Goal: Transaction & Acquisition: Book appointment/travel/reservation

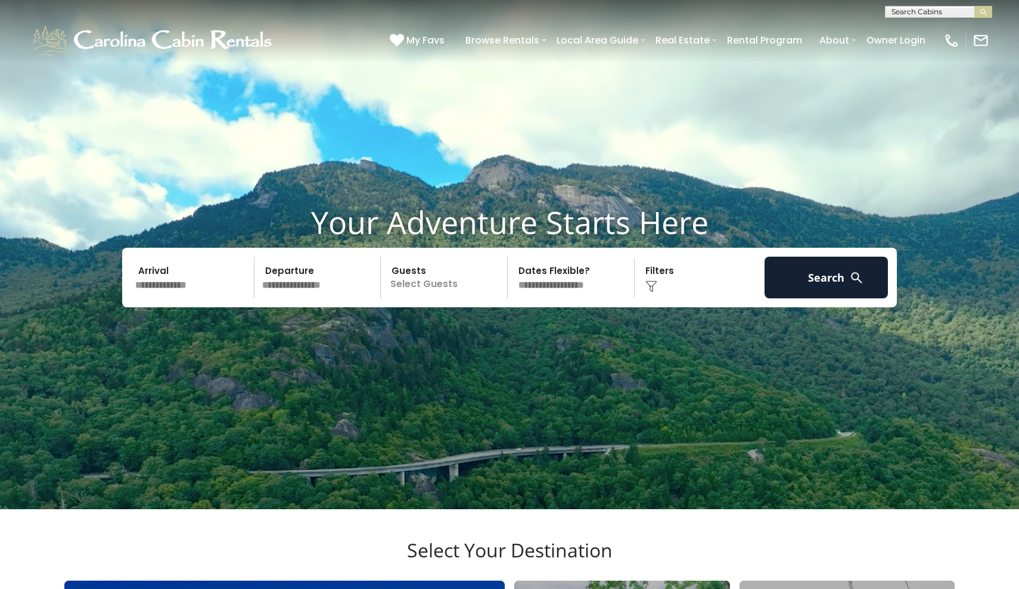
click at [223, 298] on input "text" at bounding box center [192, 278] width 123 height 42
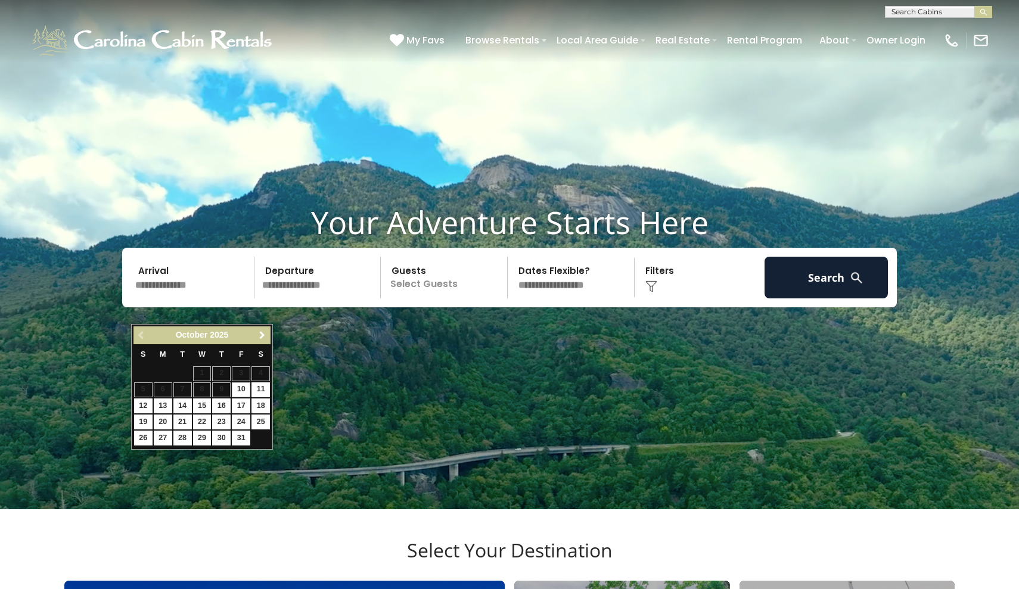
click at [267, 328] on link "Next" at bounding box center [261, 335] width 15 height 15
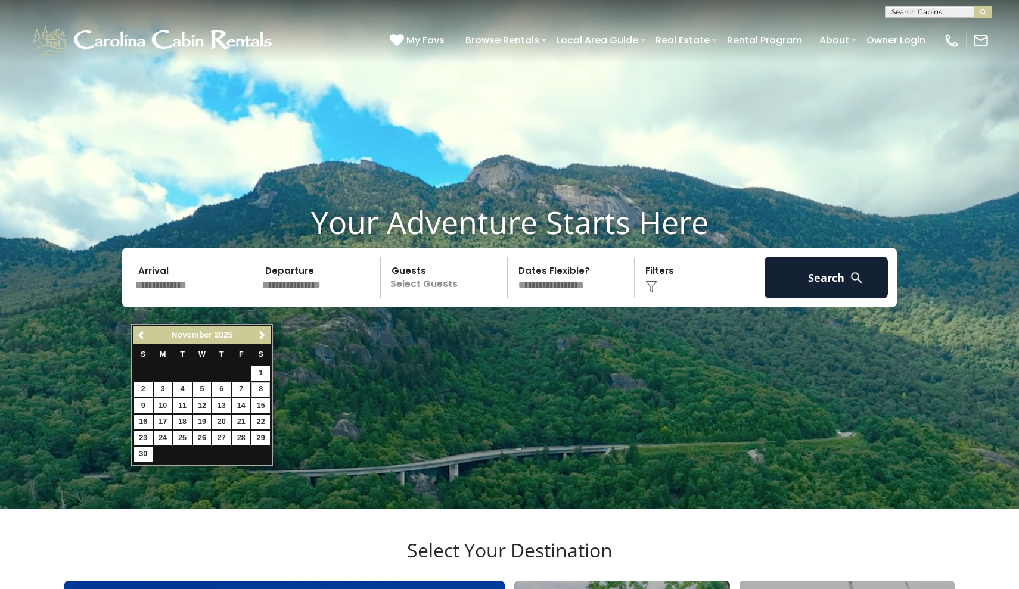
click at [258, 389] on link "8" at bounding box center [260, 389] width 18 height 15
type input "*******"
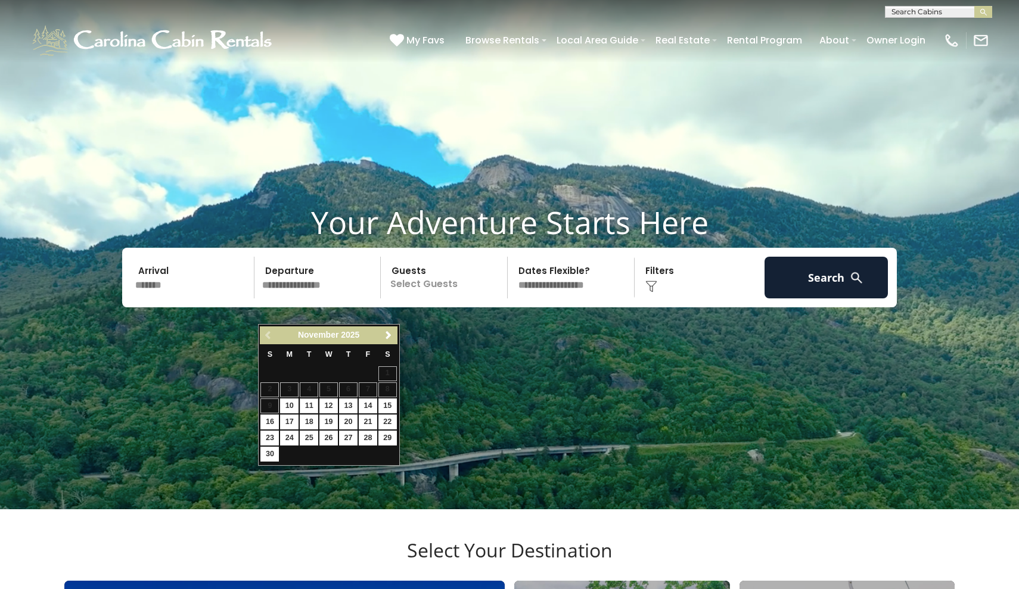
click at [314, 407] on link "11" at bounding box center [309, 406] width 18 height 15
type input "********"
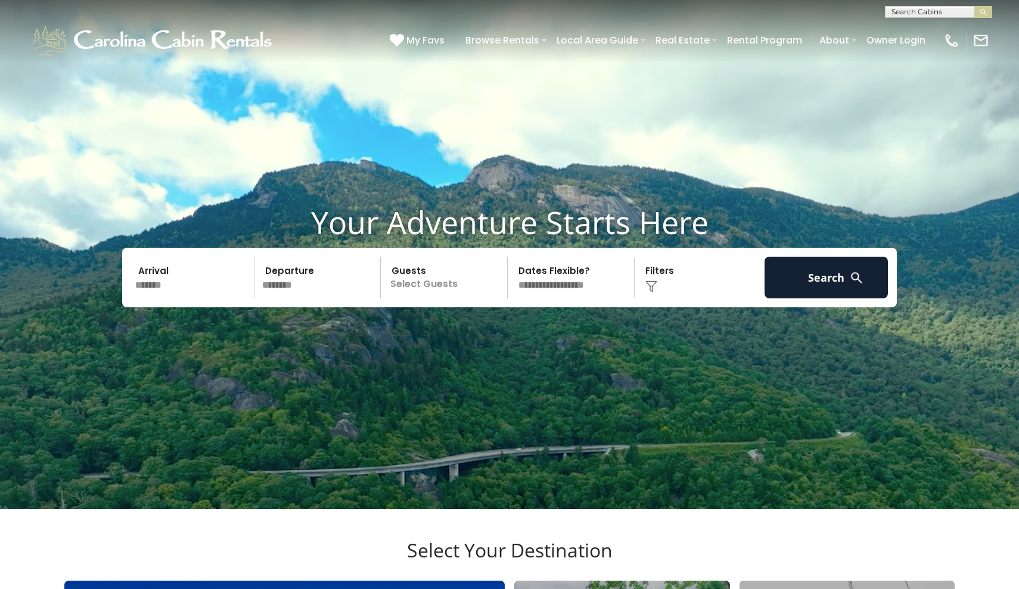
click at [444, 298] on p "Select Guests" at bounding box center [445, 278] width 123 height 42
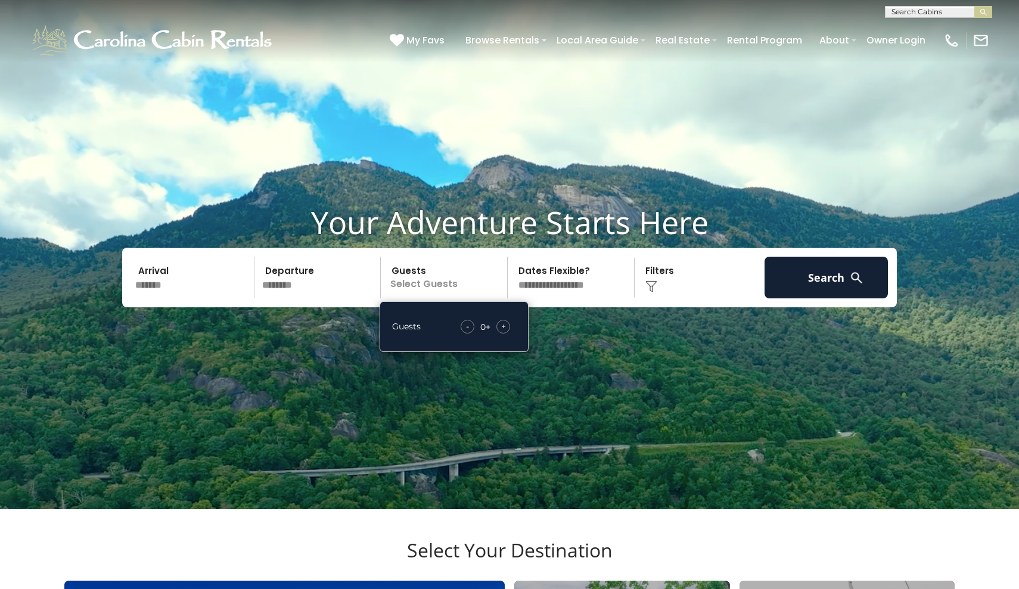
click at [502, 332] on span "+" at bounding box center [503, 327] width 5 height 12
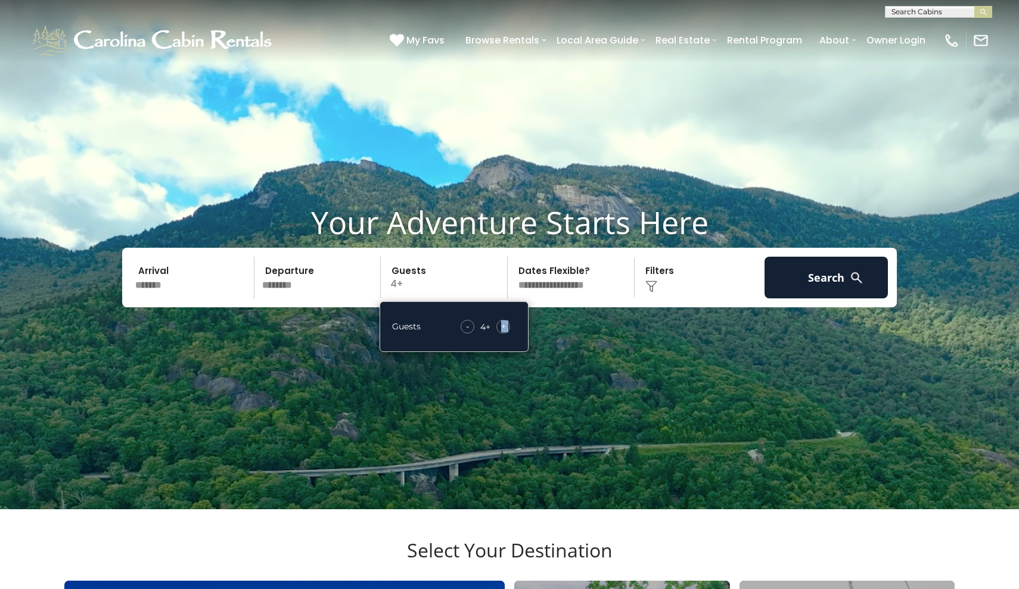
click at [502, 332] on span "+" at bounding box center [503, 327] width 5 height 12
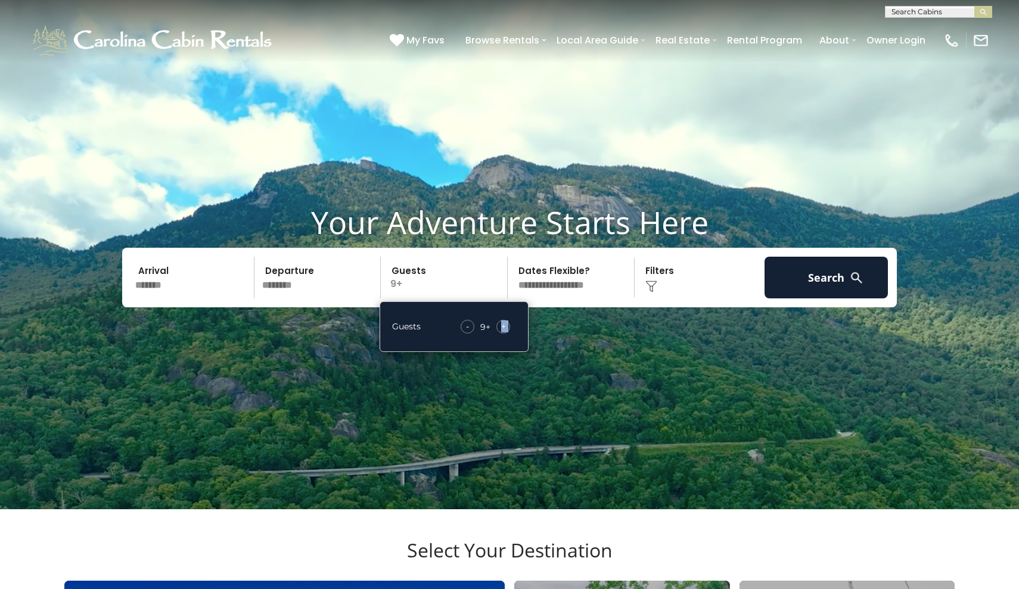
click at [502, 332] on span "+" at bounding box center [503, 327] width 5 height 12
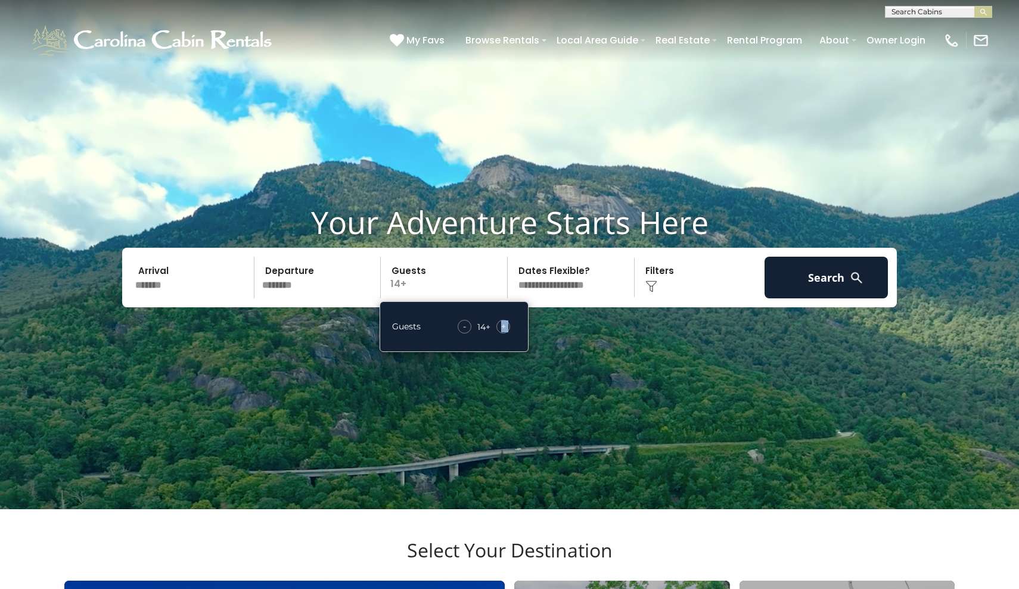
click at [502, 332] on span "+" at bounding box center [503, 327] width 5 height 12
click at [461, 334] on div "-" at bounding box center [465, 327] width 14 height 14
click at [792, 297] on button "Search" at bounding box center [825, 278] width 123 height 42
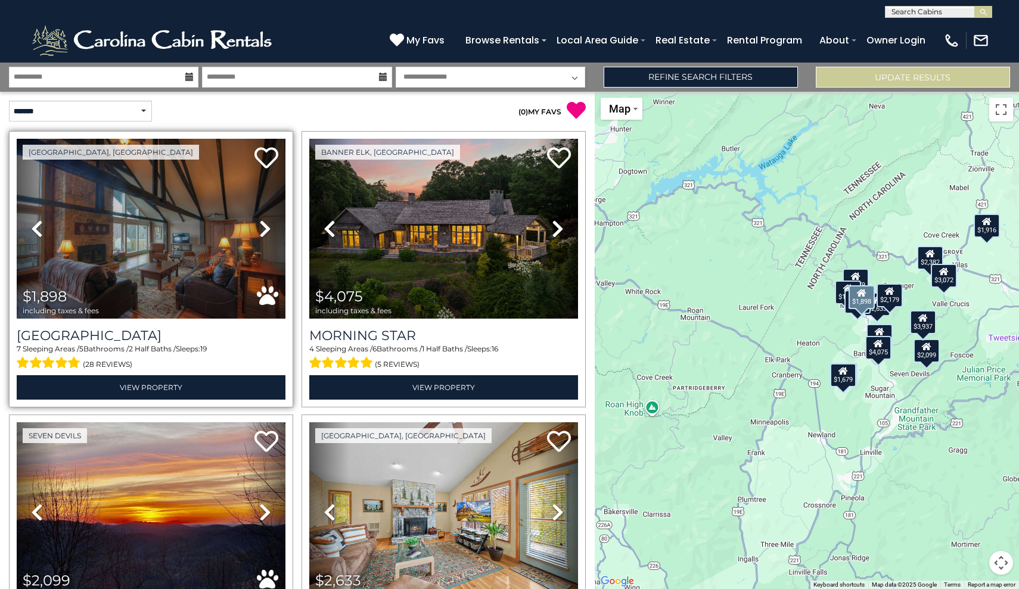
click at [263, 224] on icon at bounding box center [265, 228] width 12 height 19
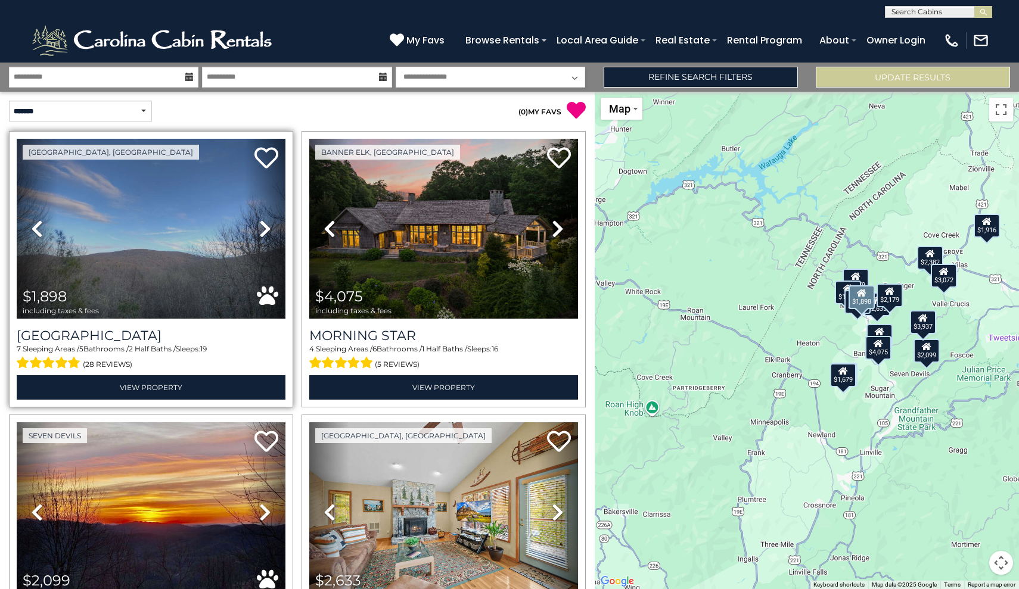
click at [263, 224] on icon at bounding box center [265, 228] width 12 height 19
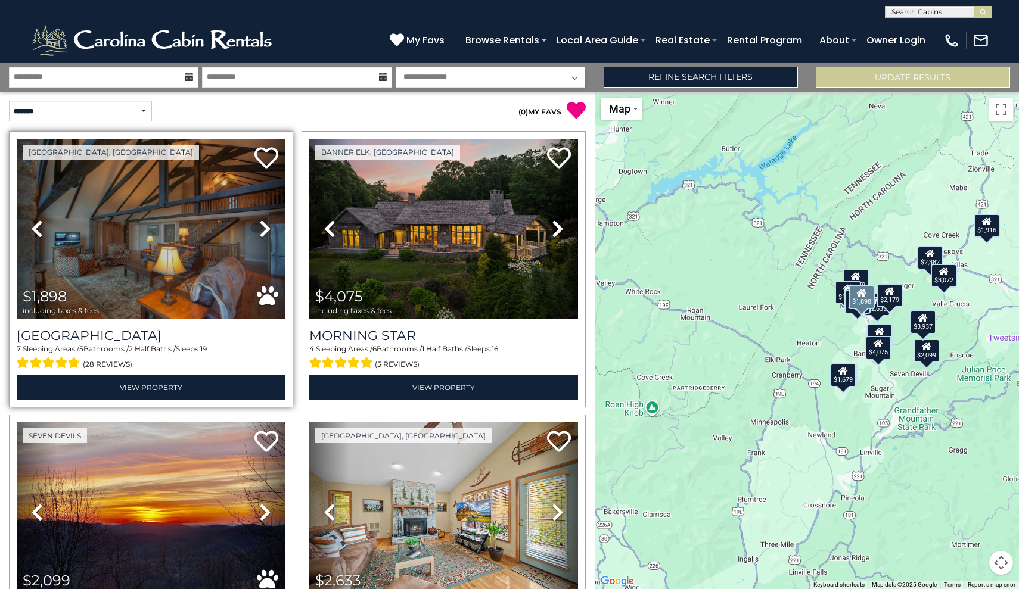
click at [263, 223] on icon at bounding box center [265, 228] width 12 height 19
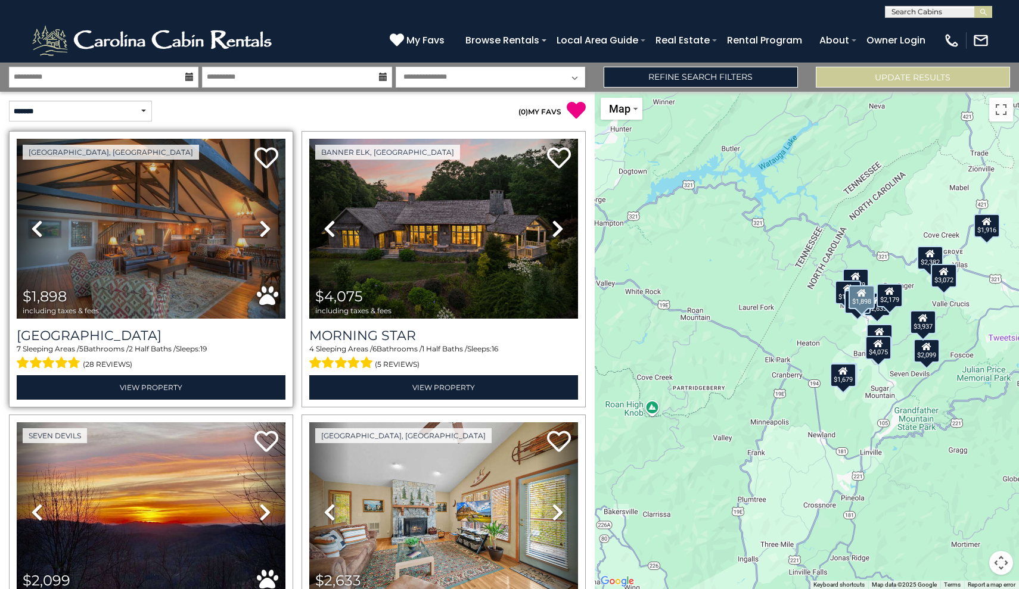
click at [263, 223] on icon at bounding box center [265, 228] width 12 height 19
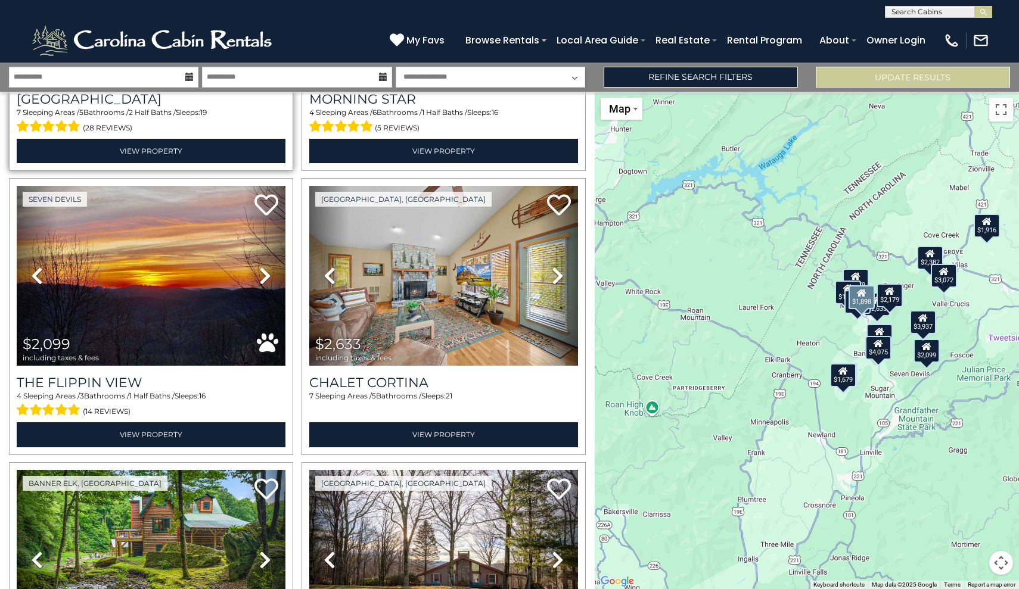
scroll to position [241, 0]
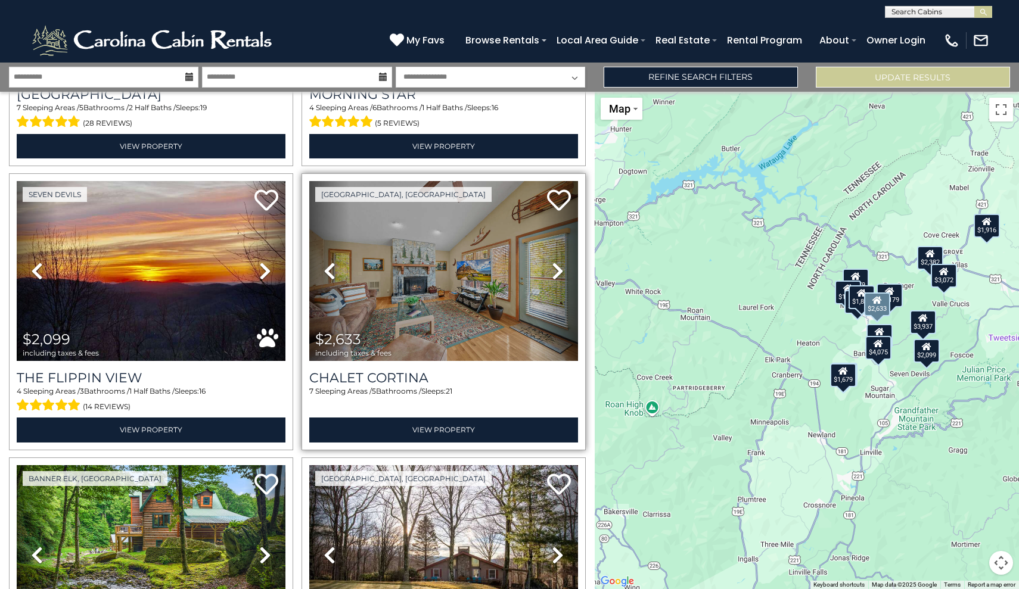
click at [557, 275] on icon at bounding box center [558, 271] width 12 height 19
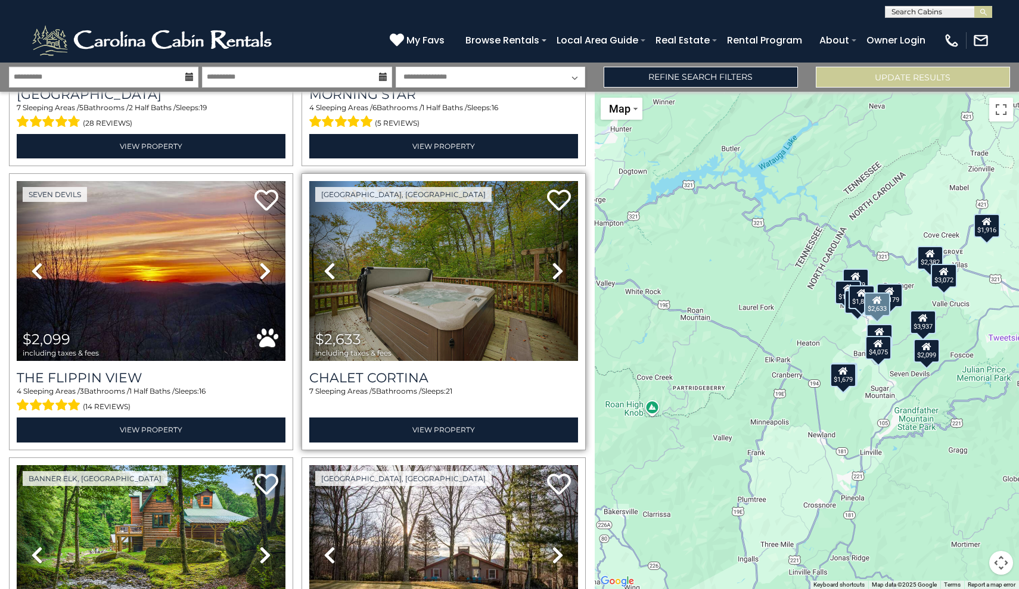
click at [557, 275] on icon at bounding box center [558, 271] width 12 height 19
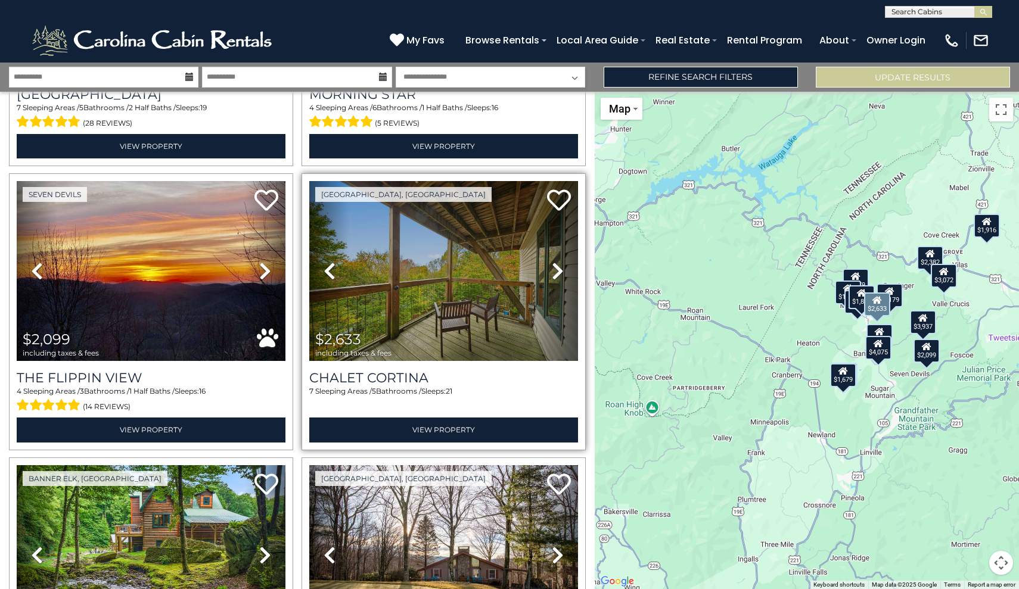
click at [557, 275] on icon at bounding box center [558, 271] width 12 height 19
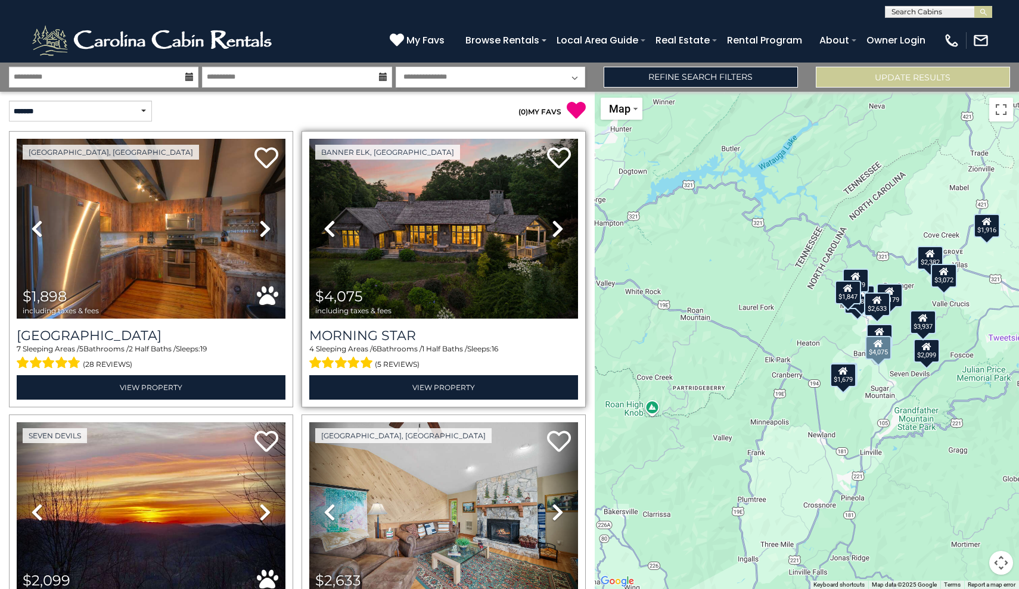
scroll to position [0, 0]
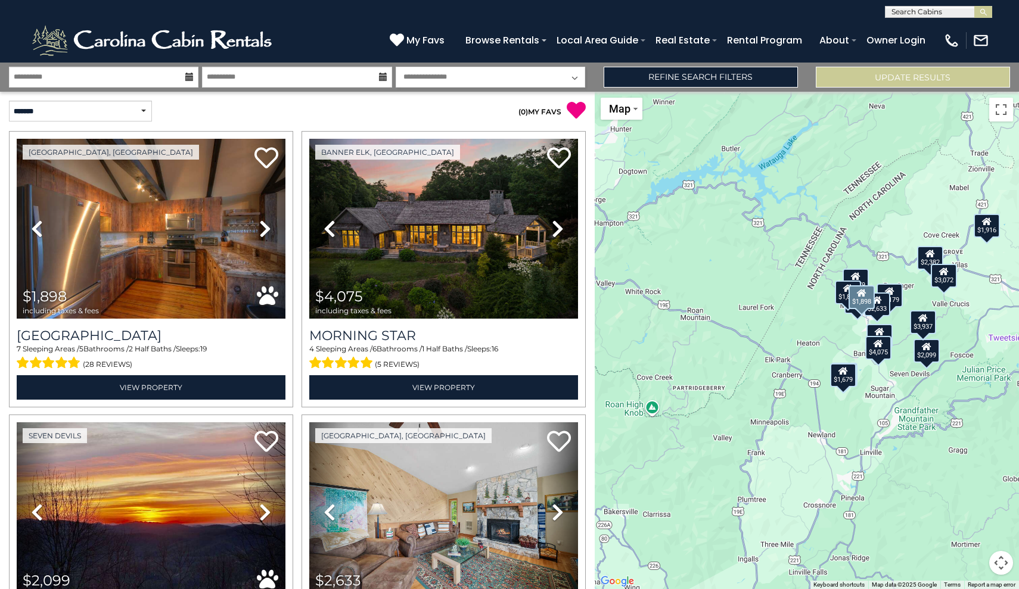
drag, startPoint x: 146, startPoint y: 387, endPoint x: 910, endPoint y: -11, distance: 861.2
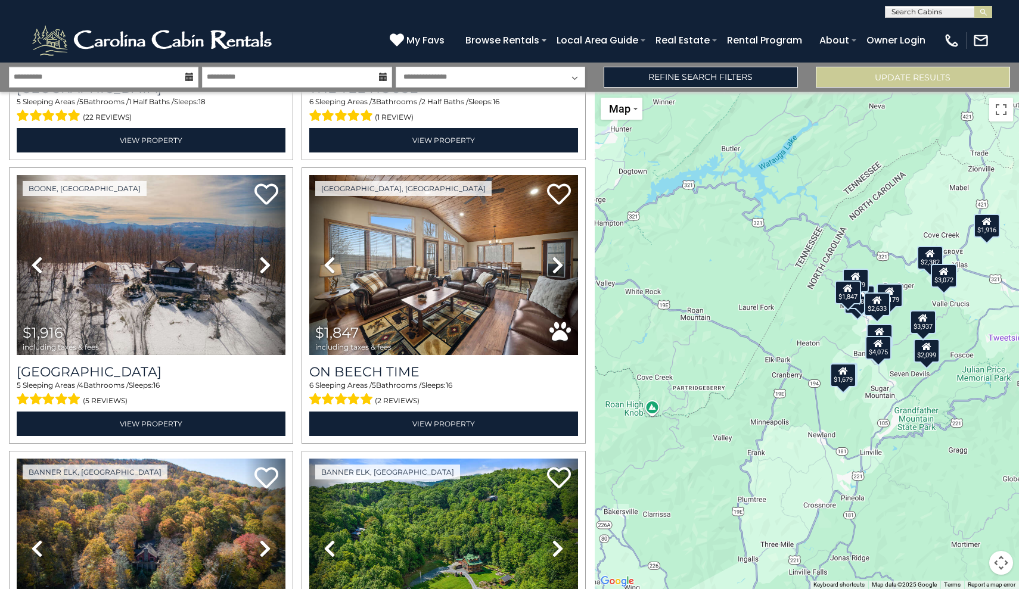
scroll to position [863, 0]
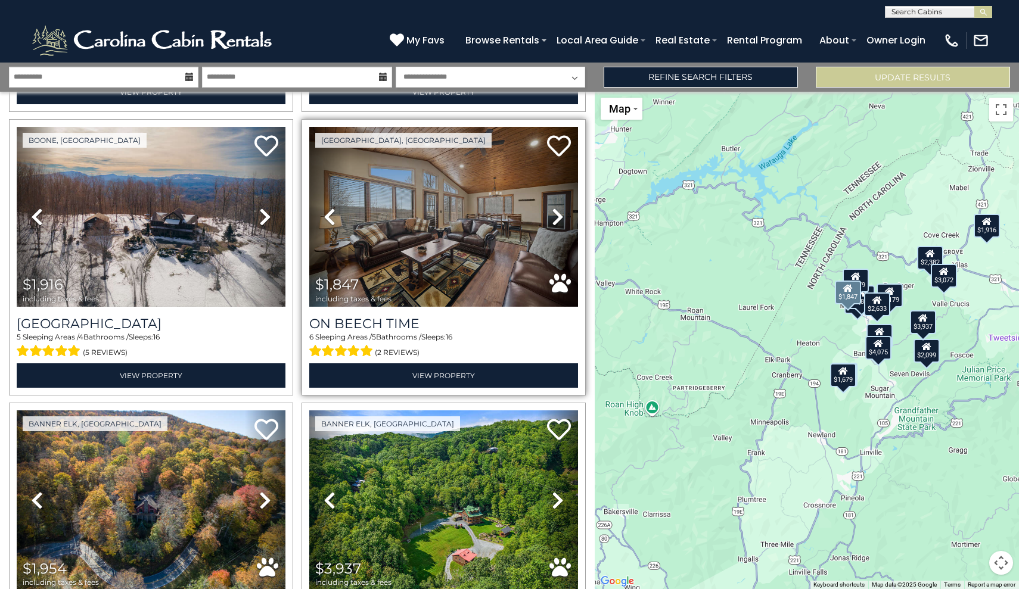
click at [556, 219] on icon at bounding box center [558, 216] width 12 height 19
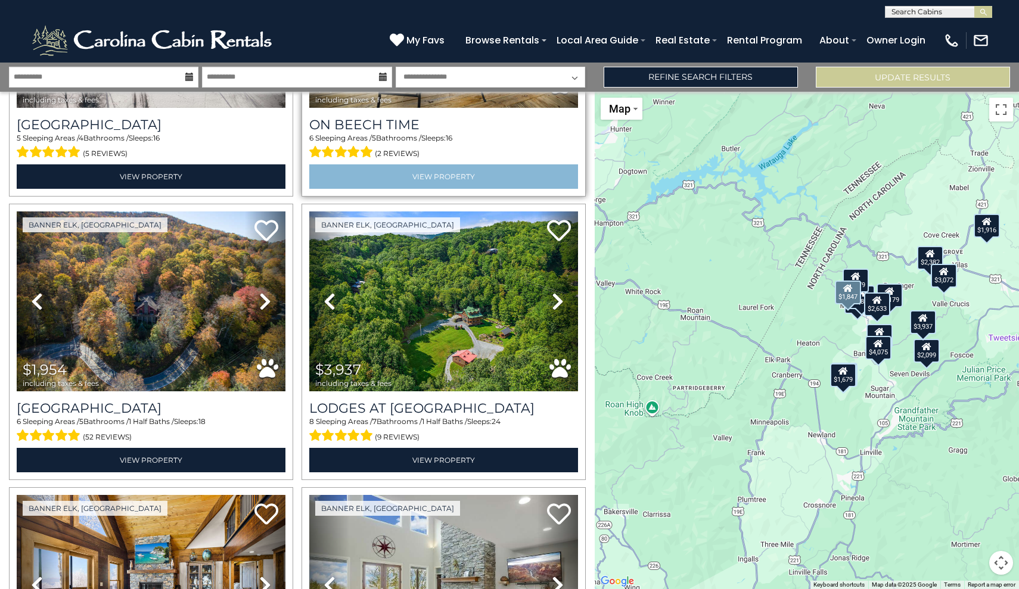
scroll to position [1065, 0]
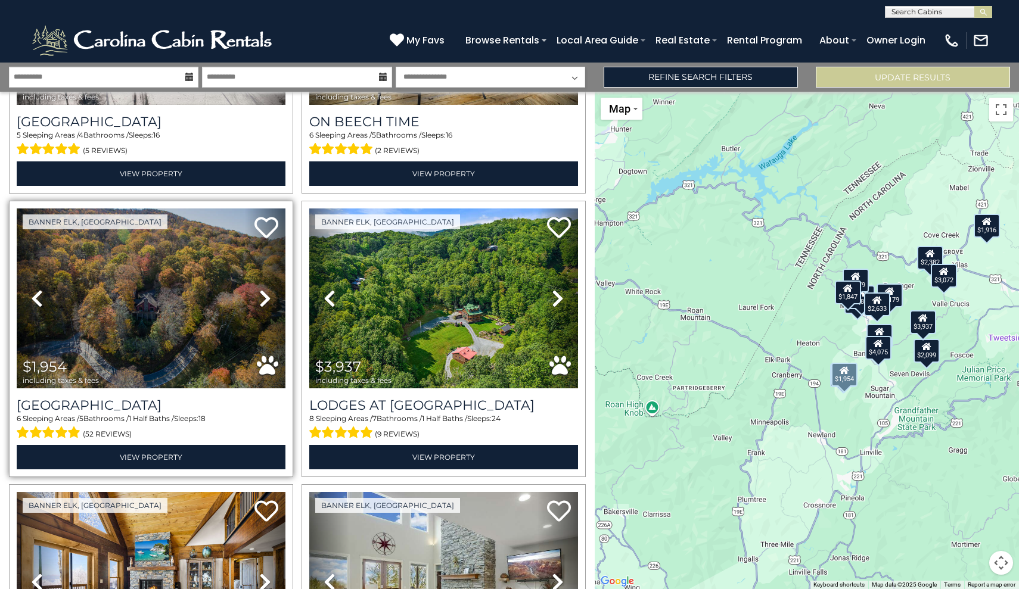
click at [266, 301] on icon at bounding box center [265, 298] width 12 height 19
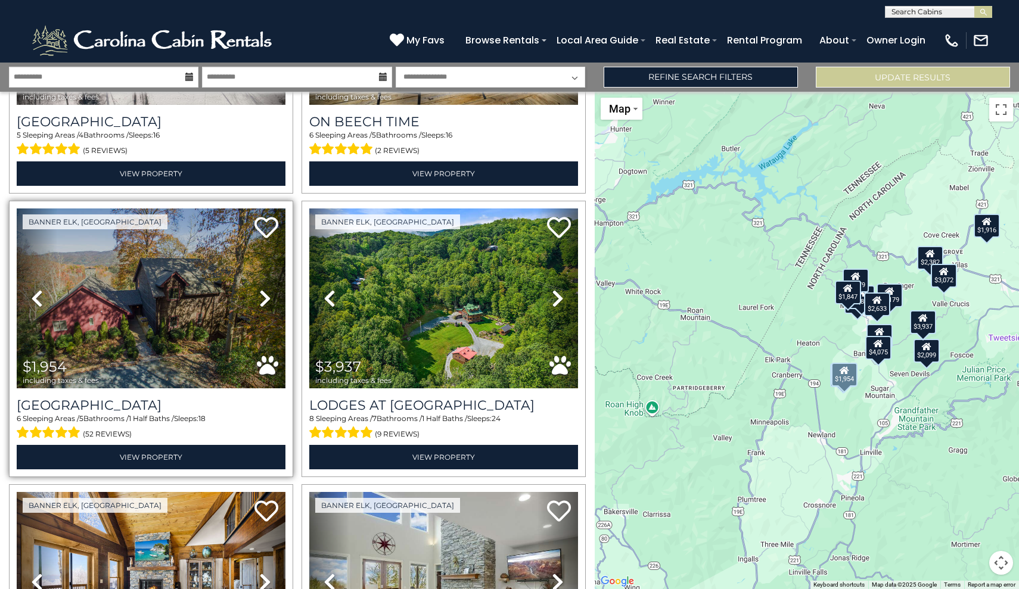
click at [266, 301] on icon at bounding box center [265, 298] width 12 height 19
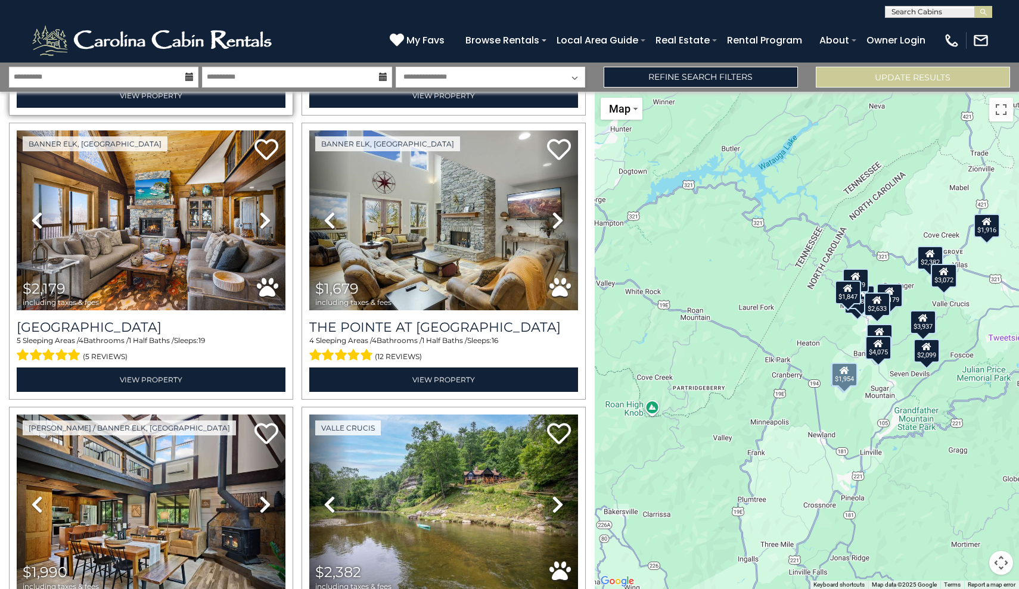
scroll to position [1430, 0]
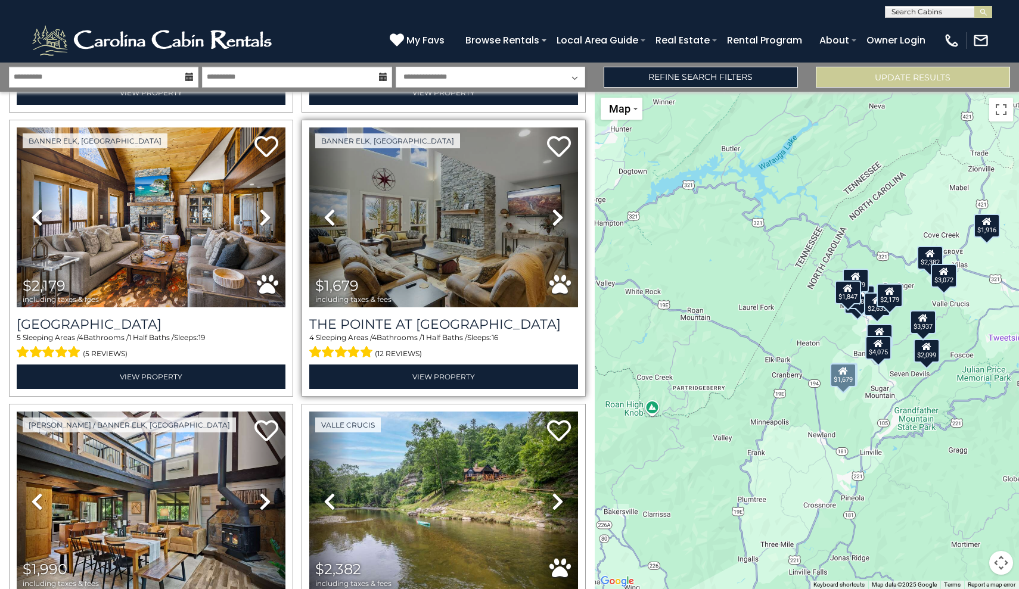
click at [558, 216] on icon at bounding box center [558, 217] width 12 height 19
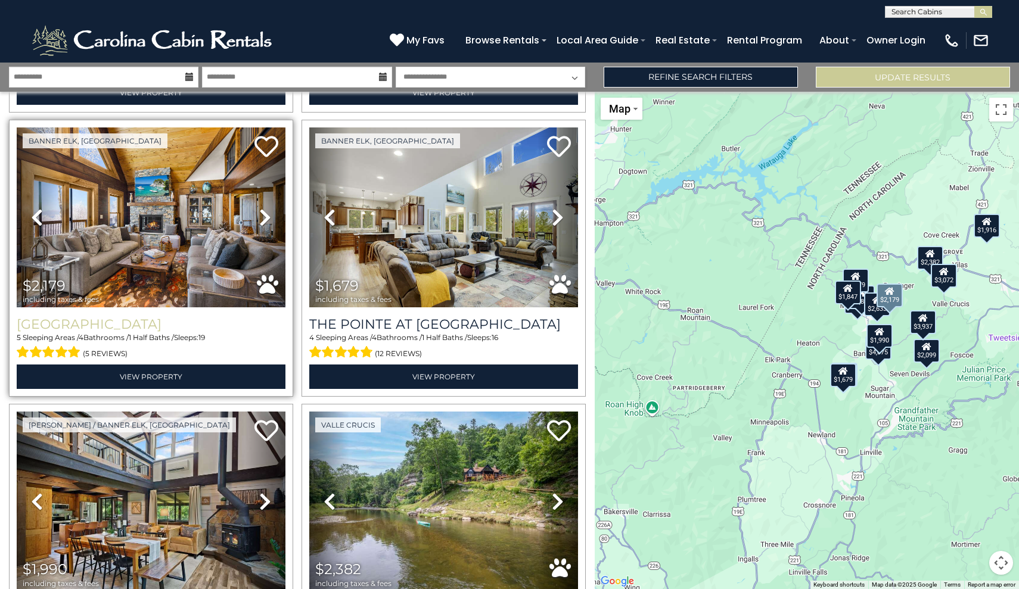
click at [139, 324] on h3 "[GEOGRAPHIC_DATA]" at bounding box center [151, 324] width 269 height 16
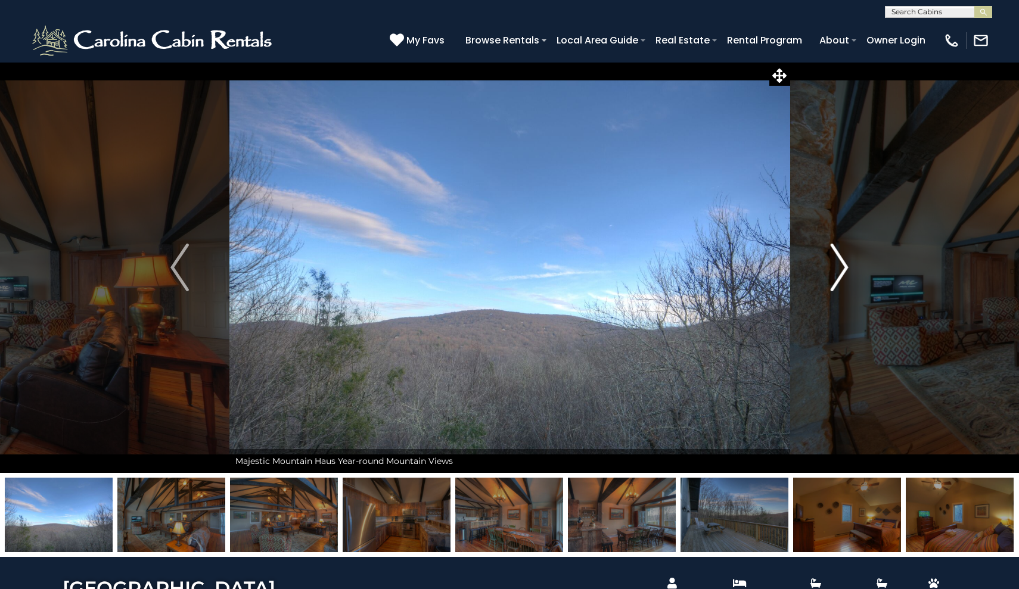
click at [843, 272] on img "Next" at bounding box center [839, 268] width 18 height 48
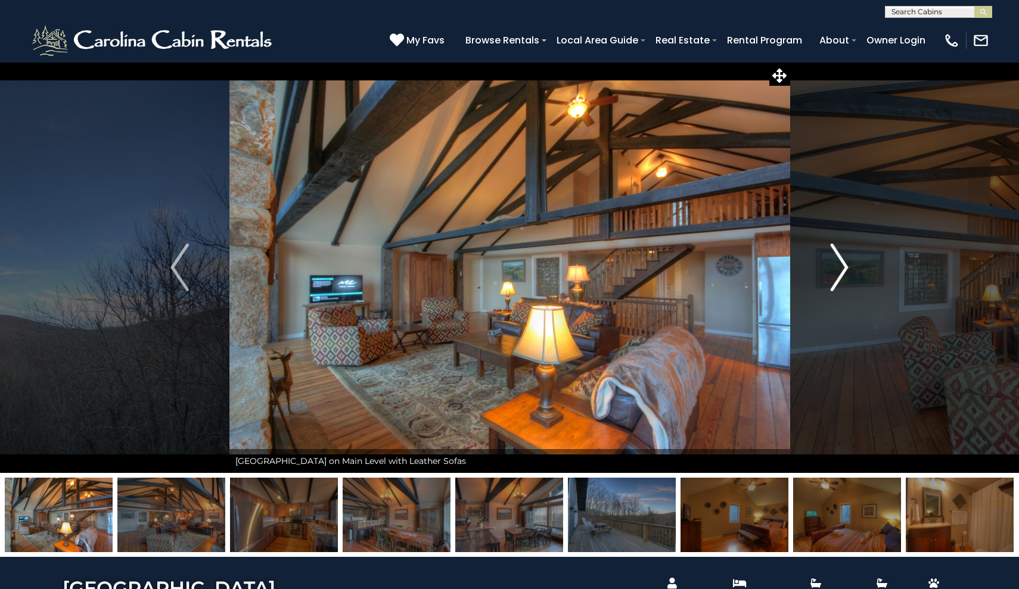
click at [843, 272] on img "Next" at bounding box center [839, 268] width 18 height 48
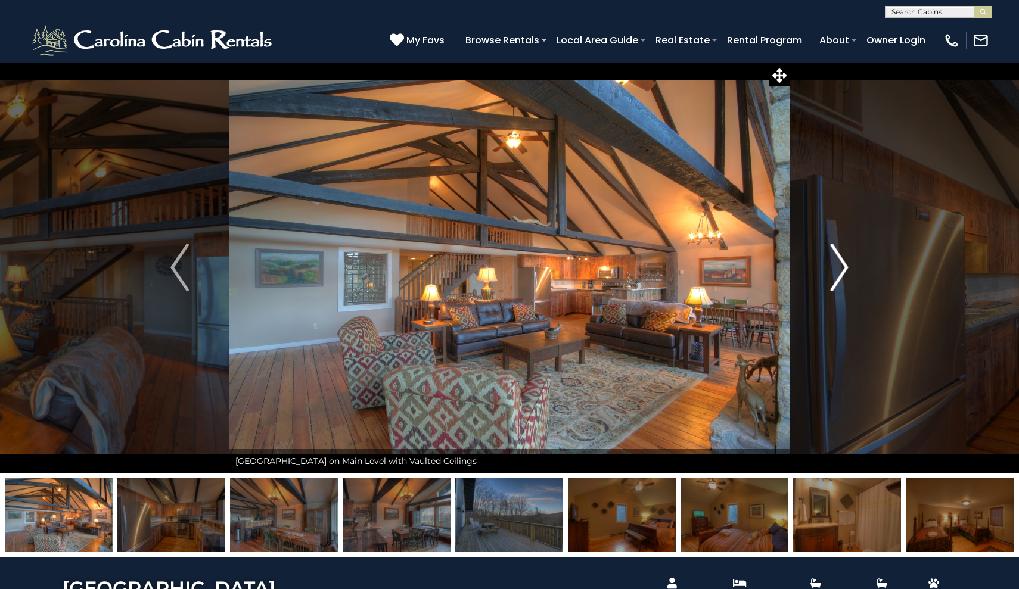
click at [843, 272] on img "Next" at bounding box center [839, 268] width 18 height 48
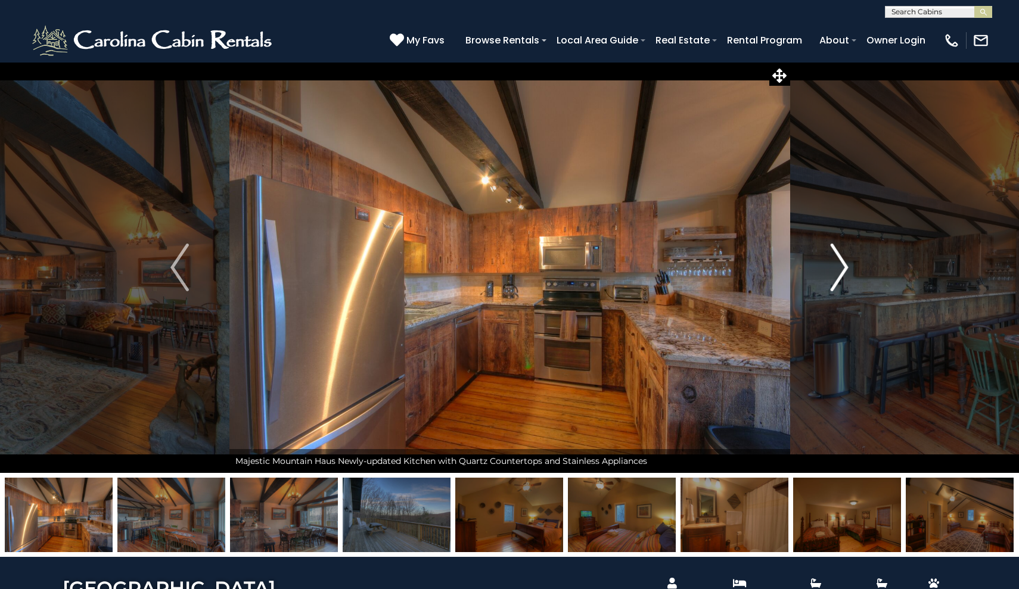
click at [843, 272] on img "Next" at bounding box center [839, 268] width 18 height 48
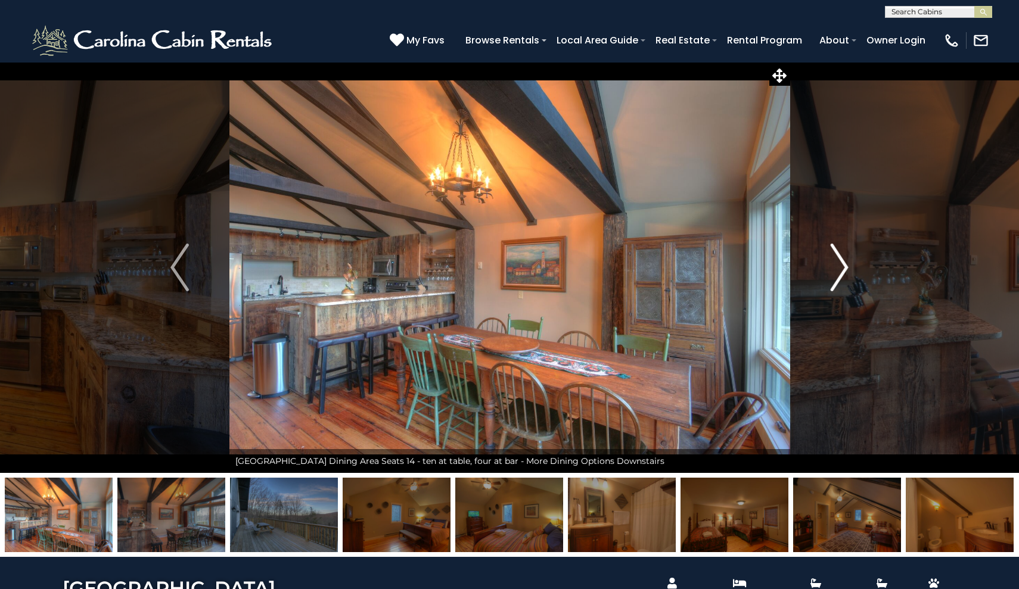
click at [843, 272] on img "Next" at bounding box center [839, 268] width 18 height 48
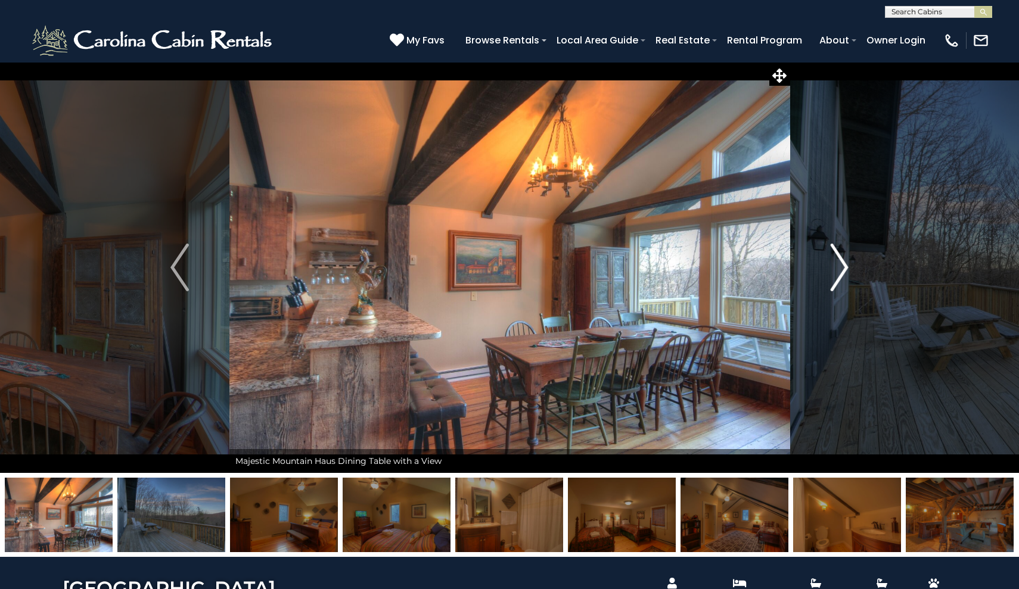
click at [843, 272] on img "Next" at bounding box center [839, 268] width 18 height 48
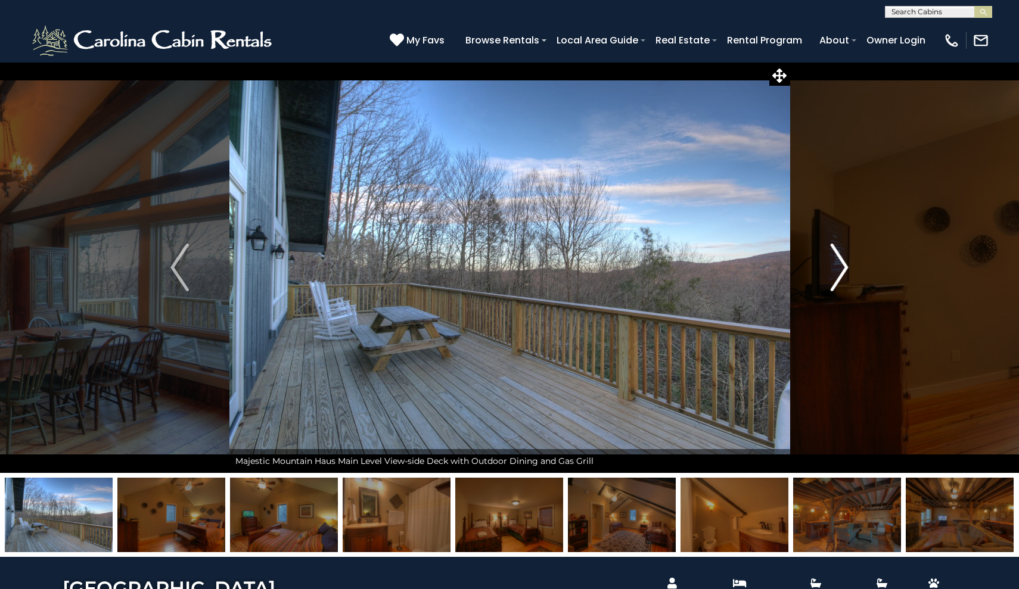
click at [843, 272] on img "Next" at bounding box center [839, 268] width 18 height 48
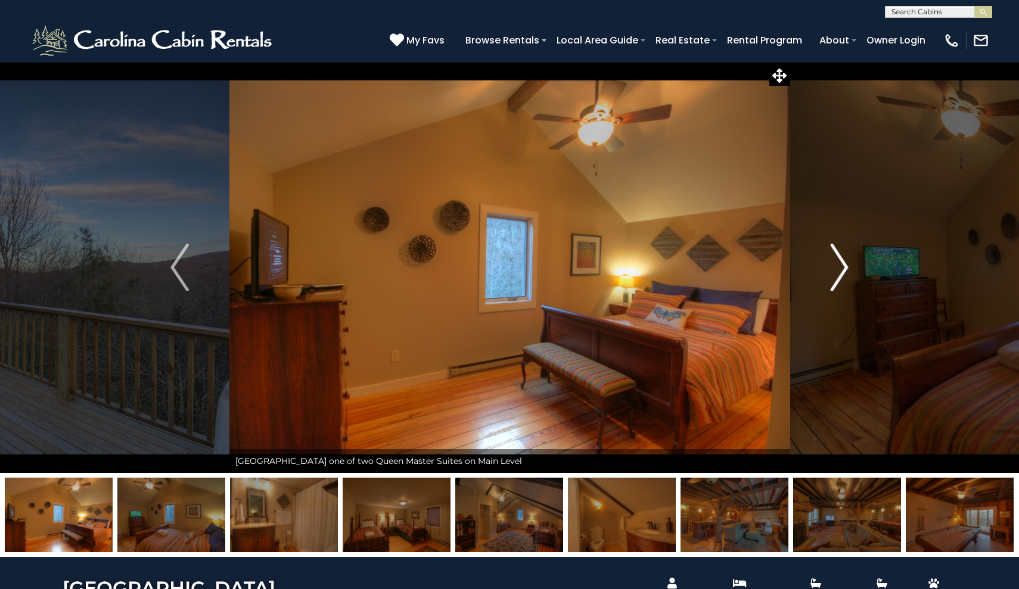
click at [843, 272] on img "Next" at bounding box center [839, 268] width 18 height 48
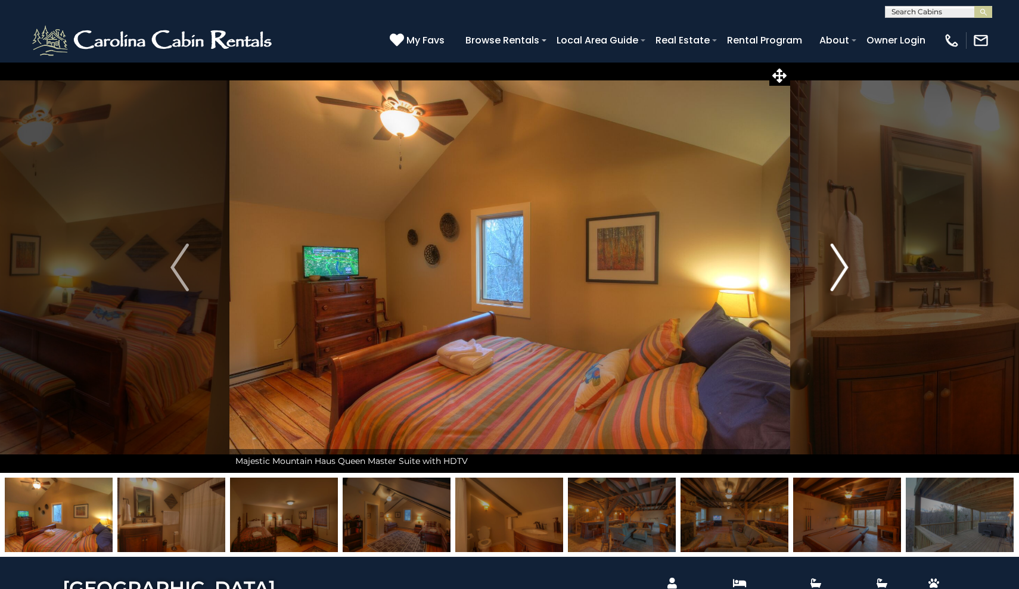
click at [843, 272] on img "Next" at bounding box center [839, 268] width 18 height 48
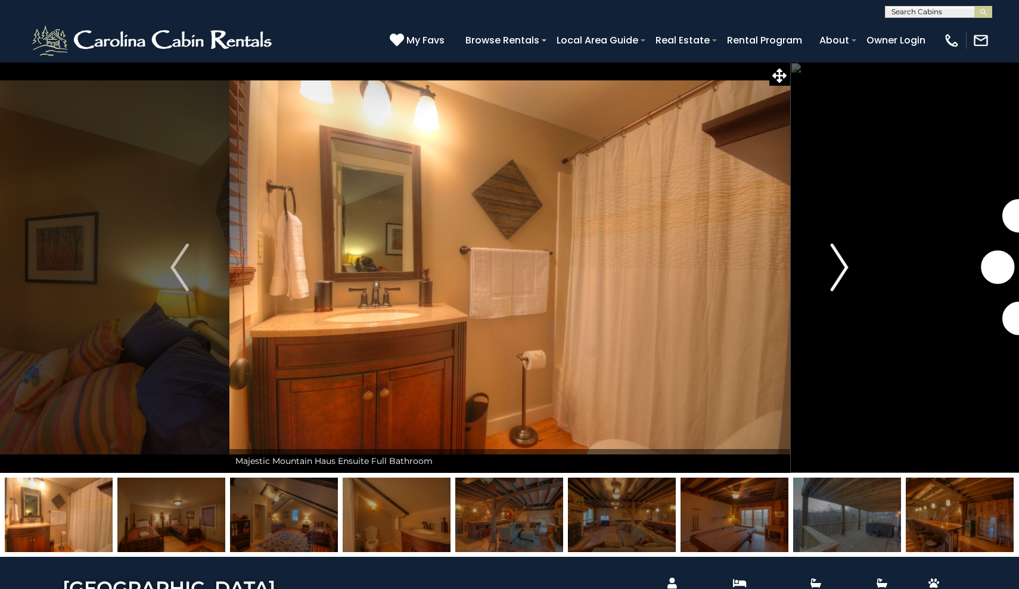
click at [843, 272] on img "Next" at bounding box center [839, 268] width 18 height 48
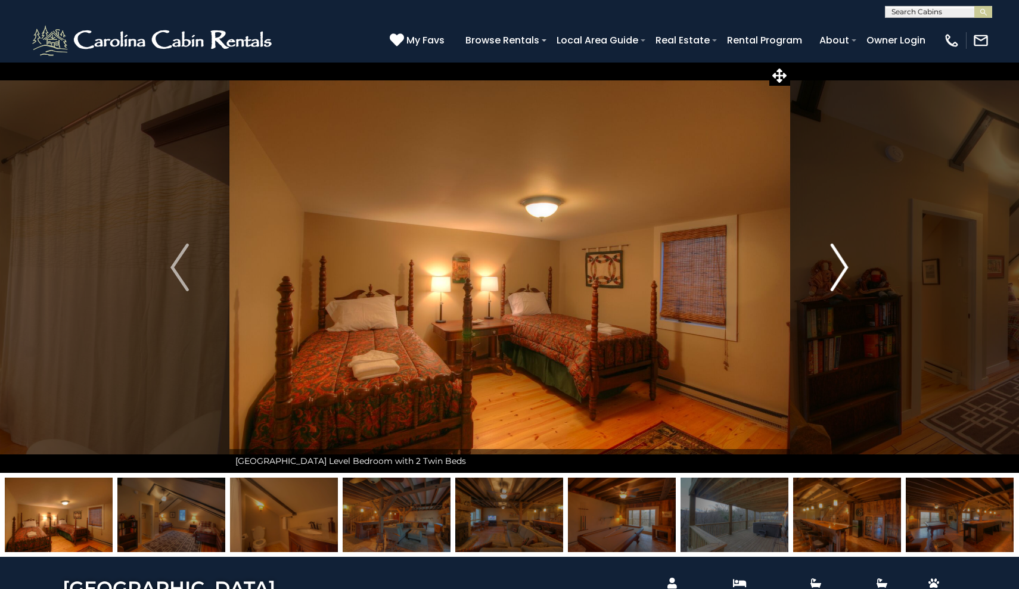
click at [843, 272] on img "Next" at bounding box center [839, 268] width 18 height 48
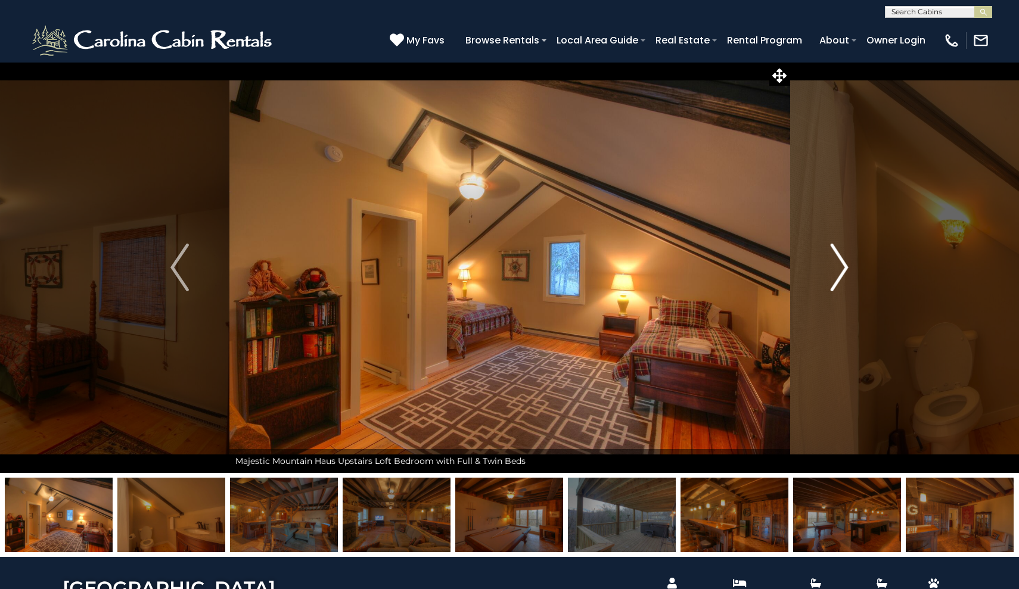
click at [843, 272] on img "Next" at bounding box center [839, 268] width 18 height 48
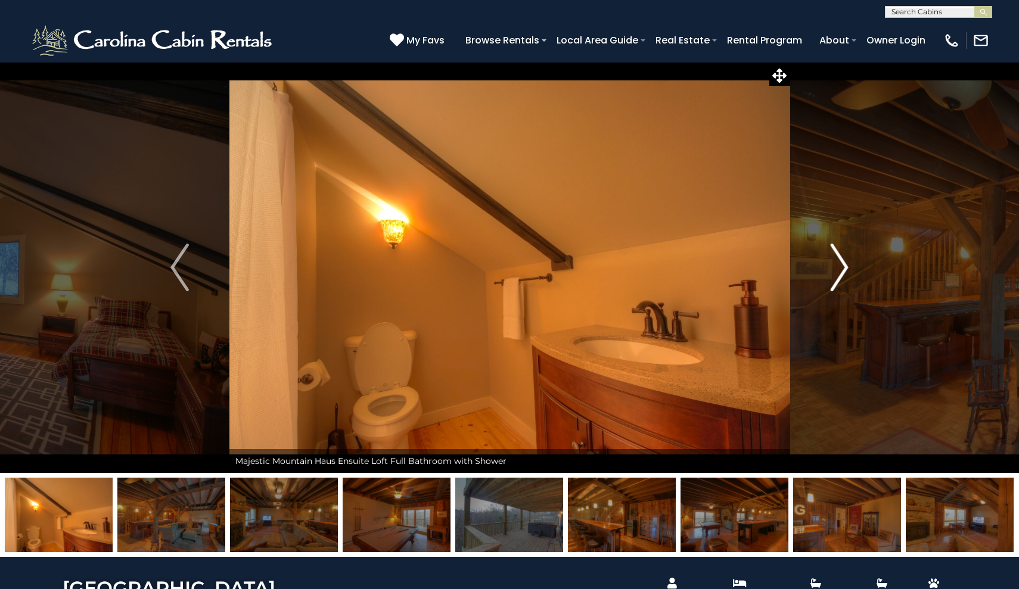
click at [843, 272] on img "Next" at bounding box center [839, 268] width 18 height 48
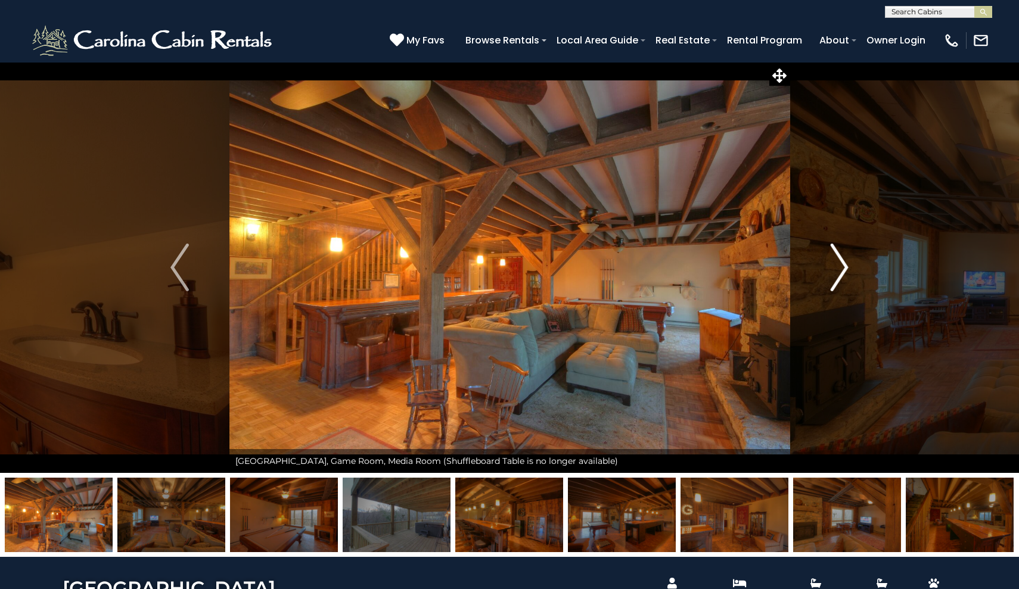
click at [843, 272] on img "Next" at bounding box center [839, 268] width 18 height 48
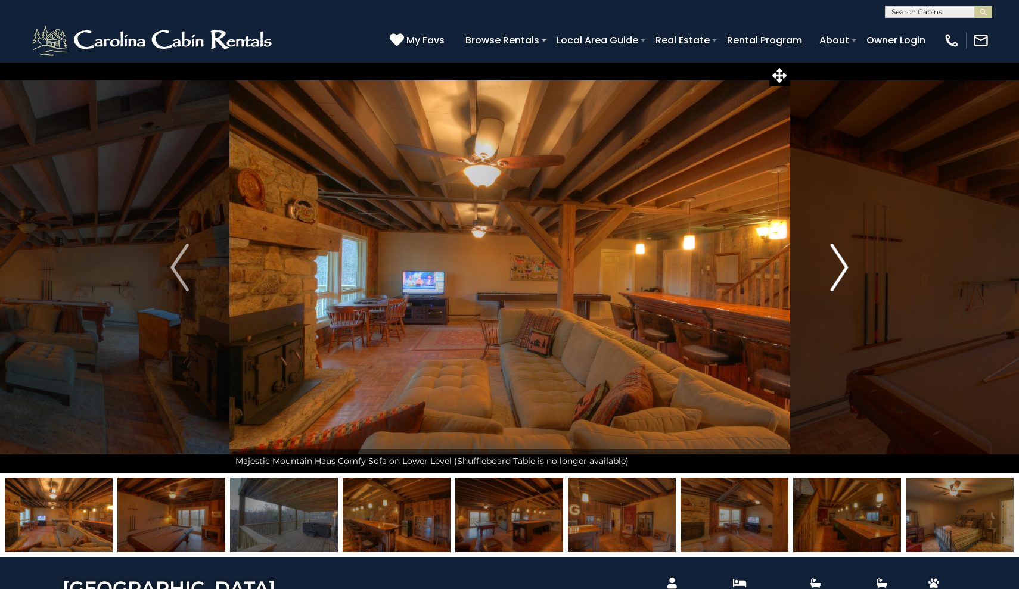
click at [843, 272] on img "Next" at bounding box center [839, 268] width 18 height 48
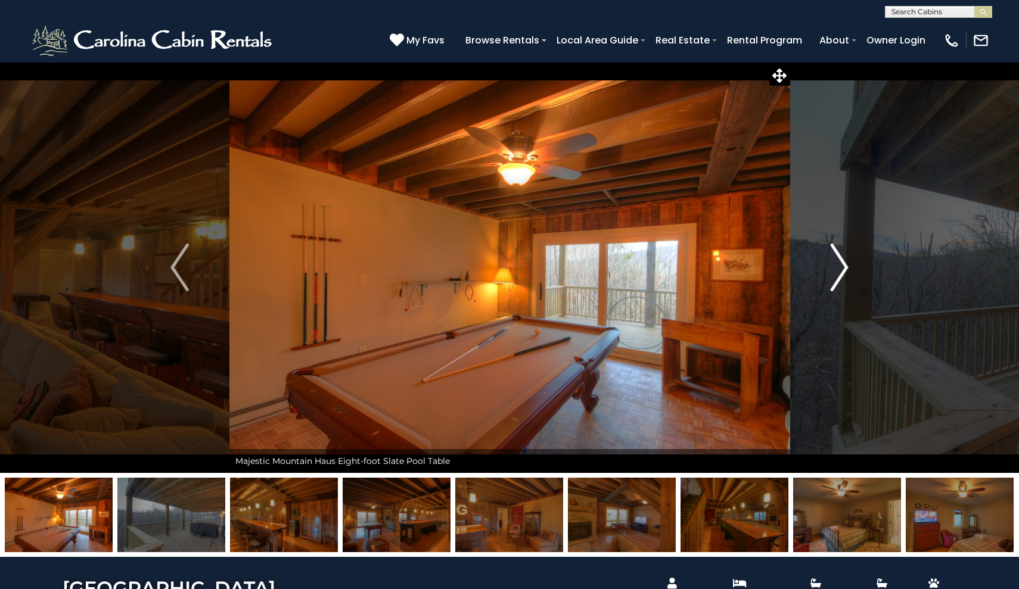
click at [843, 272] on img "Next" at bounding box center [839, 268] width 18 height 48
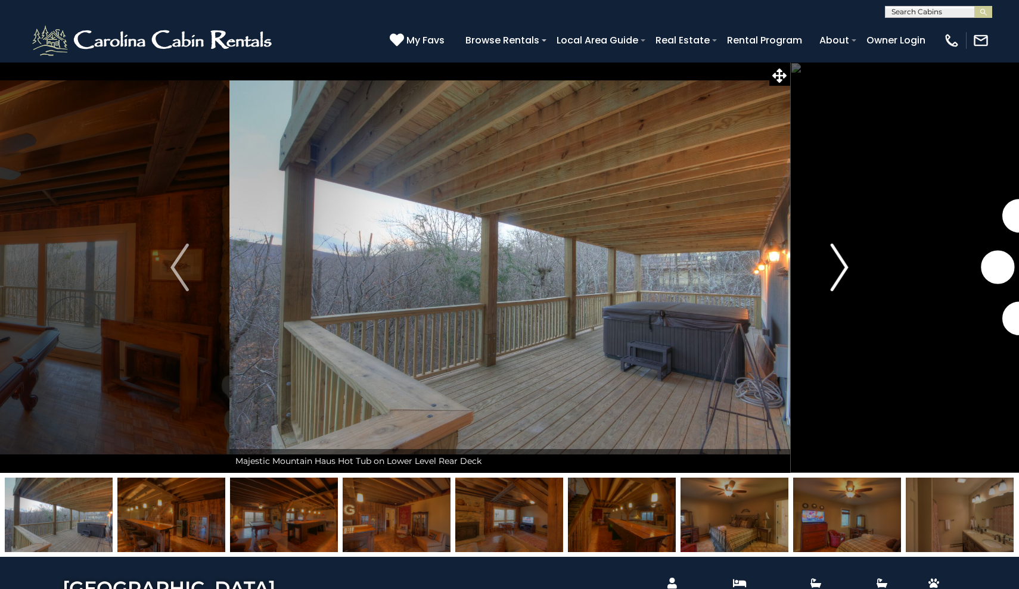
click at [843, 272] on img "Next" at bounding box center [839, 268] width 18 height 48
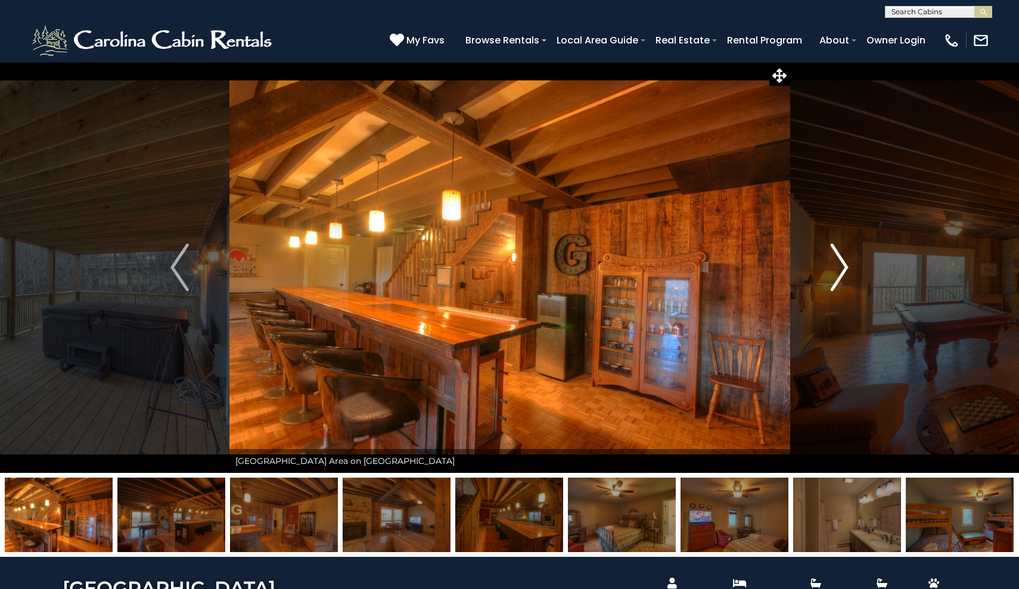
click at [843, 272] on img "Next" at bounding box center [839, 268] width 18 height 48
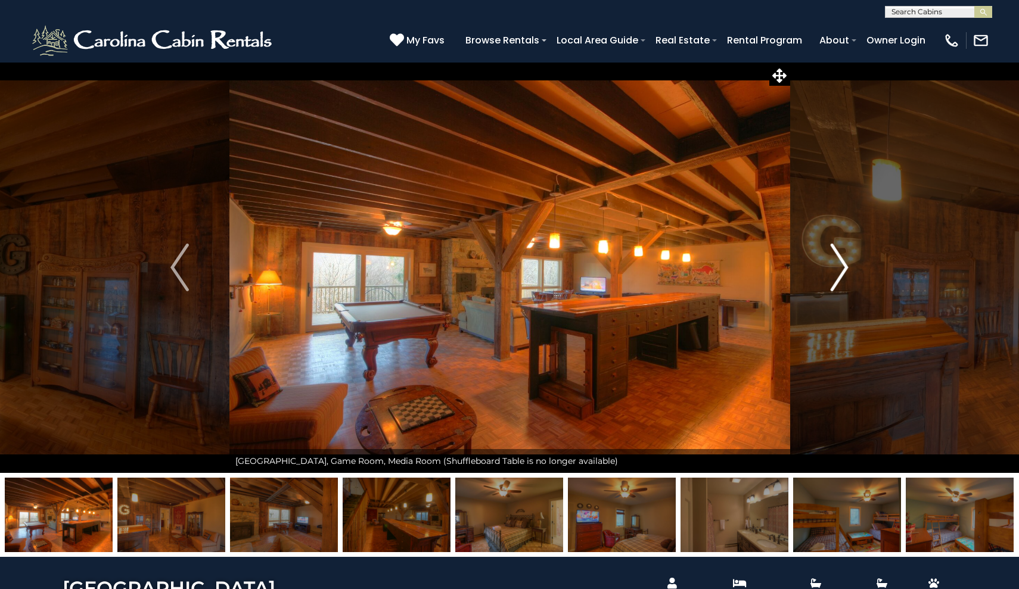
click at [843, 272] on img "Next" at bounding box center [839, 268] width 18 height 48
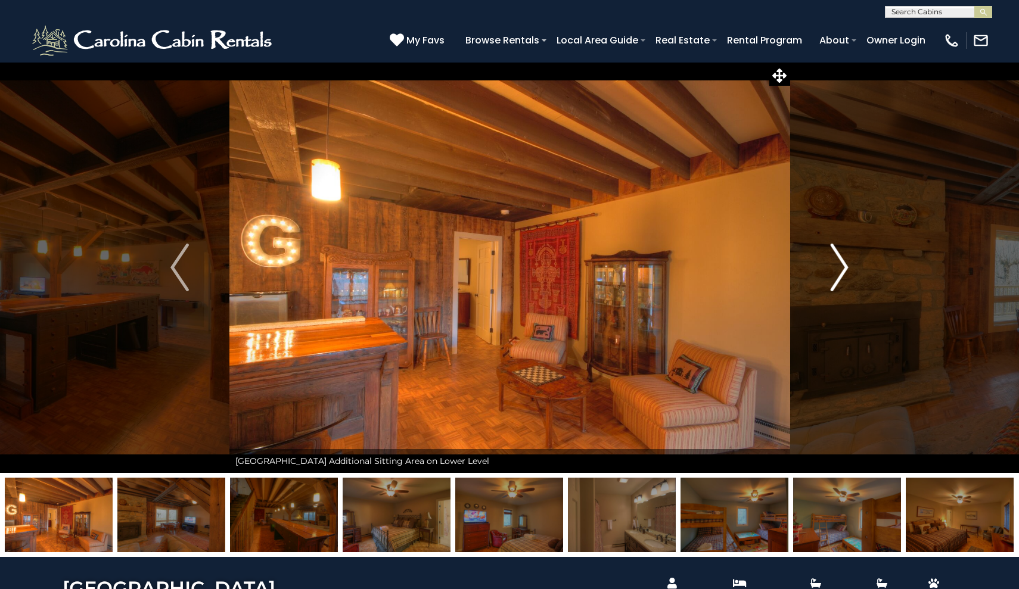
click at [843, 272] on img "Next" at bounding box center [839, 268] width 18 height 48
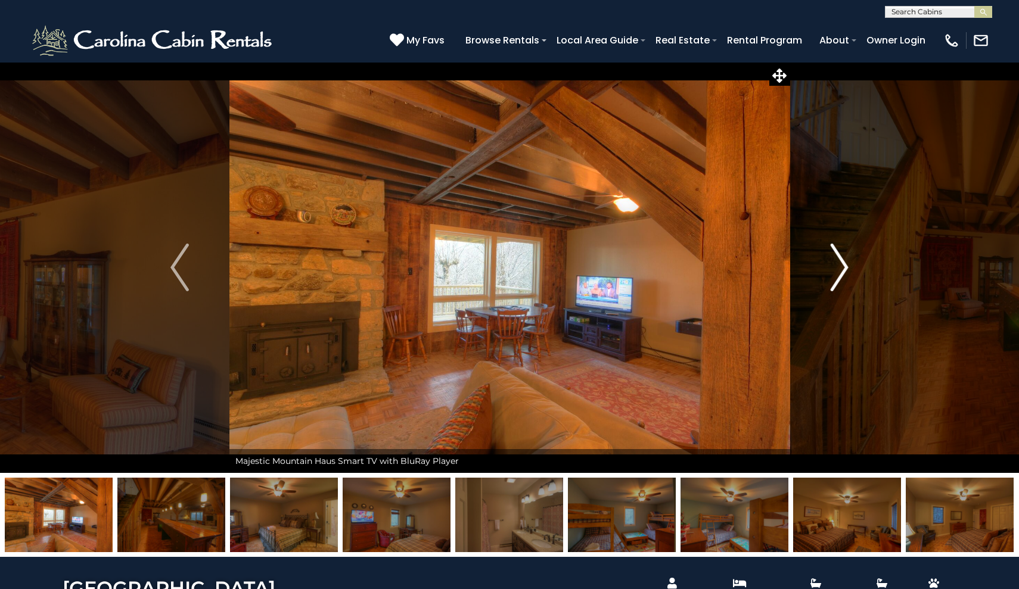
click at [843, 272] on img "Next" at bounding box center [839, 268] width 18 height 48
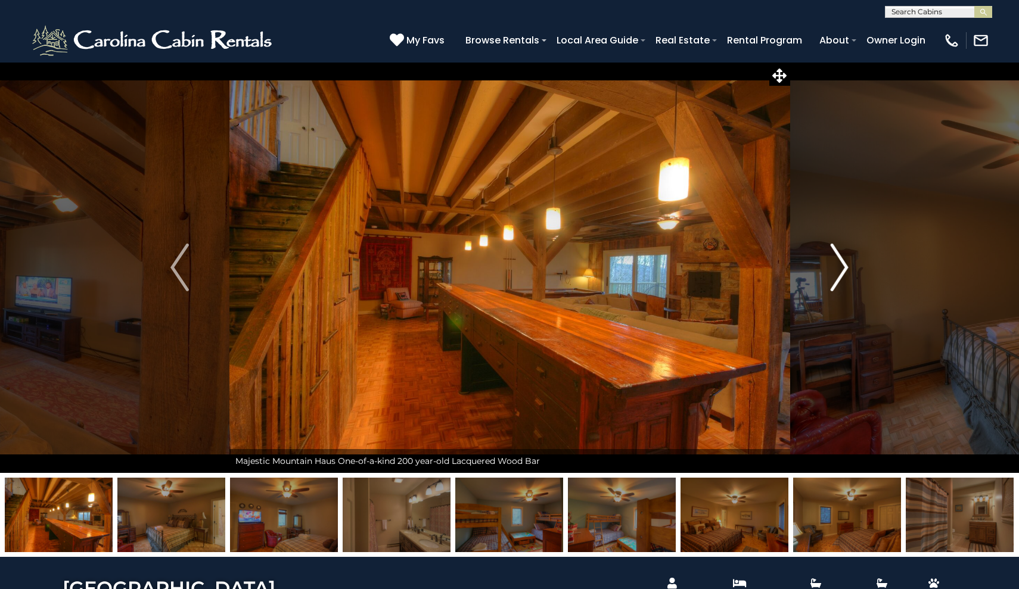
click at [843, 272] on img "Next" at bounding box center [839, 268] width 18 height 48
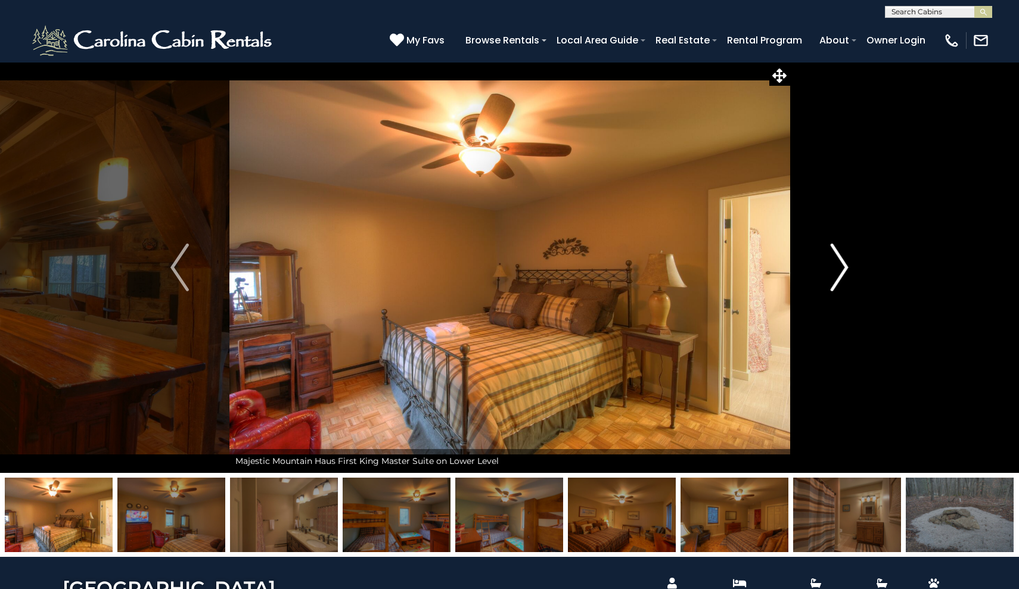
click at [843, 272] on img "Next" at bounding box center [839, 268] width 18 height 48
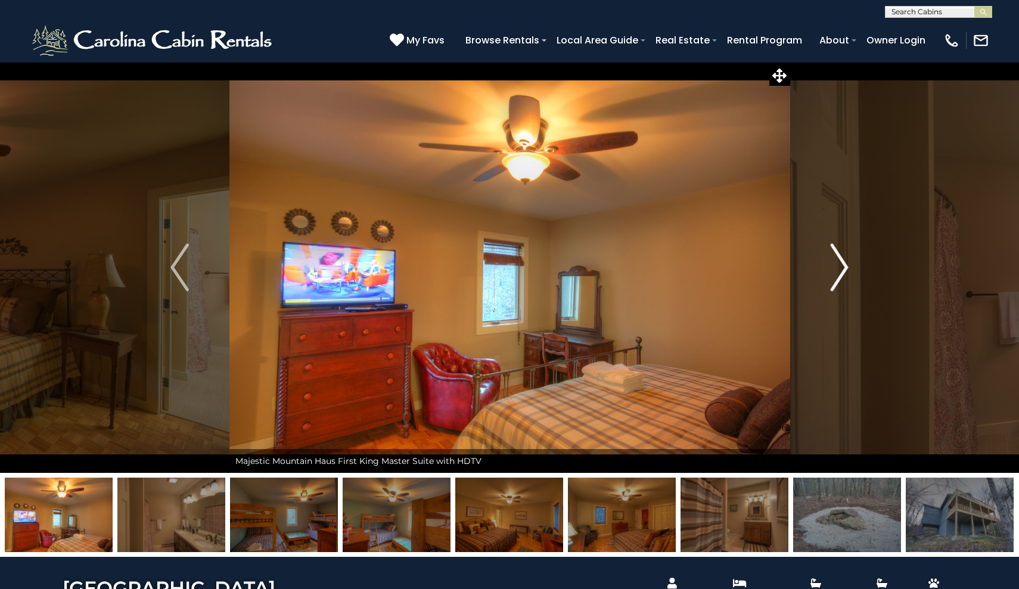
click at [843, 272] on img "Next" at bounding box center [839, 268] width 18 height 48
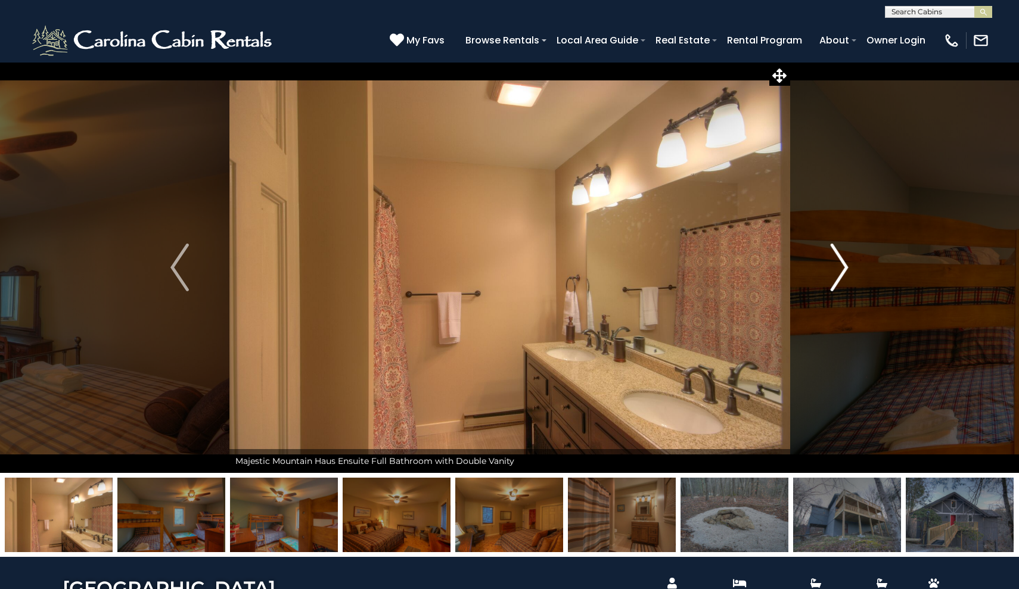
click at [843, 272] on img "Next" at bounding box center [839, 268] width 18 height 48
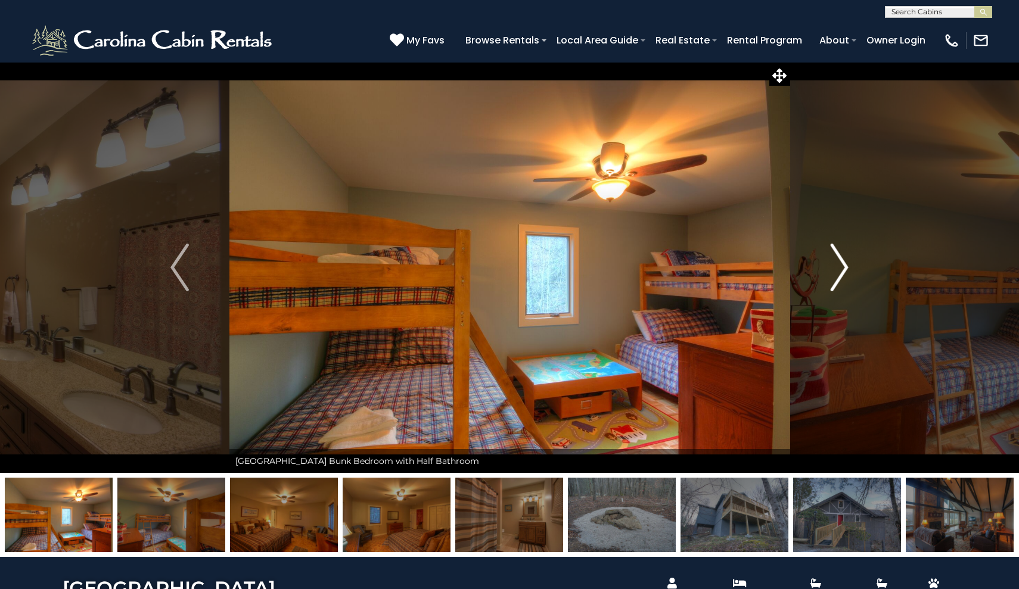
click at [843, 272] on img "Next" at bounding box center [839, 268] width 18 height 48
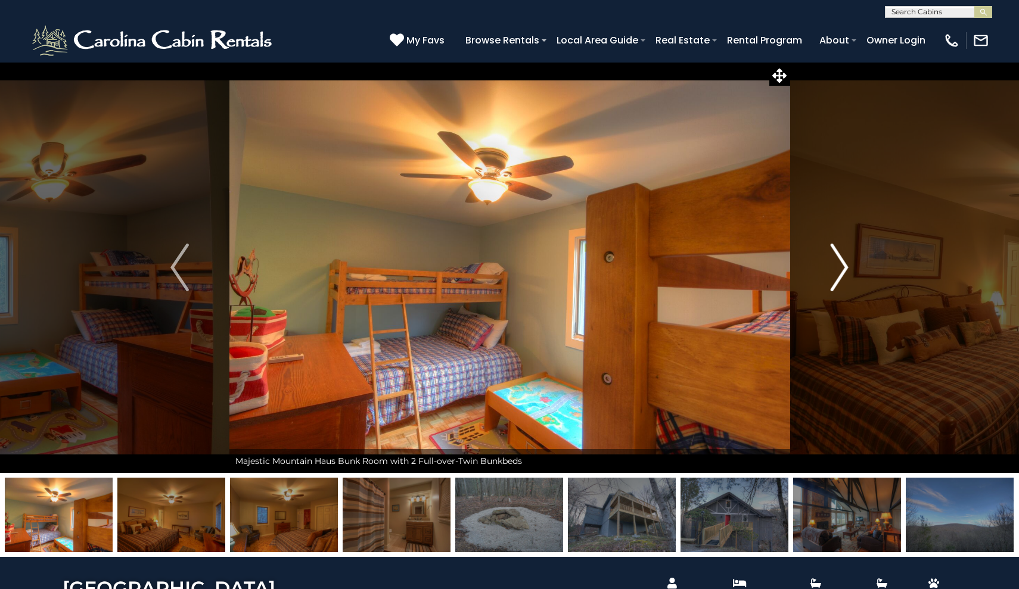
click at [843, 272] on img "Next" at bounding box center [839, 268] width 18 height 48
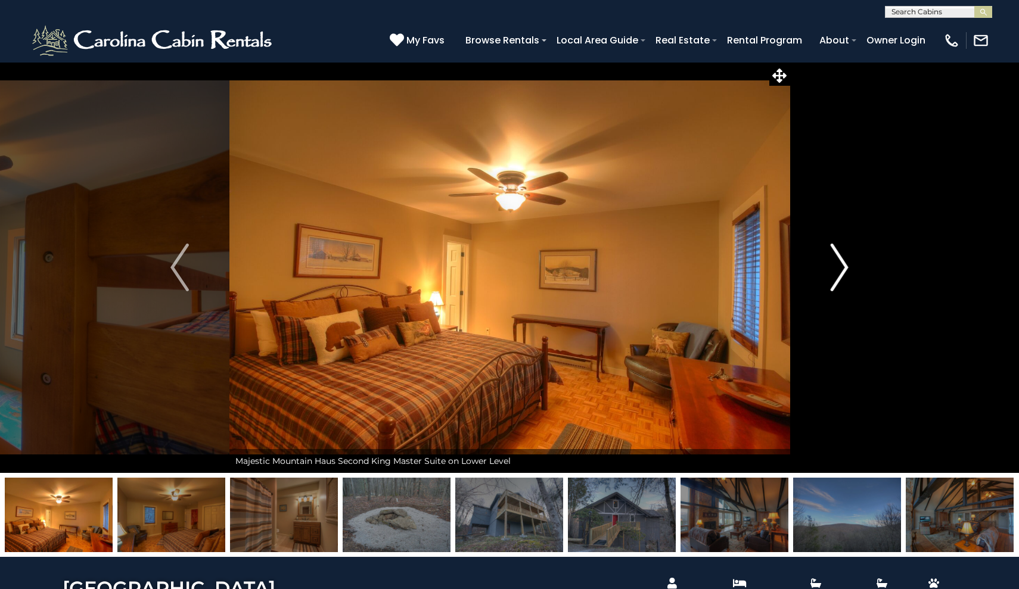
click at [843, 272] on img "Next" at bounding box center [839, 268] width 18 height 48
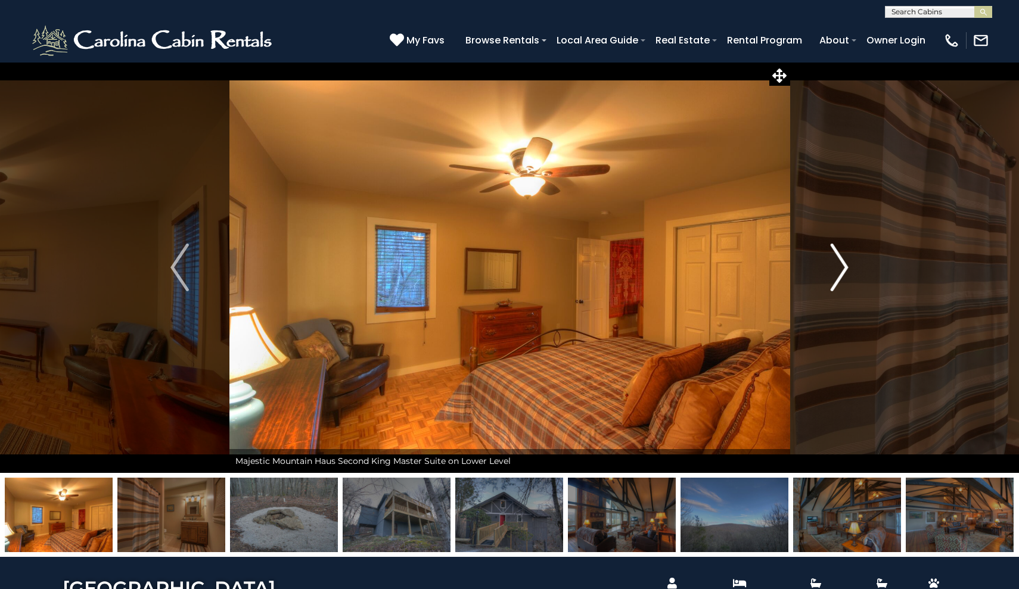
click at [843, 272] on img "Next" at bounding box center [839, 268] width 18 height 48
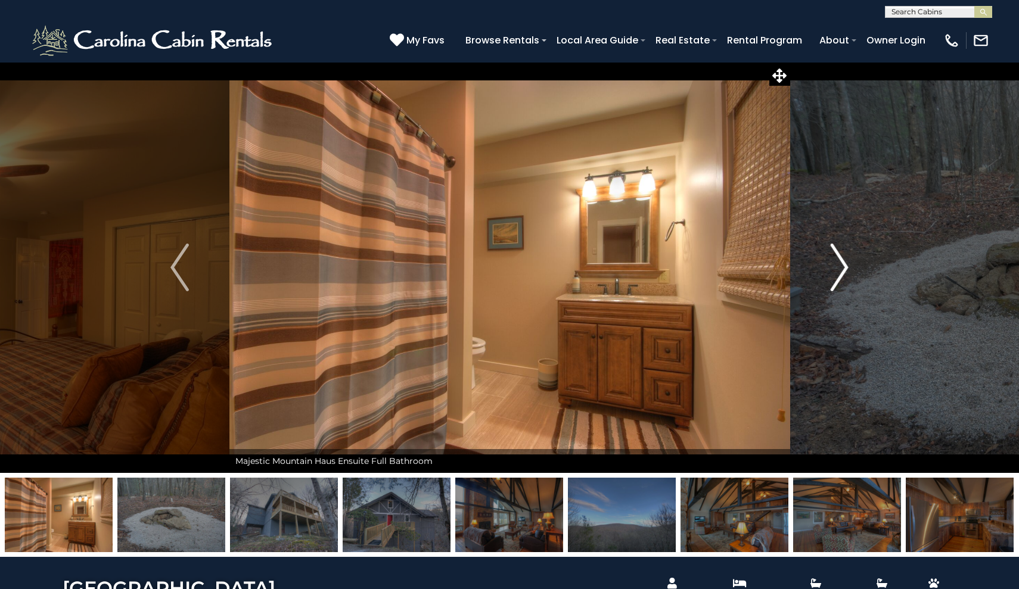
click at [843, 272] on img "Next" at bounding box center [839, 268] width 18 height 48
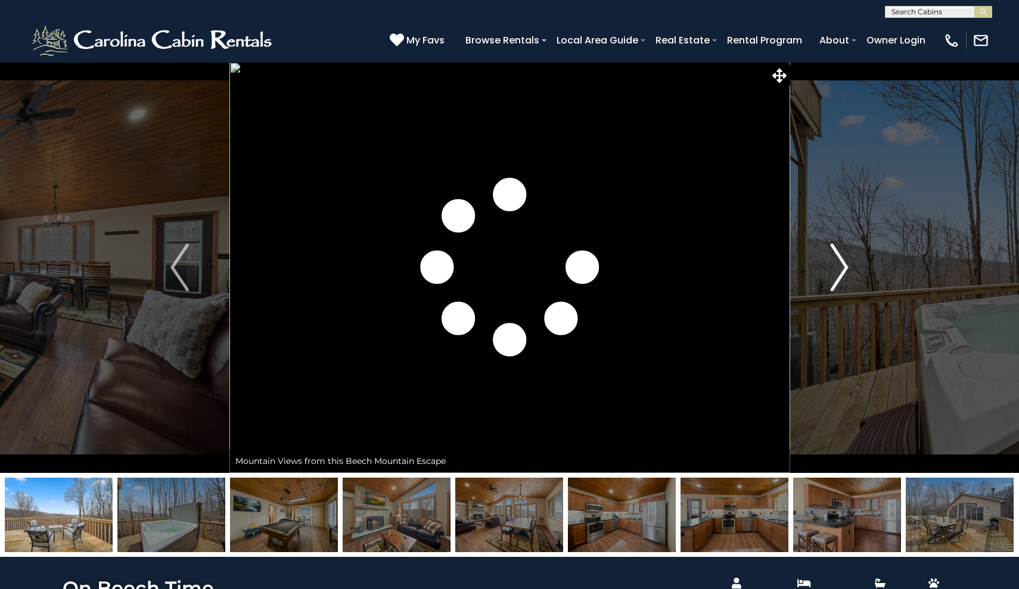
click at [831, 277] on img "Next" at bounding box center [839, 268] width 18 height 48
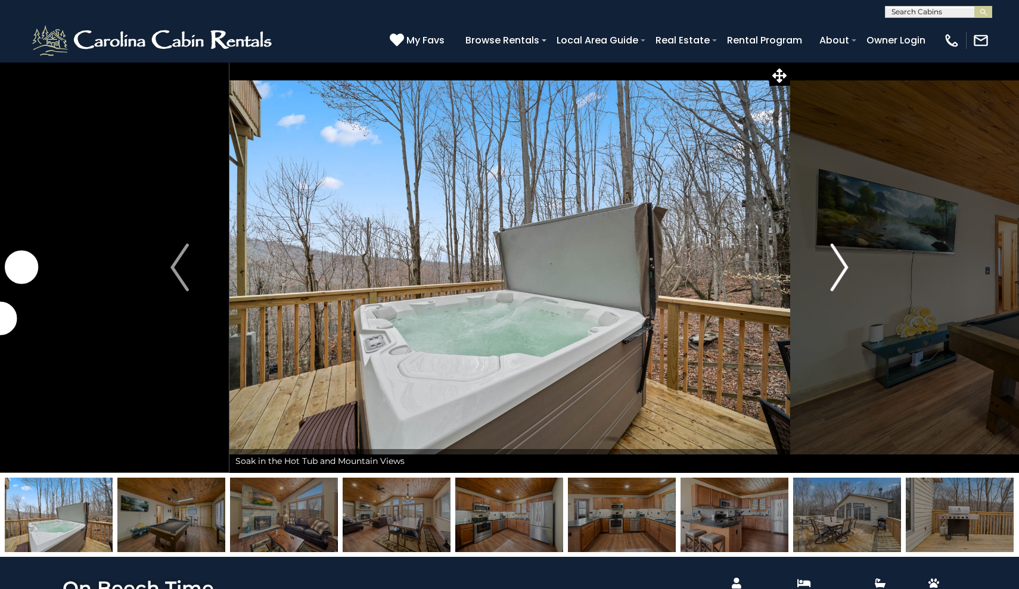
click at [831, 277] on img "Next" at bounding box center [839, 268] width 18 height 48
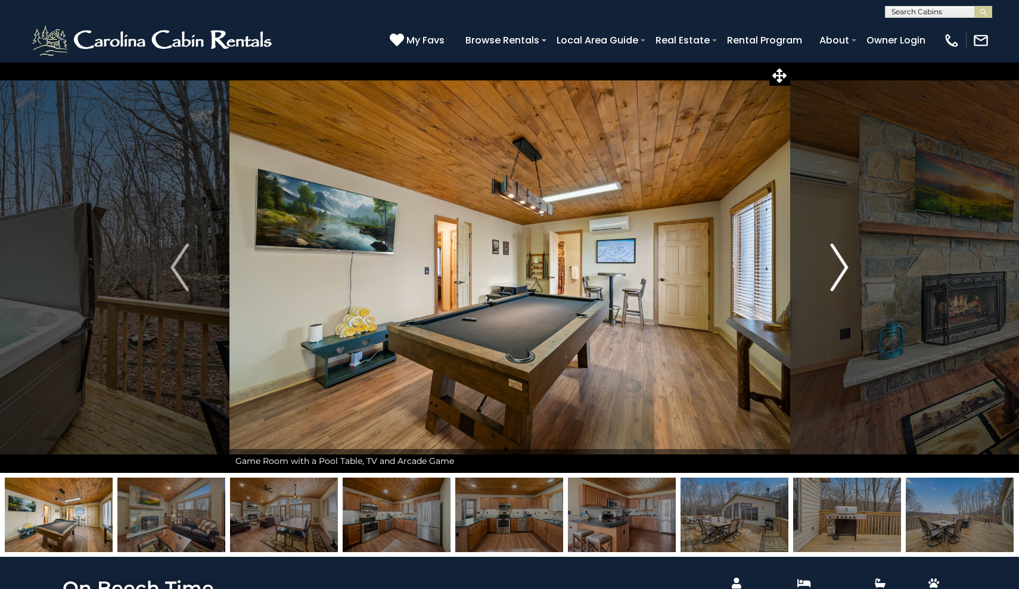
click at [837, 274] on img "Next" at bounding box center [839, 268] width 18 height 48
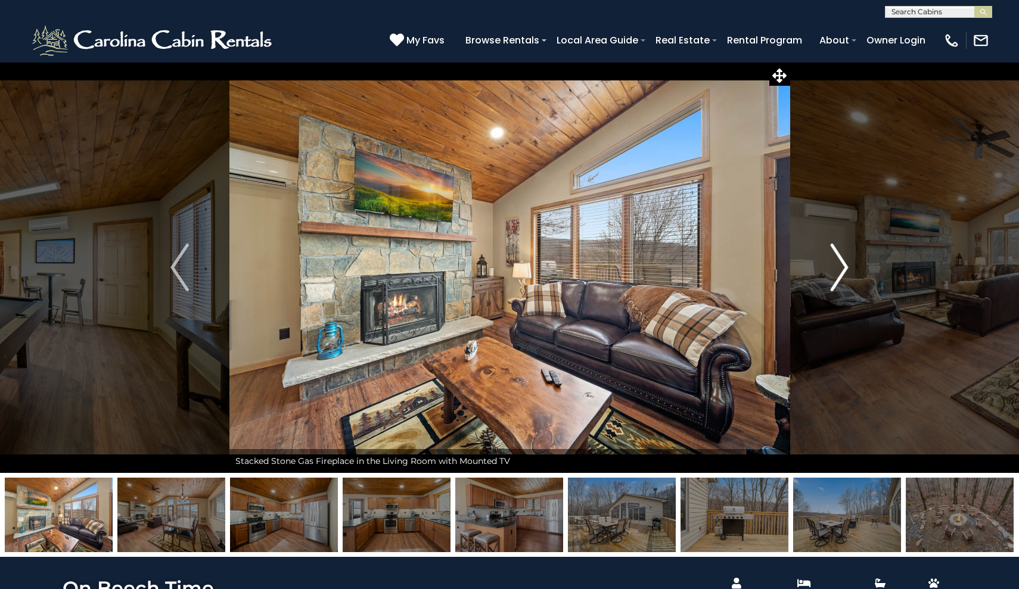
click at [837, 274] on img "Next" at bounding box center [839, 268] width 18 height 48
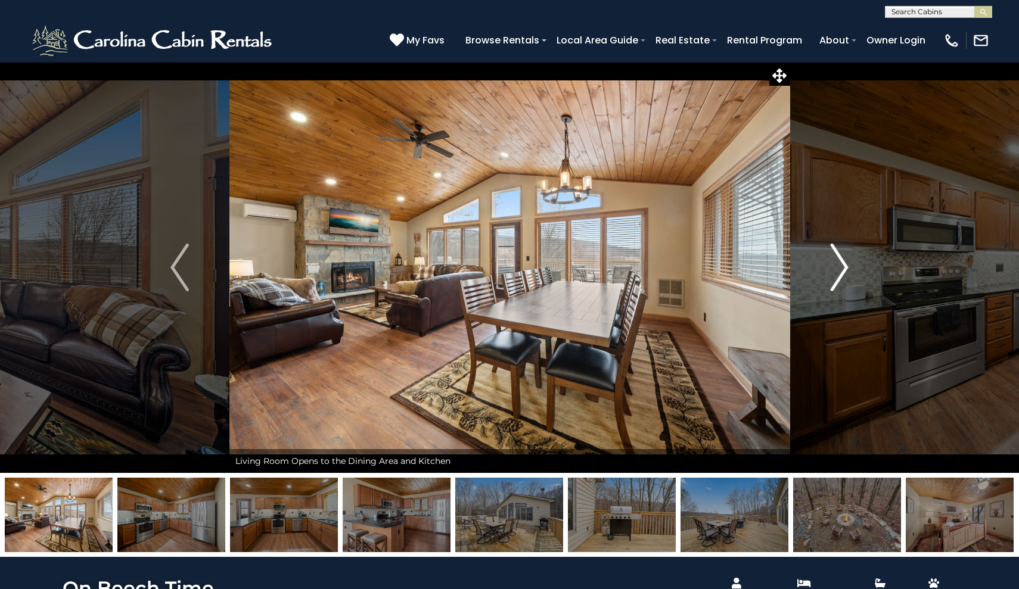
click at [837, 274] on img "Next" at bounding box center [839, 268] width 18 height 48
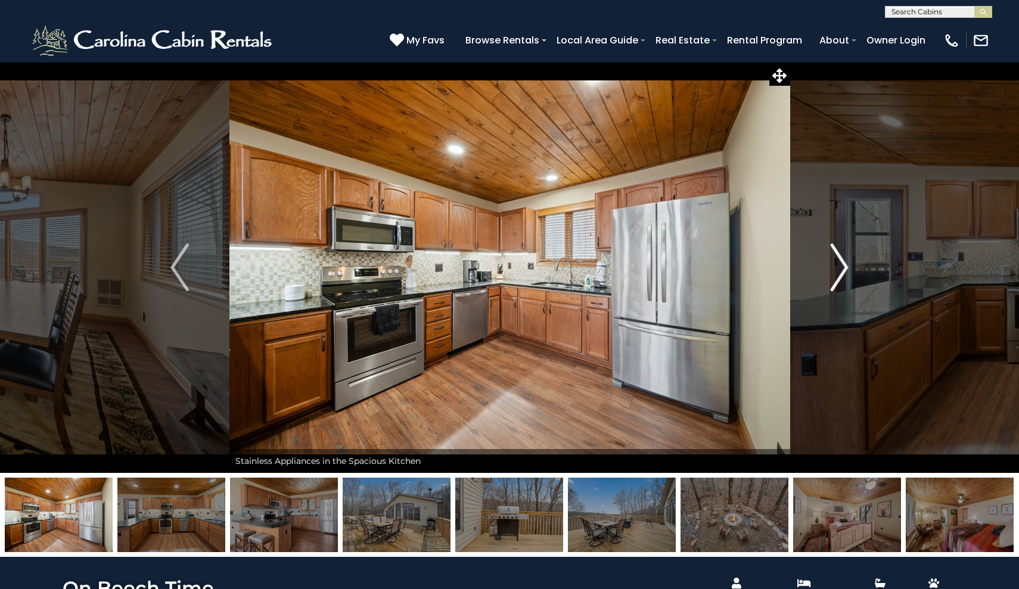
click at [837, 274] on img "Next" at bounding box center [839, 268] width 18 height 48
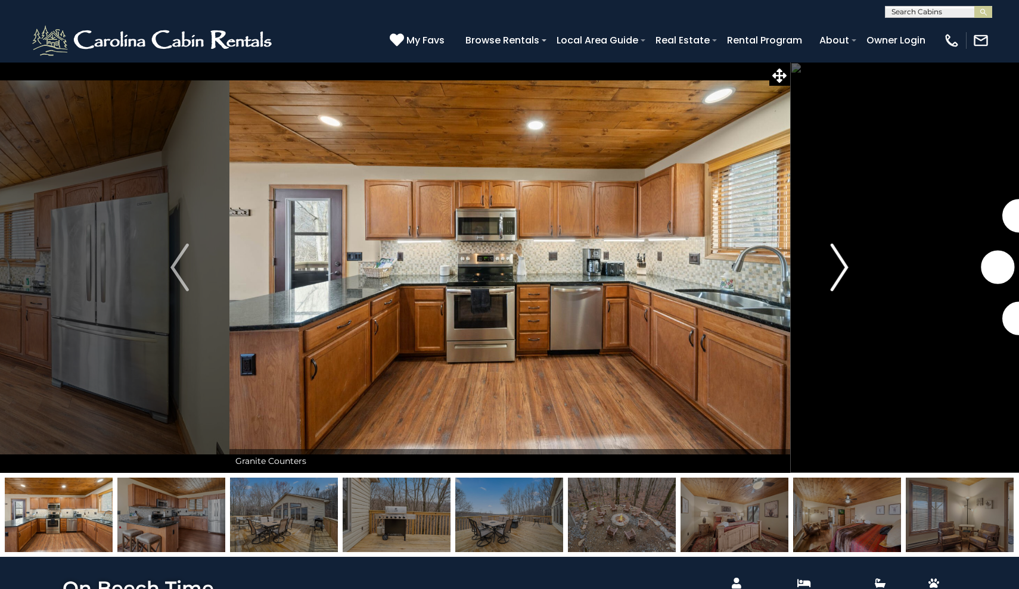
click at [837, 274] on img "Next" at bounding box center [839, 268] width 18 height 48
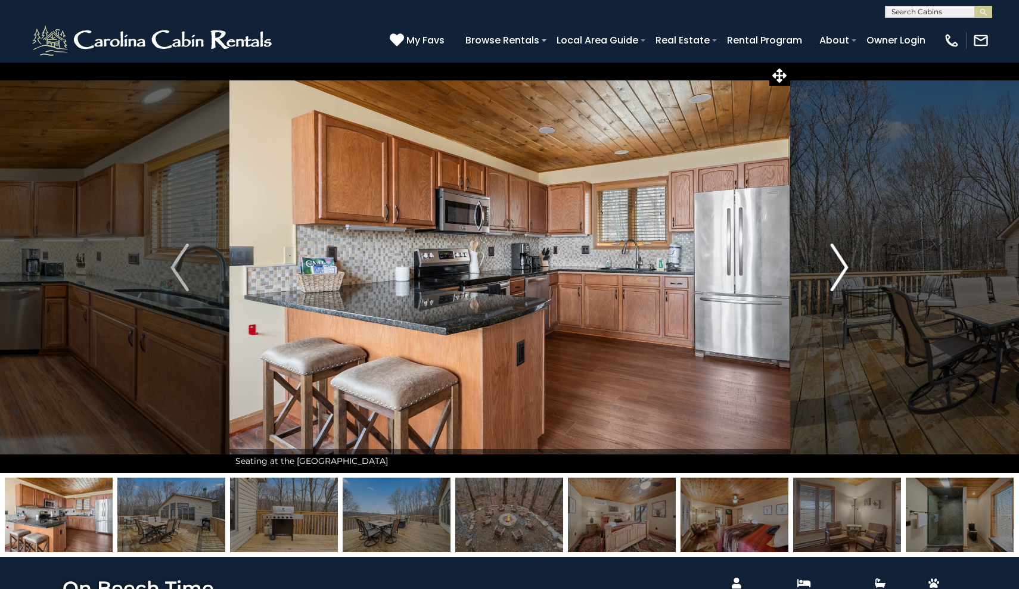
click at [837, 274] on img "Next" at bounding box center [839, 268] width 18 height 48
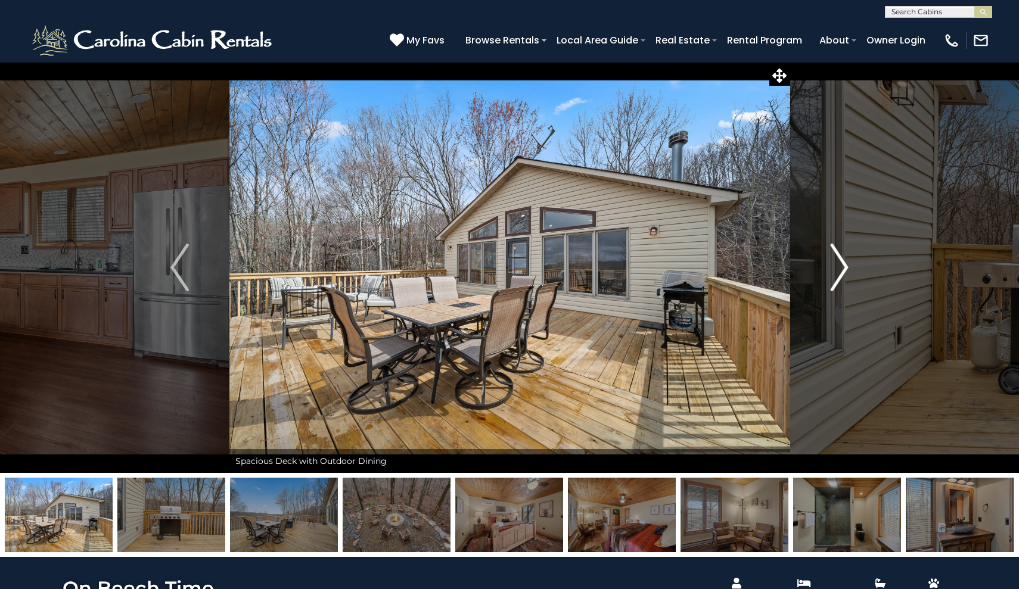
click at [842, 273] on img "Next" at bounding box center [839, 268] width 18 height 48
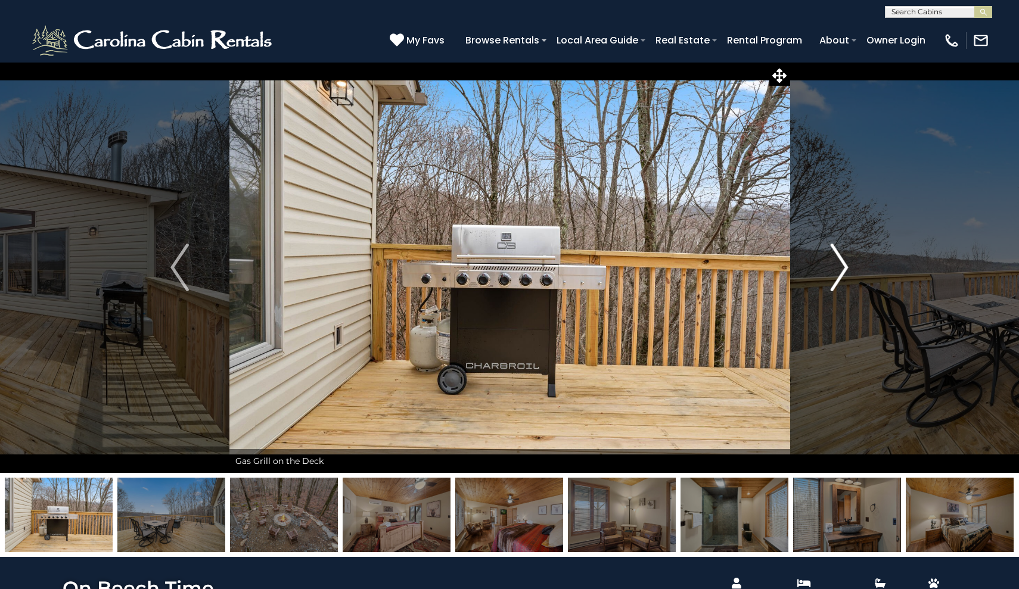
click at [842, 273] on img "Next" at bounding box center [839, 268] width 18 height 48
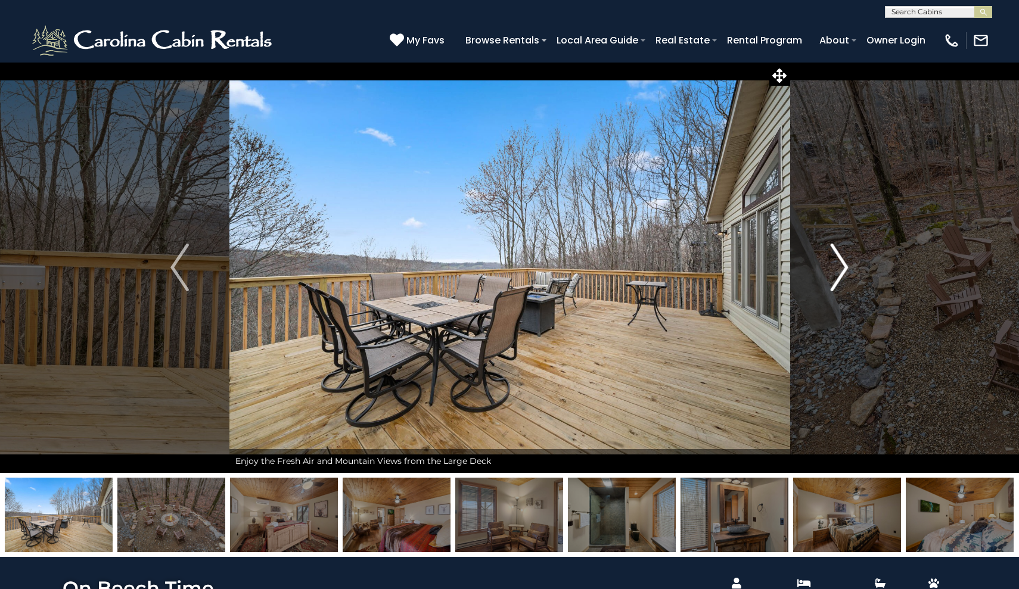
click at [842, 273] on img "Next" at bounding box center [839, 268] width 18 height 48
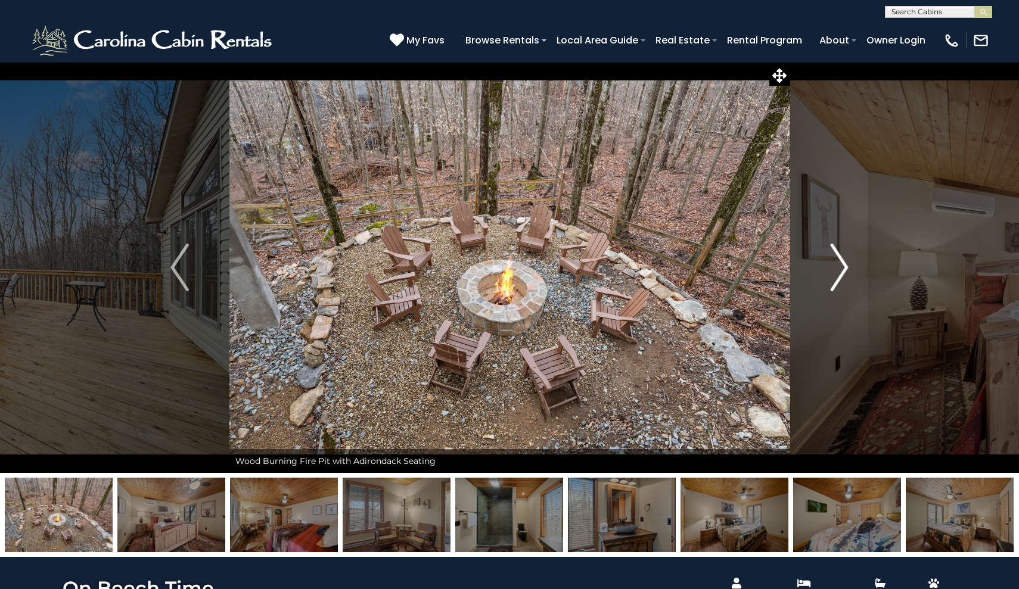
click at [842, 273] on img "Next" at bounding box center [839, 268] width 18 height 48
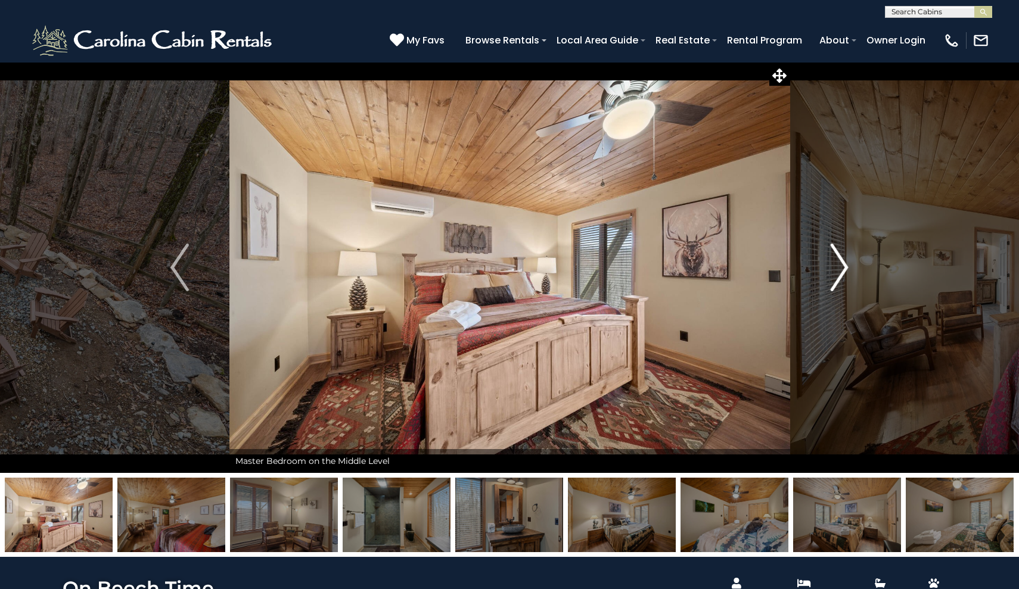
click at [842, 273] on img "Next" at bounding box center [839, 268] width 18 height 48
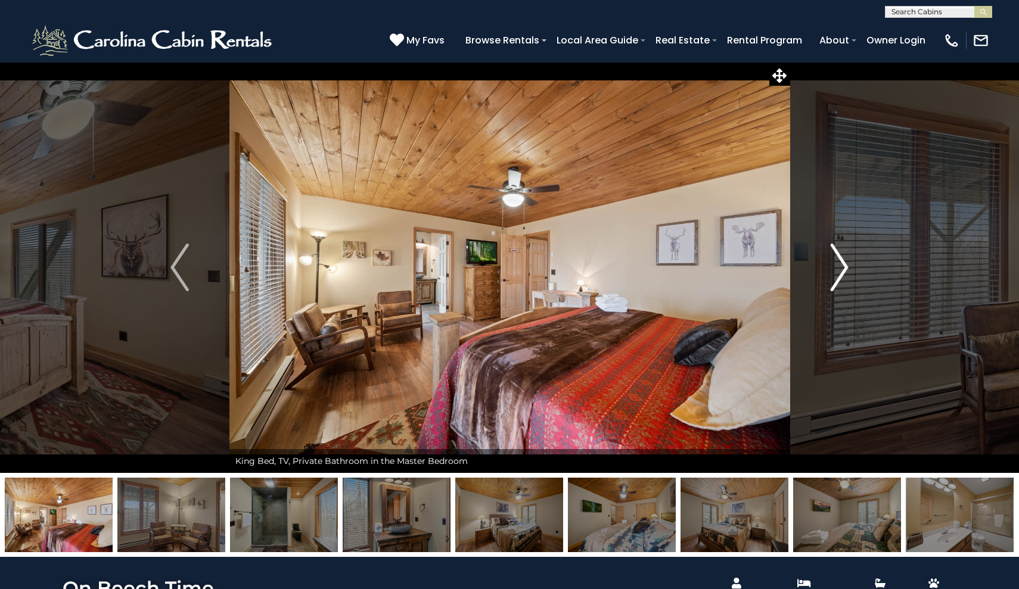
click at [842, 273] on img "Next" at bounding box center [839, 268] width 18 height 48
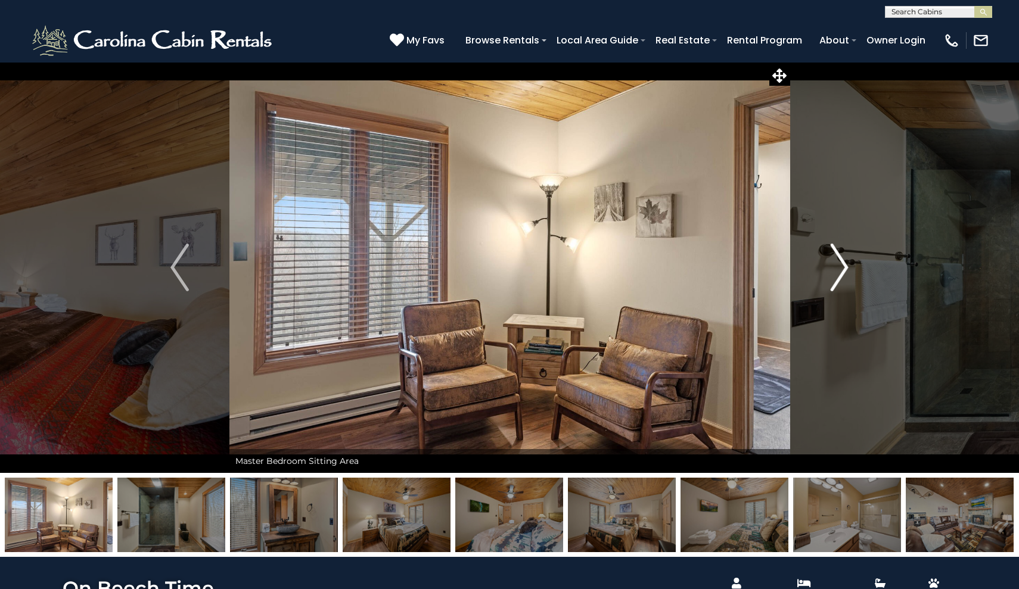
click at [842, 273] on img "Next" at bounding box center [839, 268] width 18 height 48
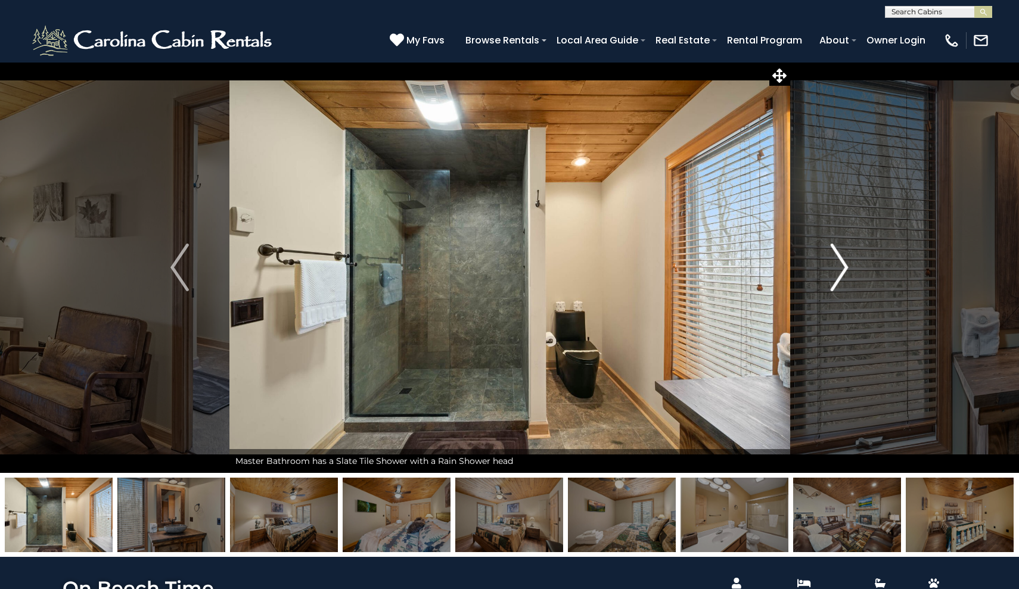
click at [842, 273] on img "Next" at bounding box center [839, 268] width 18 height 48
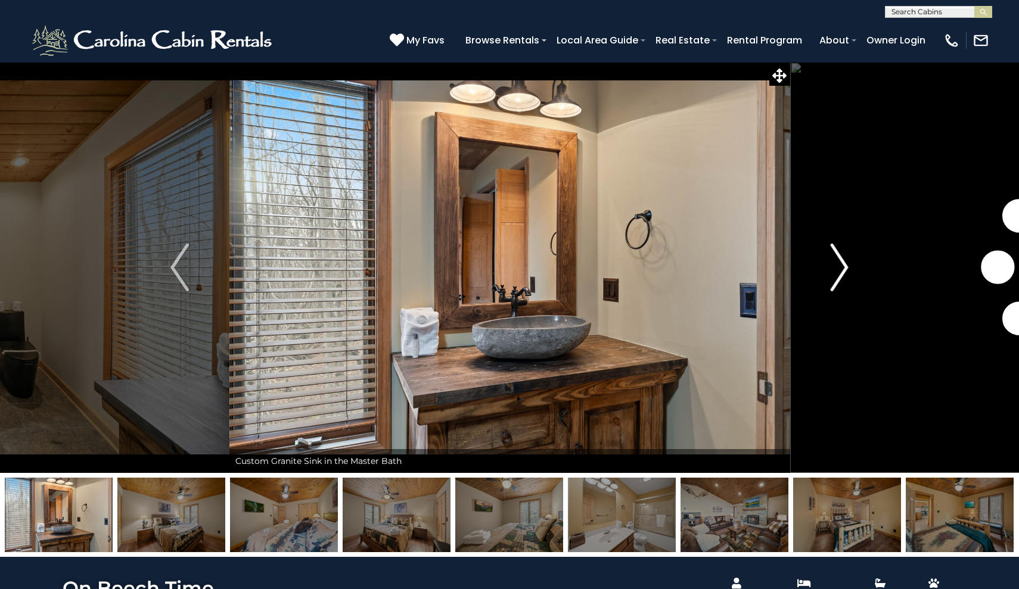
click at [842, 273] on img "Next" at bounding box center [839, 268] width 18 height 48
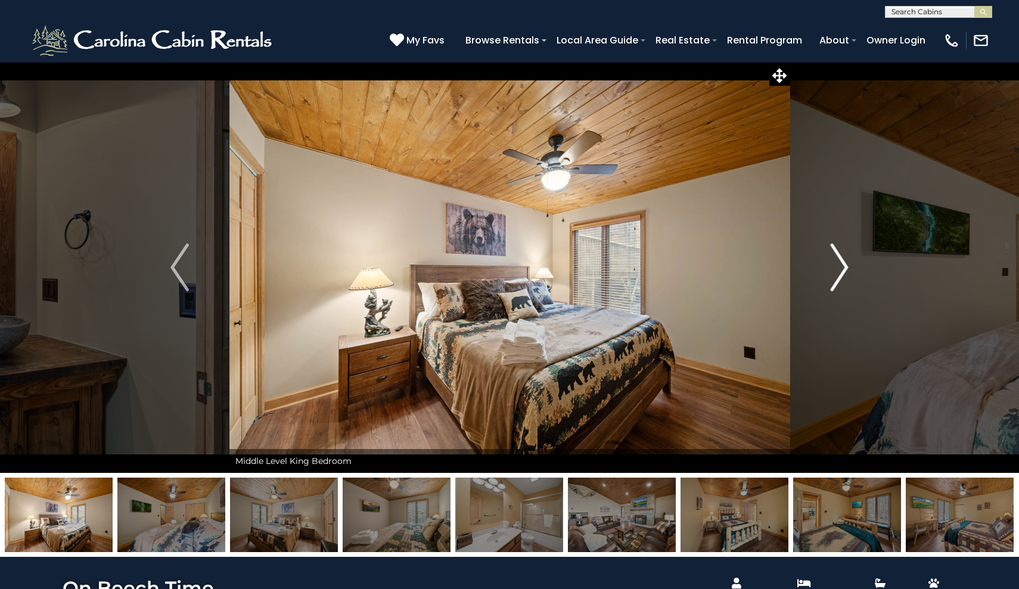
click at [842, 273] on img "Next" at bounding box center [839, 268] width 18 height 48
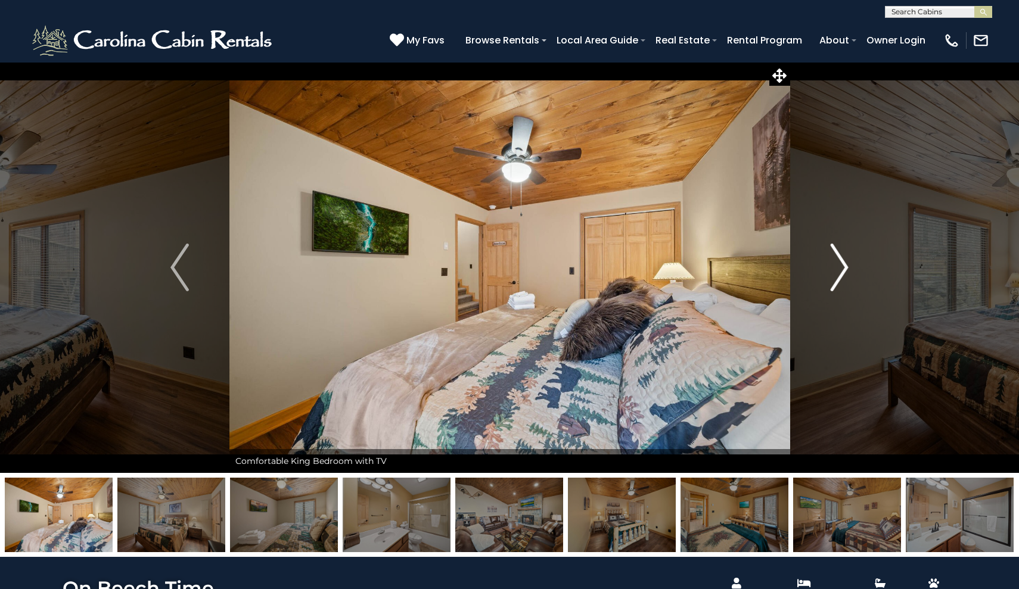
click at [842, 273] on img "Next" at bounding box center [839, 268] width 18 height 48
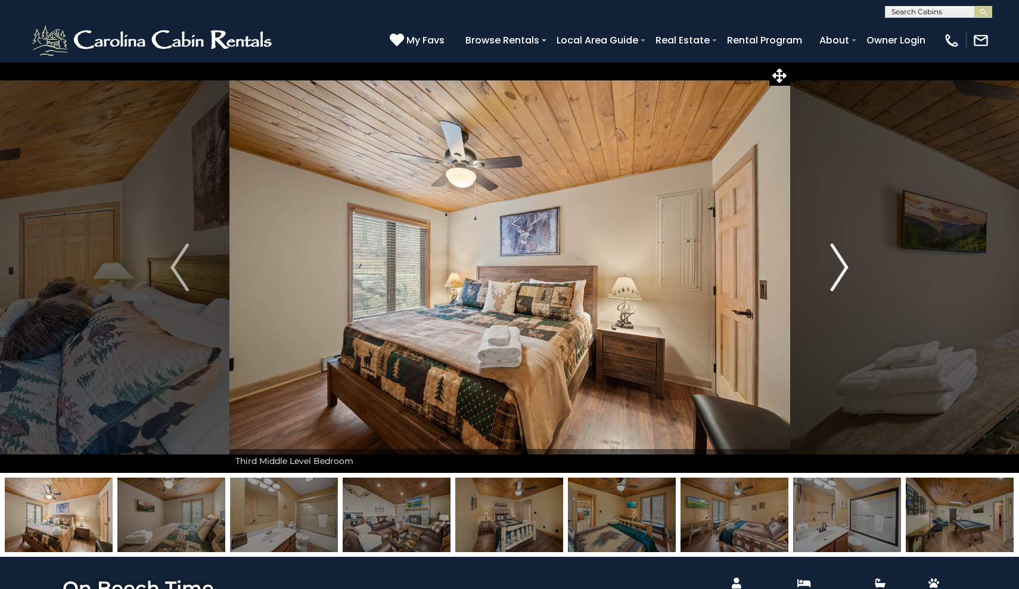
click at [842, 273] on img "Next" at bounding box center [839, 268] width 18 height 48
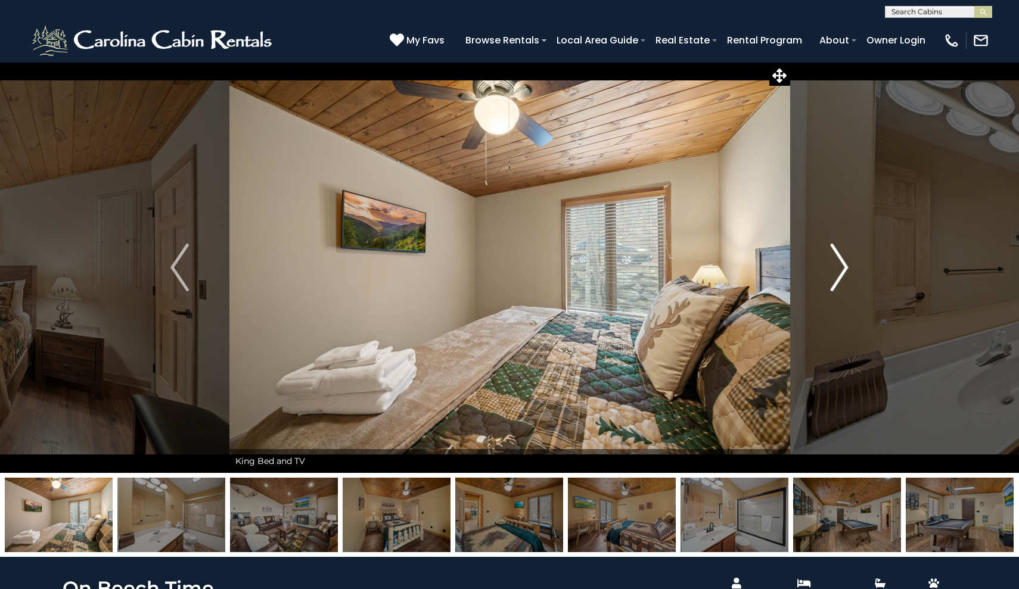
click at [842, 273] on img "Next" at bounding box center [839, 268] width 18 height 48
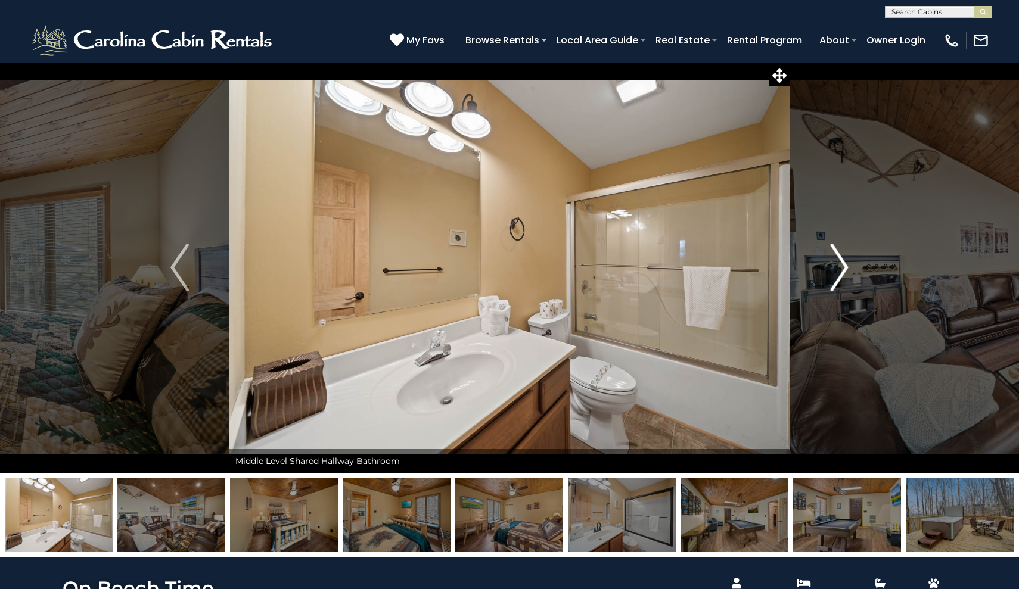
click at [842, 273] on img "Next" at bounding box center [839, 268] width 18 height 48
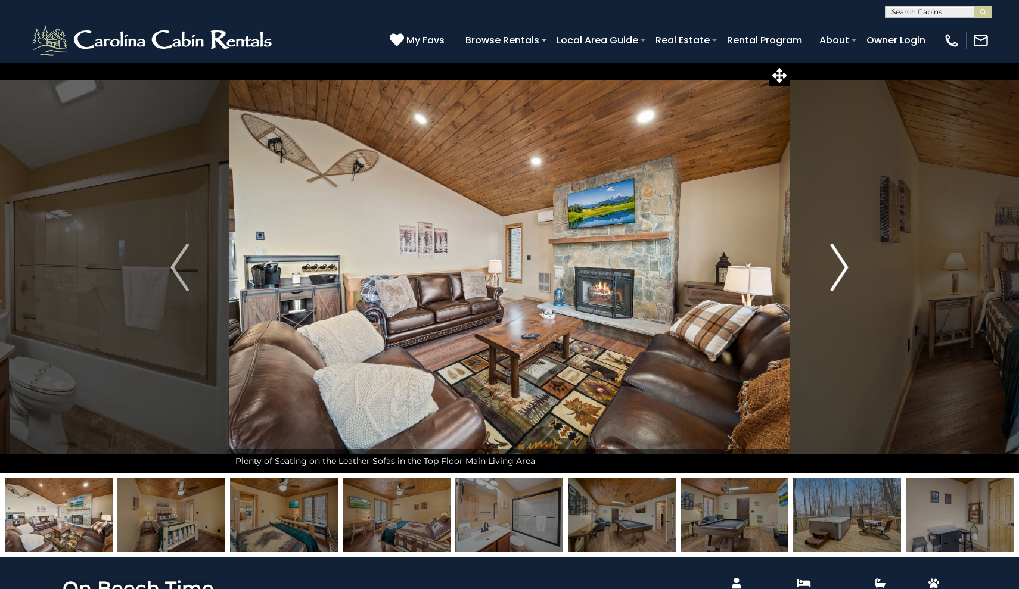
click at [842, 273] on img "Next" at bounding box center [839, 268] width 18 height 48
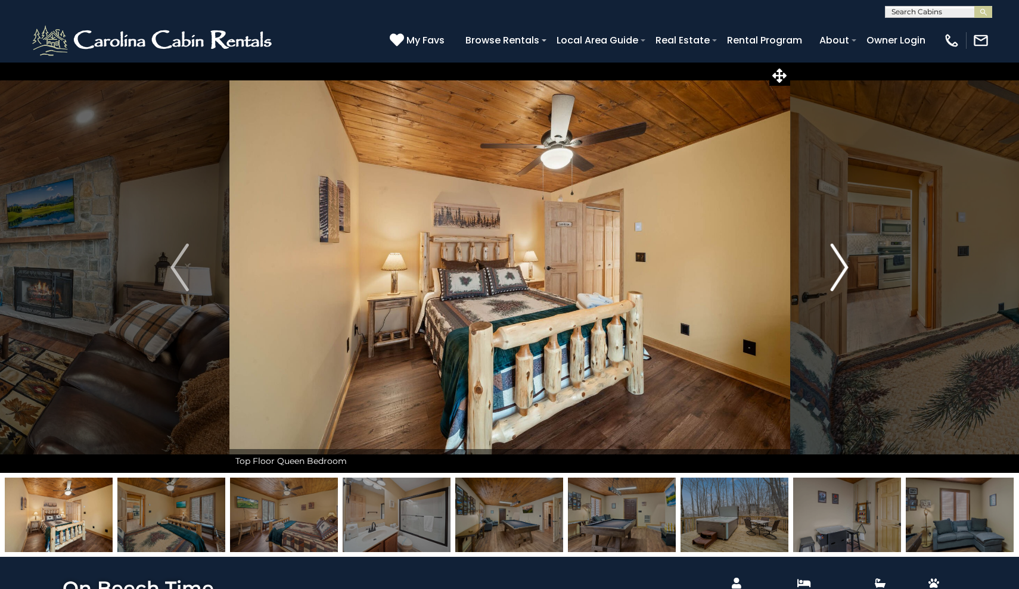
click at [842, 273] on img "Next" at bounding box center [839, 268] width 18 height 48
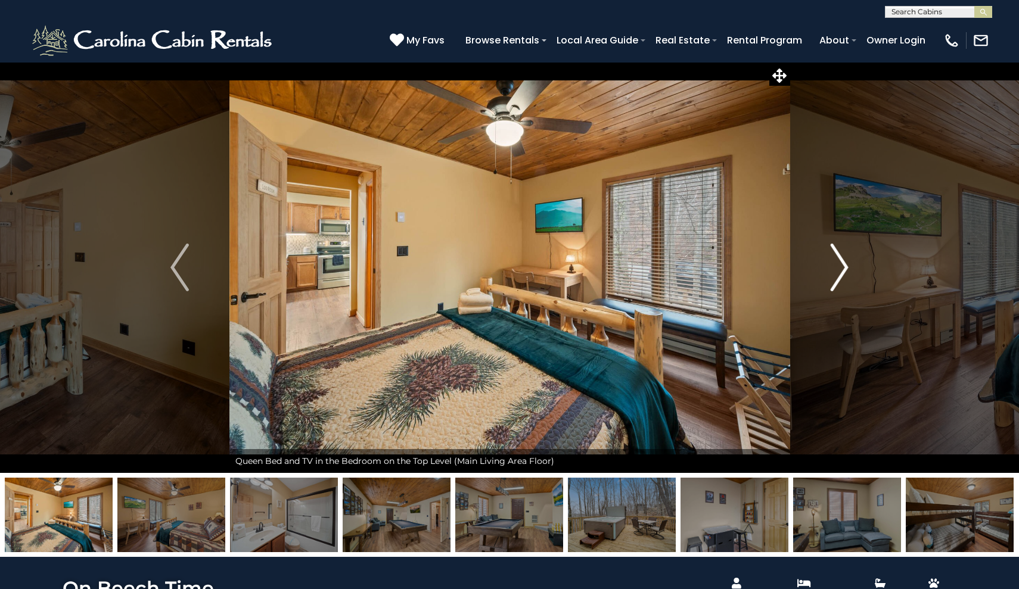
click at [842, 273] on img "Next" at bounding box center [839, 268] width 18 height 48
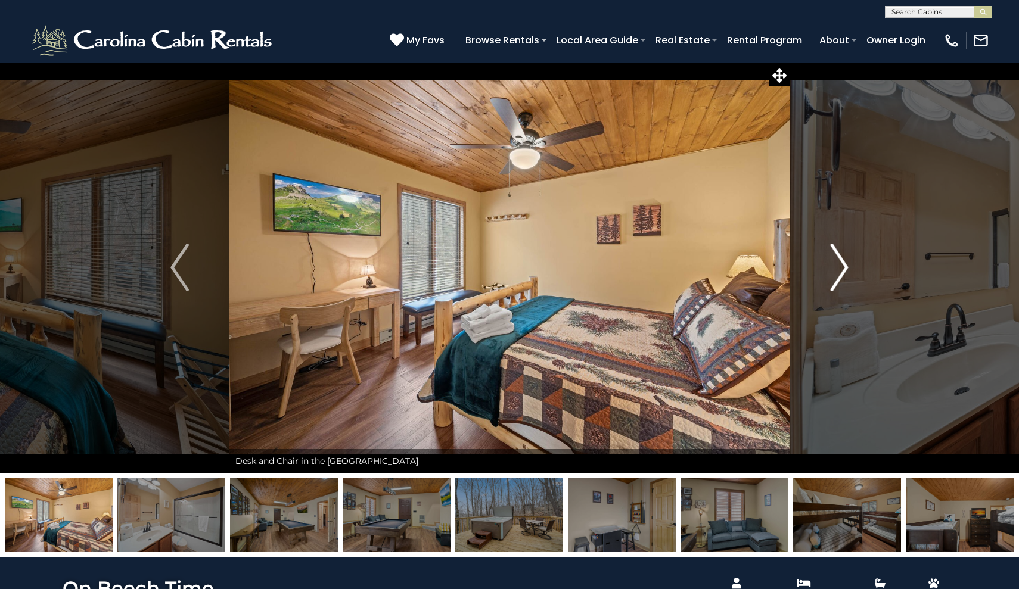
click at [842, 273] on img "Next" at bounding box center [839, 268] width 18 height 48
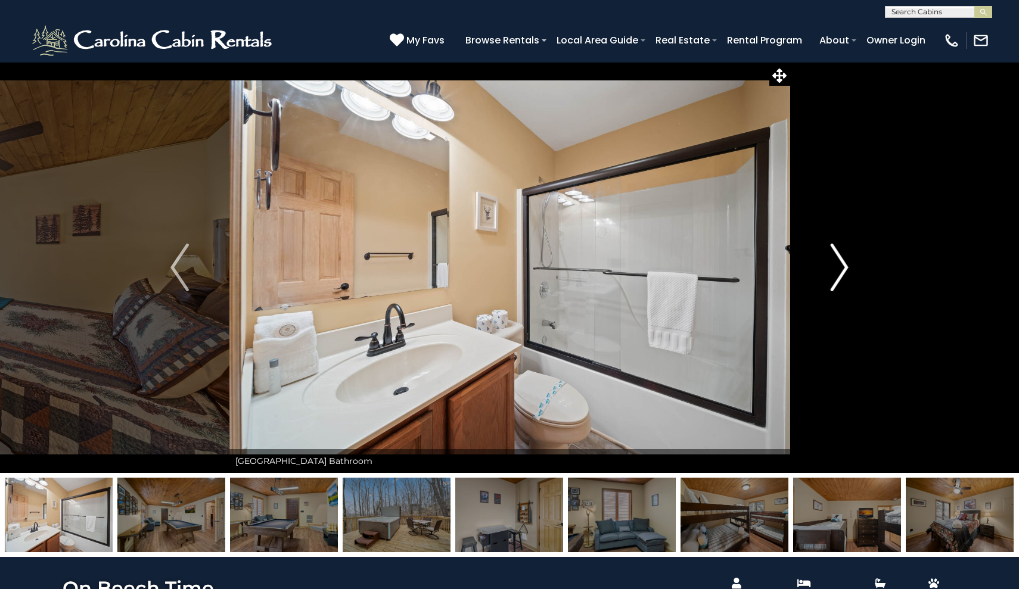
click at [842, 273] on img "Next" at bounding box center [839, 268] width 18 height 48
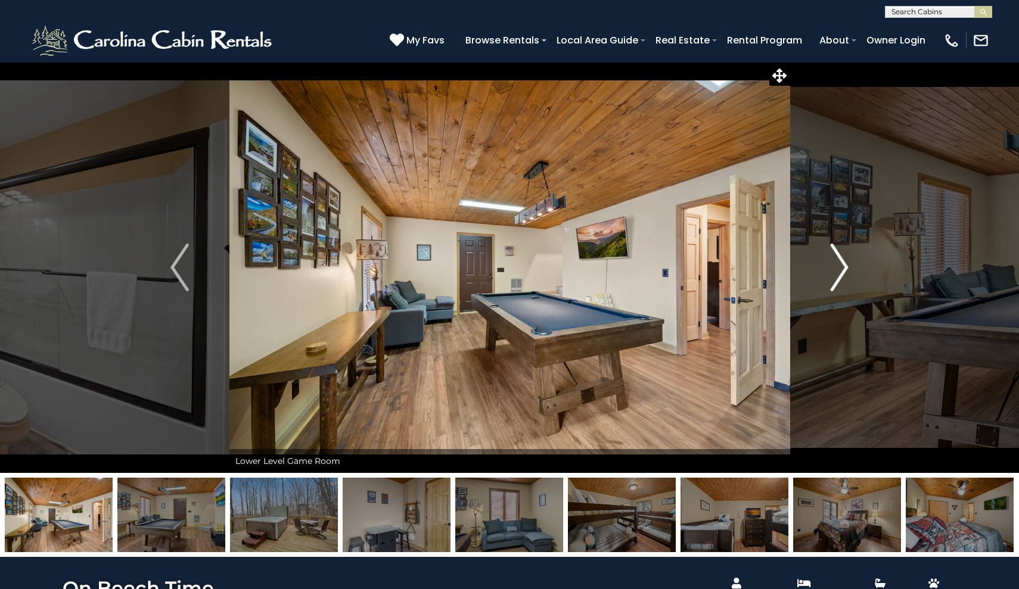
click at [842, 273] on img "Next" at bounding box center [839, 268] width 18 height 48
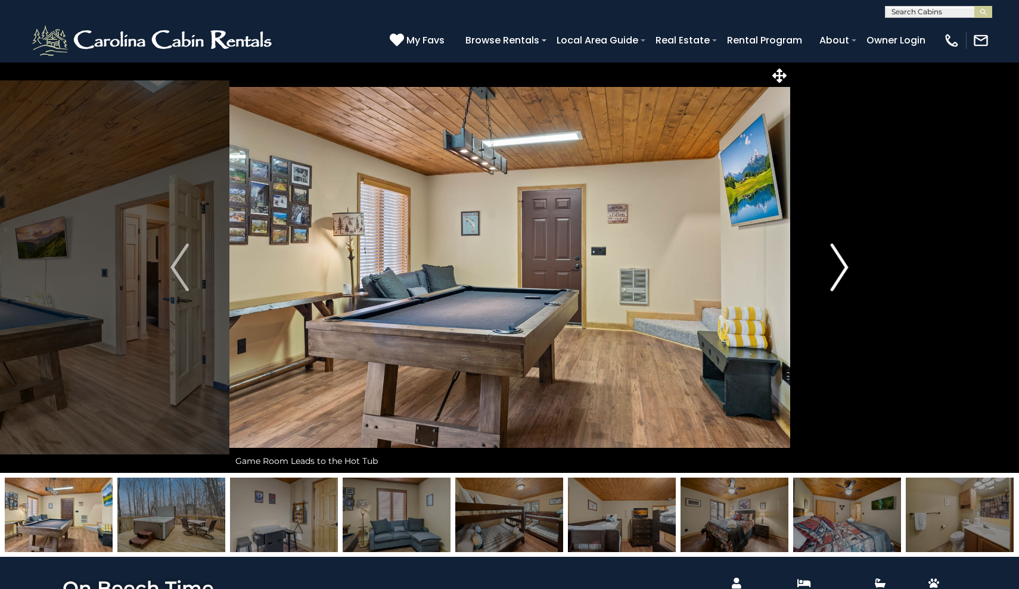
click at [842, 273] on img "Next" at bounding box center [839, 268] width 18 height 48
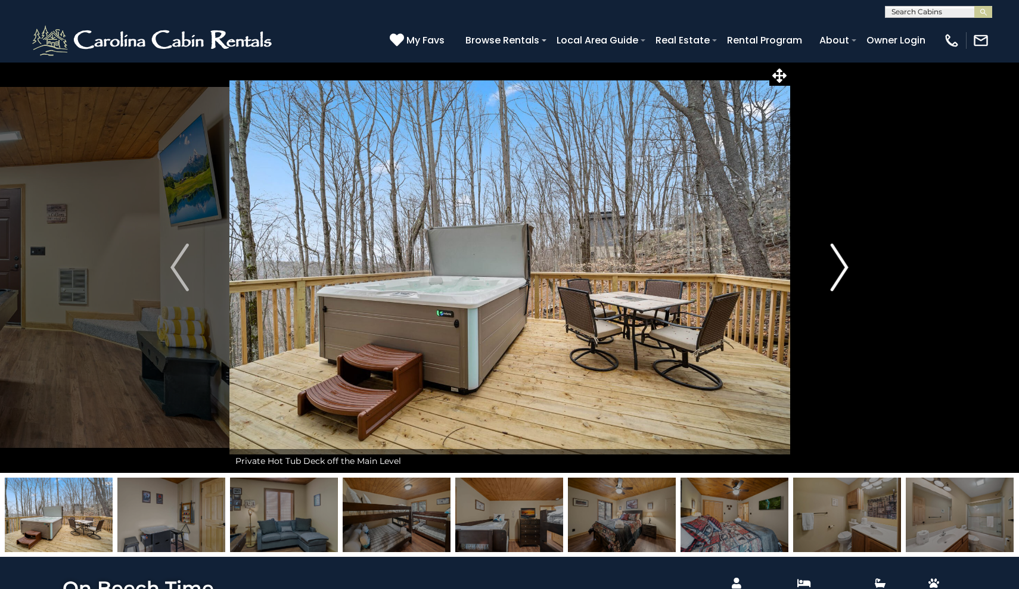
click at [842, 273] on img "Next" at bounding box center [839, 268] width 18 height 48
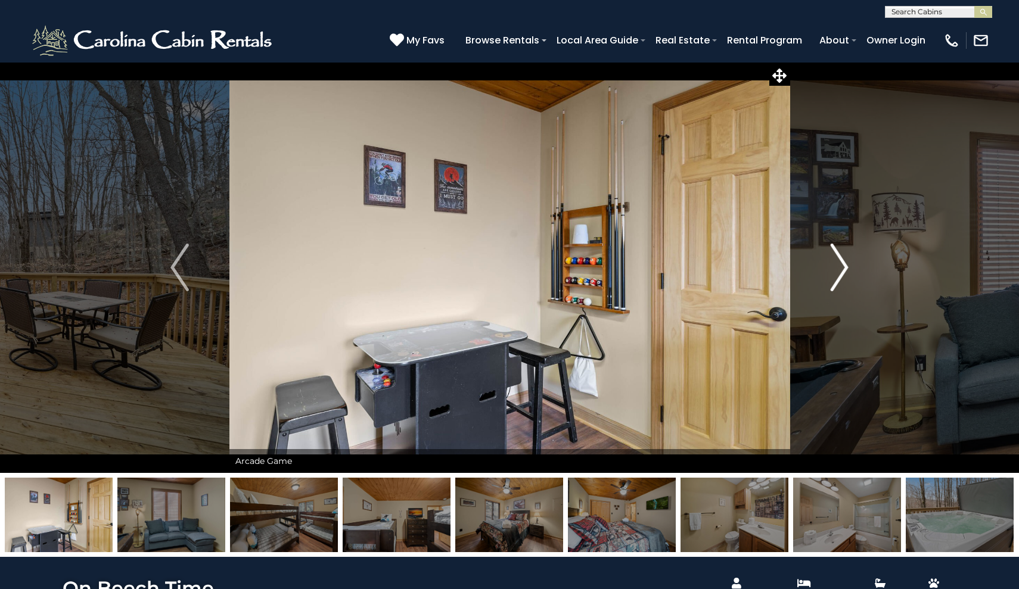
click at [842, 273] on img "Next" at bounding box center [839, 268] width 18 height 48
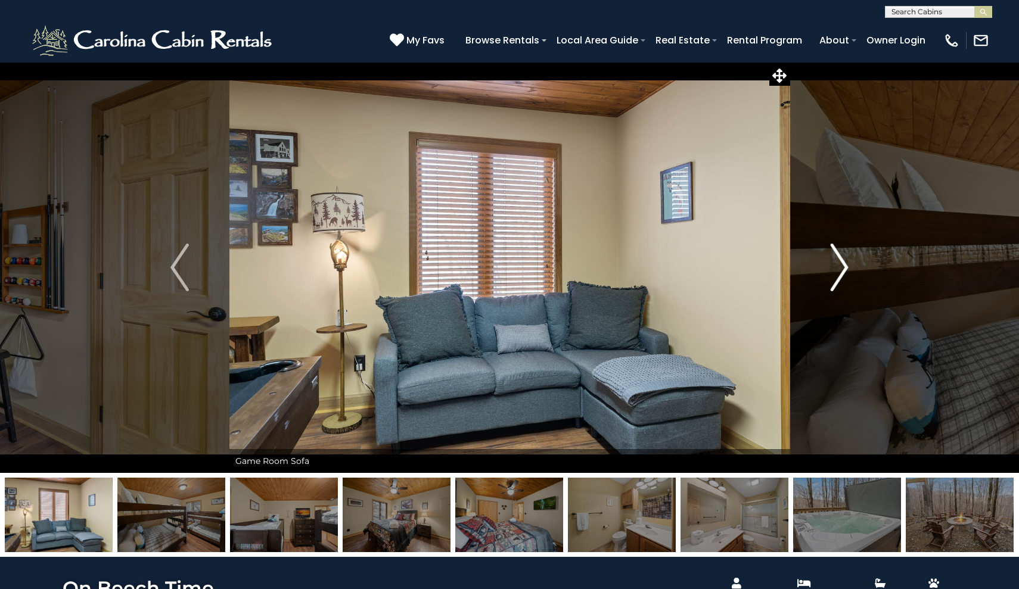
click at [842, 273] on img "Next" at bounding box center [839, 268] width 18 height 48
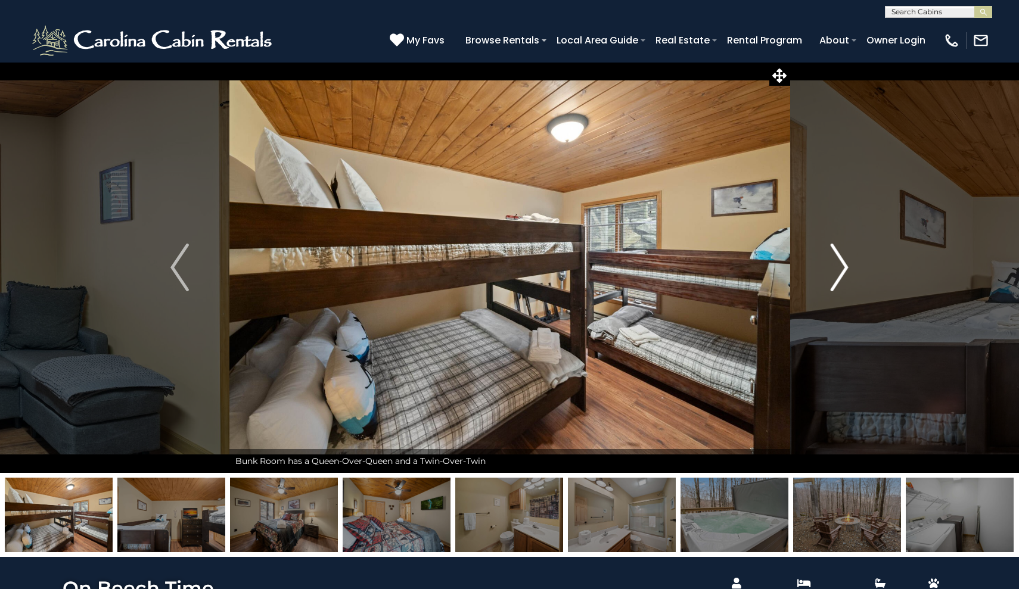
click at [842, 273] on img "Next" at bounding box center [839, 268] width 18 height 48
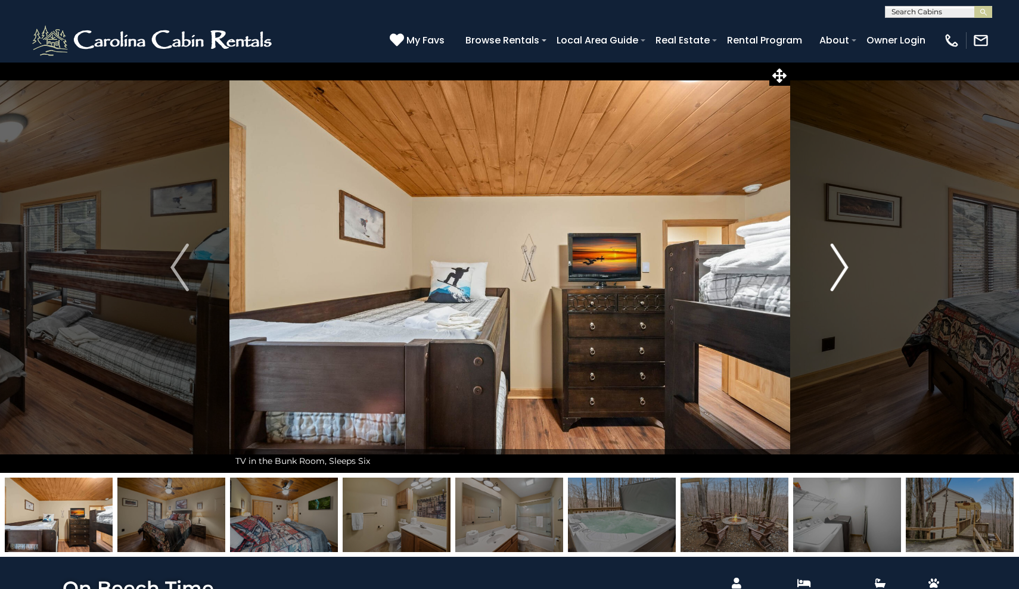
click at [842, 273] on img "Next" at bounding box center [839, 268] width 18 height 48
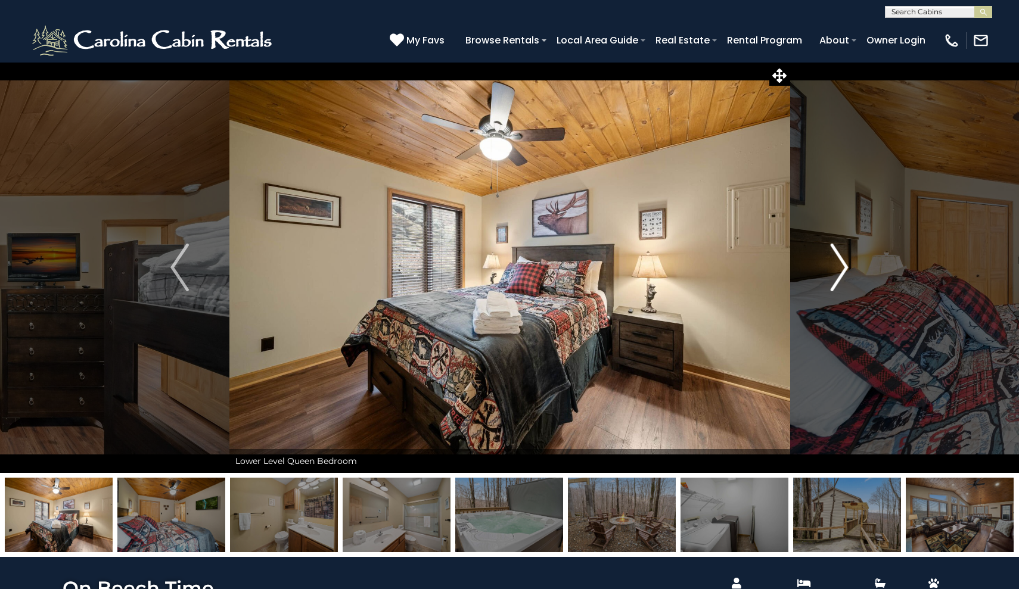
click at [842, 273] on img "Next" at bounding box center [839, 268] width 18 height 48
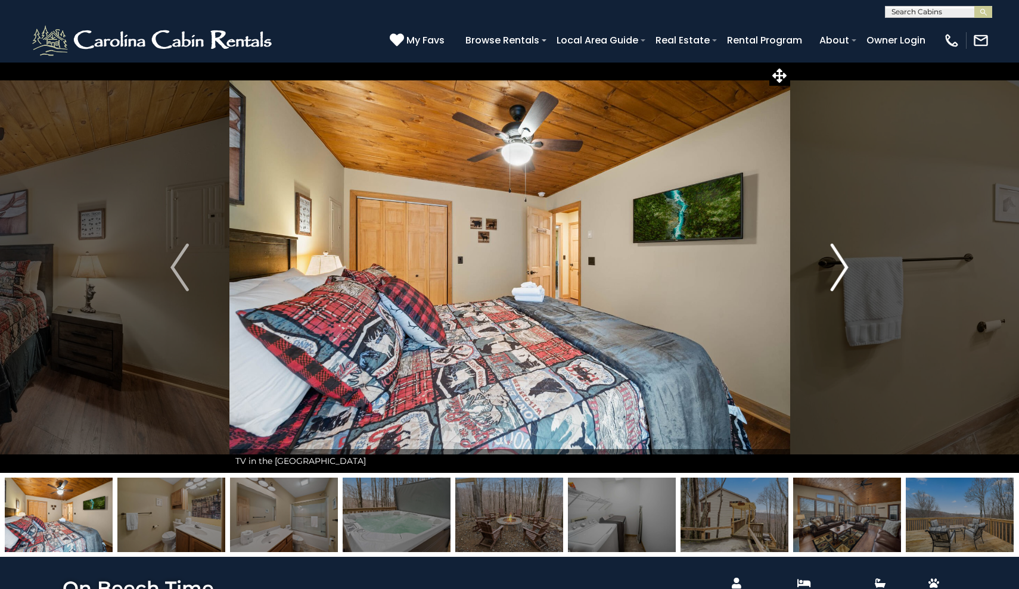
click at [842, 273] on img "Next" at bounding box center [839, 268] width 18 height 48
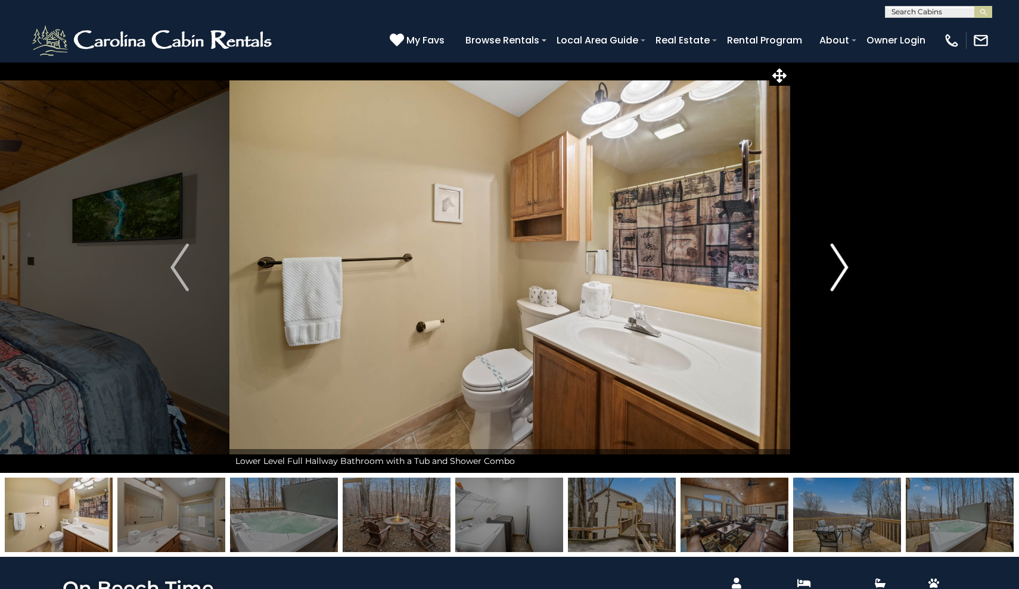
click at [842, 273] on img "Next" at bounding box center [839, 268] width 18 height 48
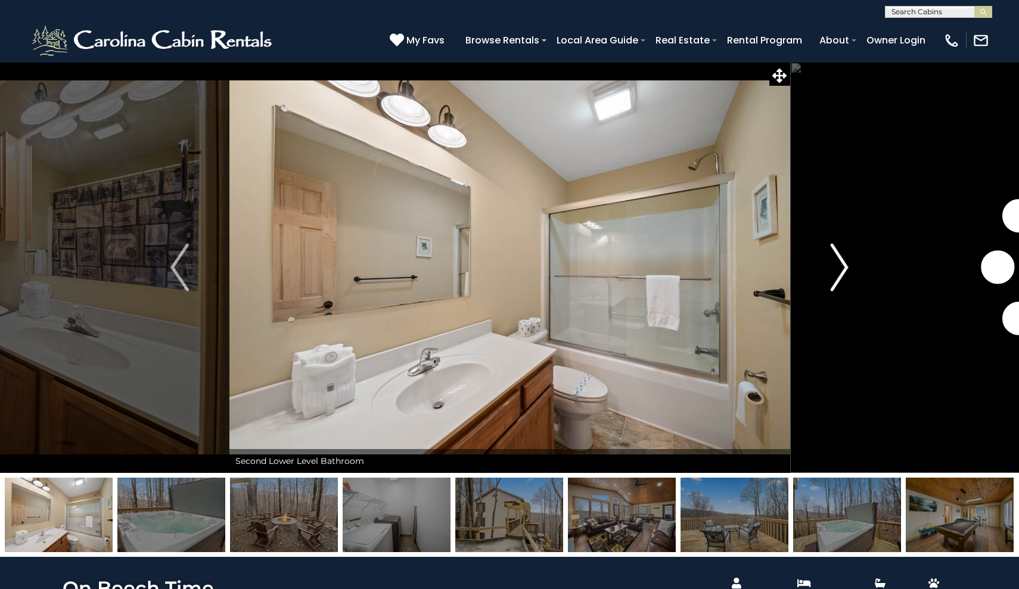
click at [842, 273] on img "Next" at bounding box center [839, 268] width 18 height 48
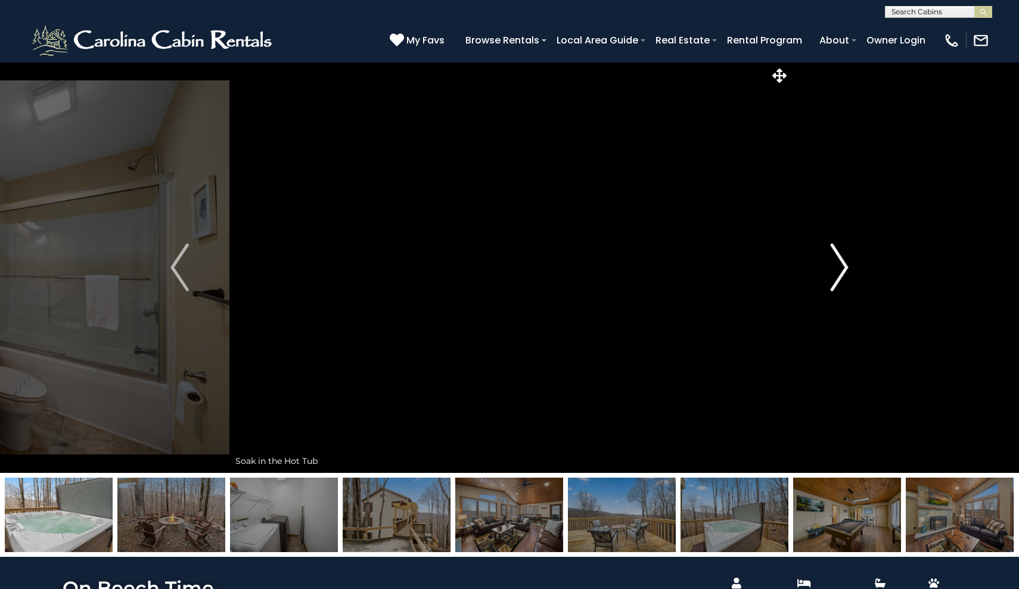
click at [842, 273] on img "Next" at bounding box center [839, 268] width 18 height 48
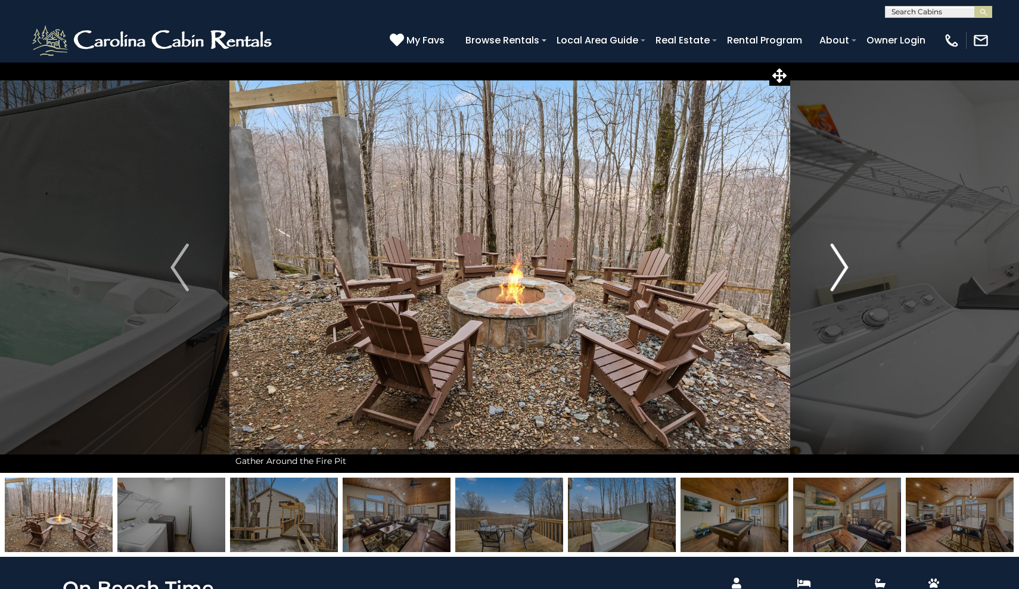
click at [842, 273] on img "Next" at bounding box center [839, 268] width 18 height 48
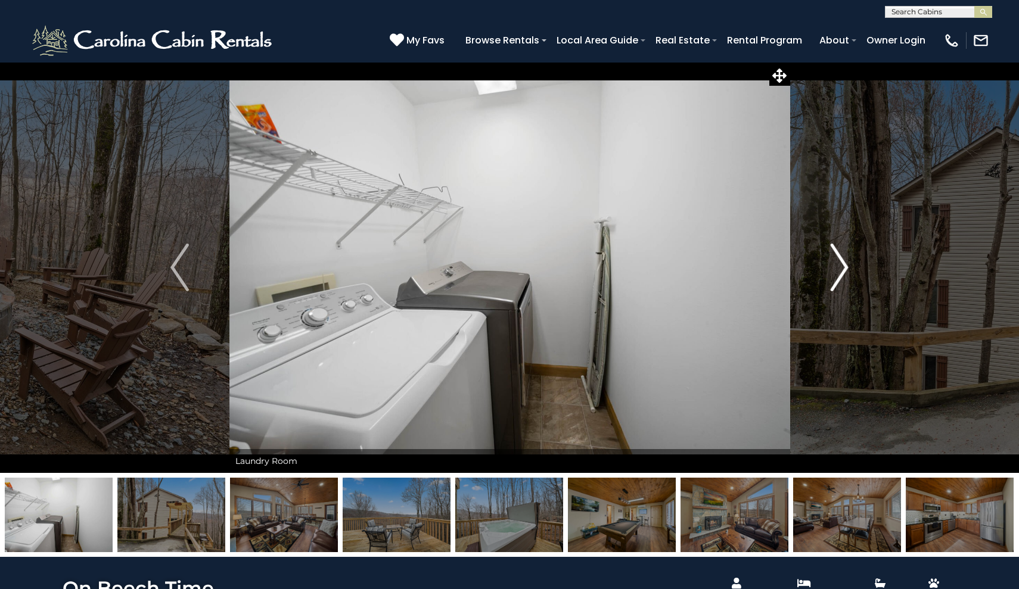
click at [842, 273] on img "Next" at bounding box center [839, 268] width 18 height 48
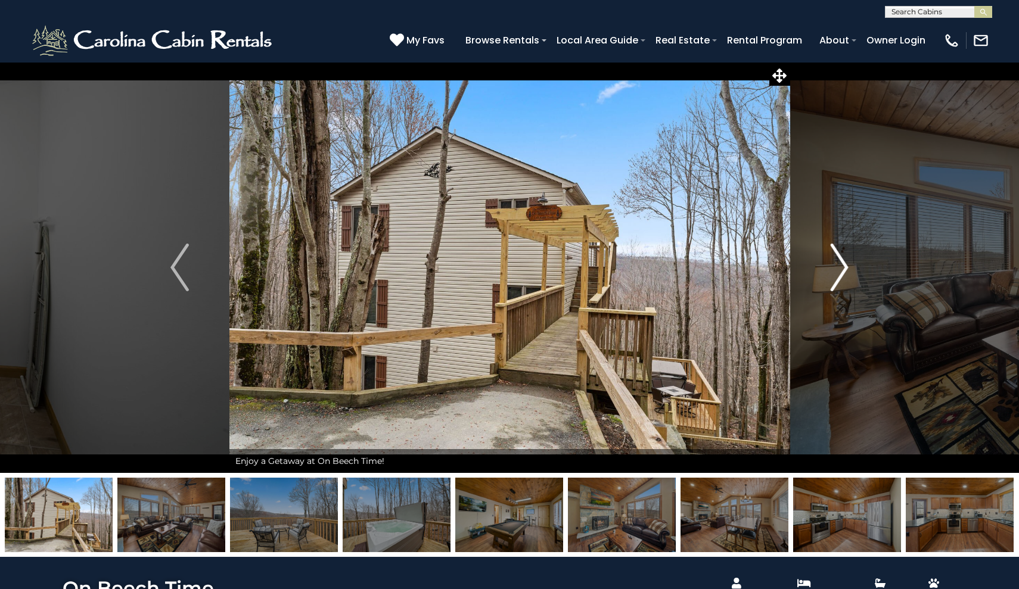
click at [842, 273] on img "Next" at bounding box center [839, 268] width 18 height 48
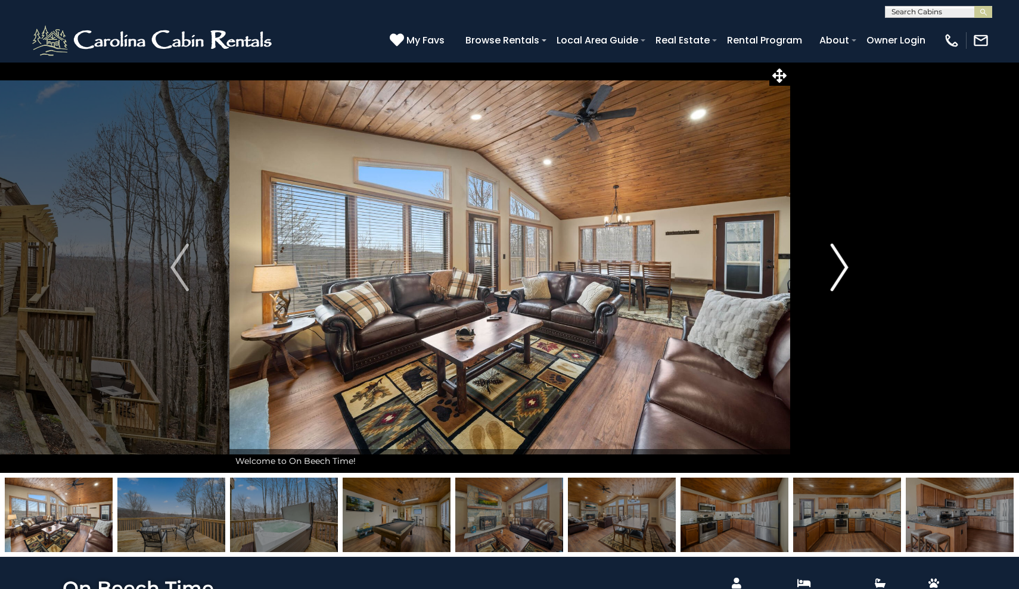
click at [842, 273] on img "Next" at bounding box center [839, 268] width 18 height 48
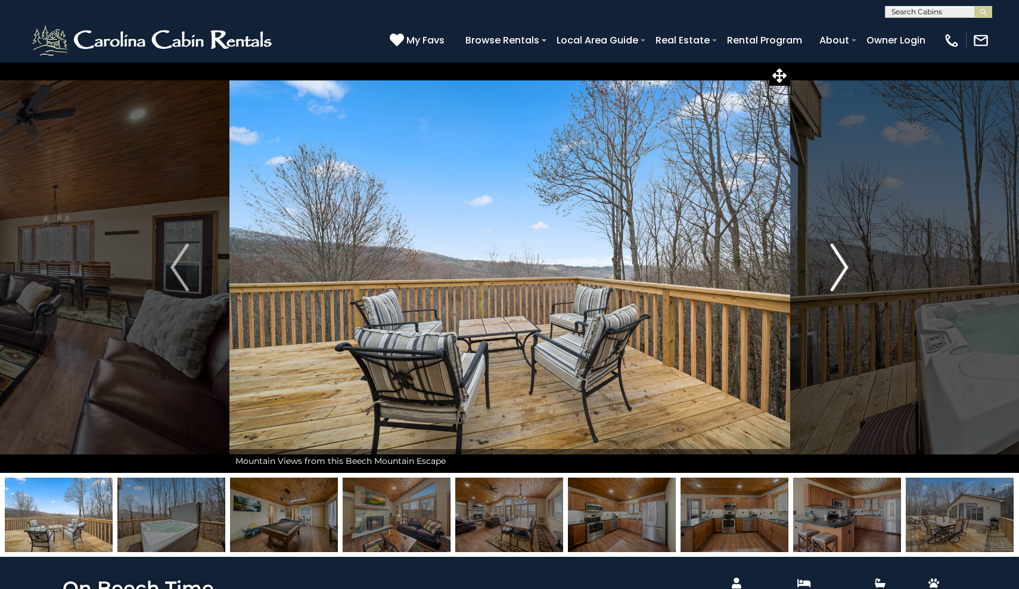
click at [842, 273] on img "Next" at bounding box center [839, 268] width 18 height 48
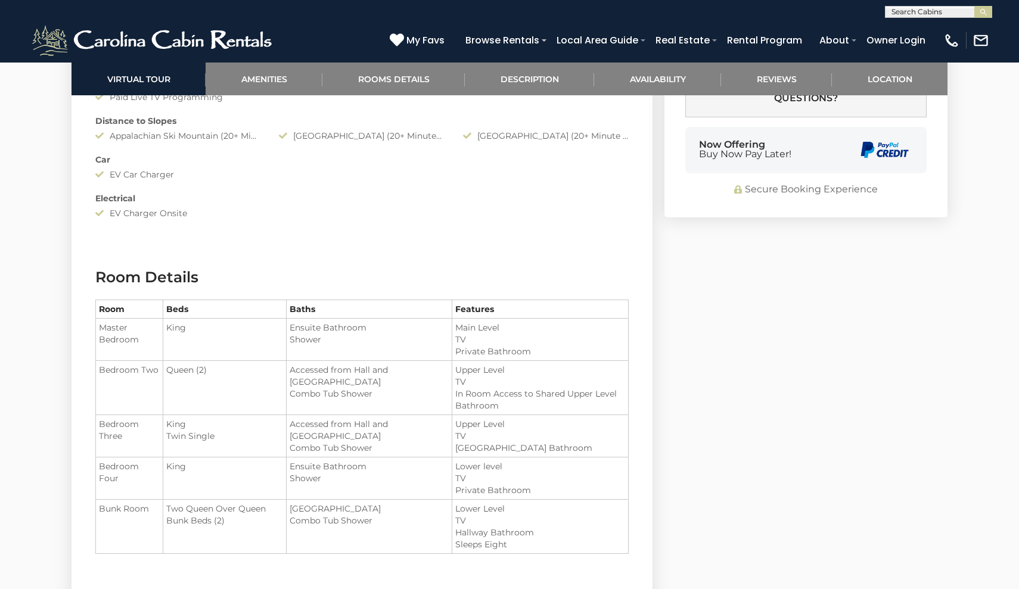
scroll to position [1228, 0]
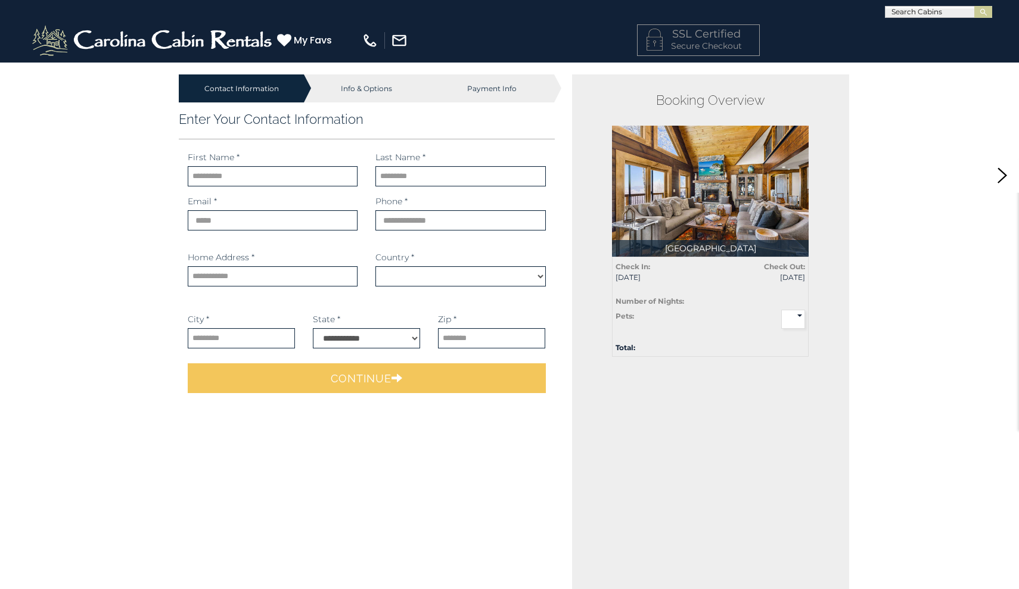
select select "*********"
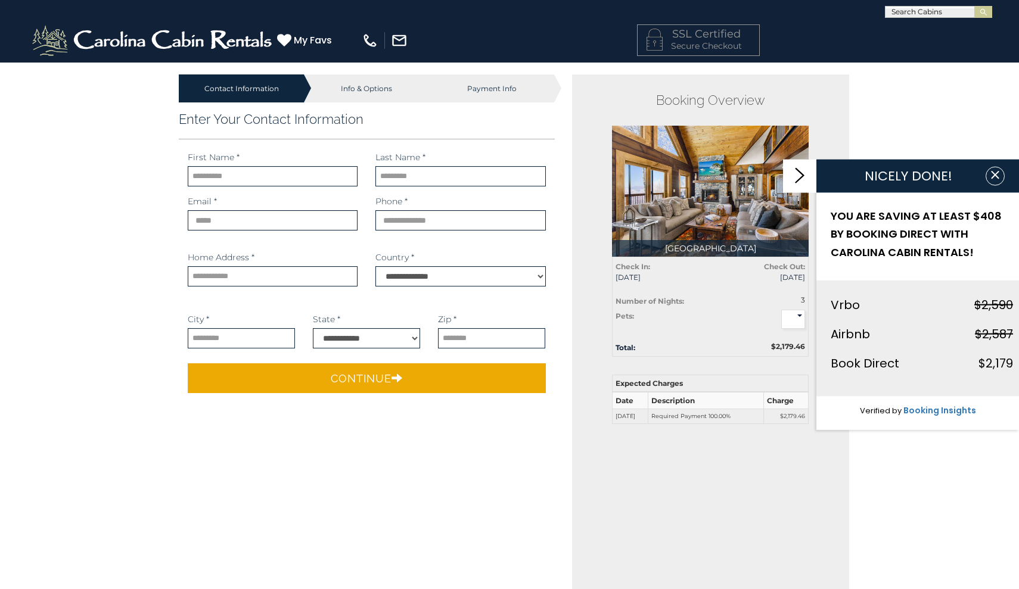
select select "*"
type input "*******"
type input "*********"
type input "**********"
click at [278, 168] on input "*********" at bounding box center [273, 176] width 170 height 20
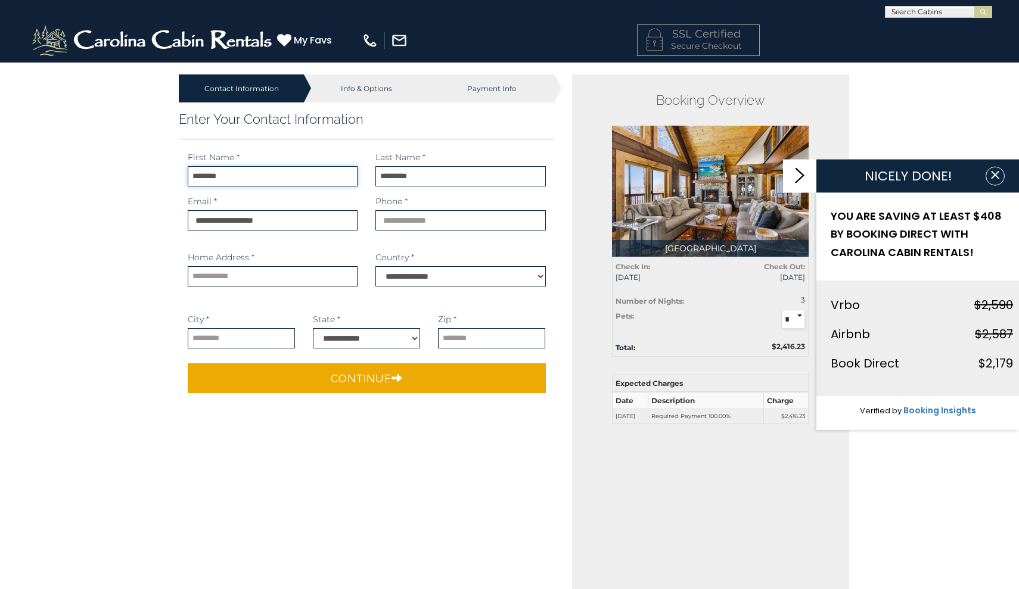
type input "*******"
type input "**********"
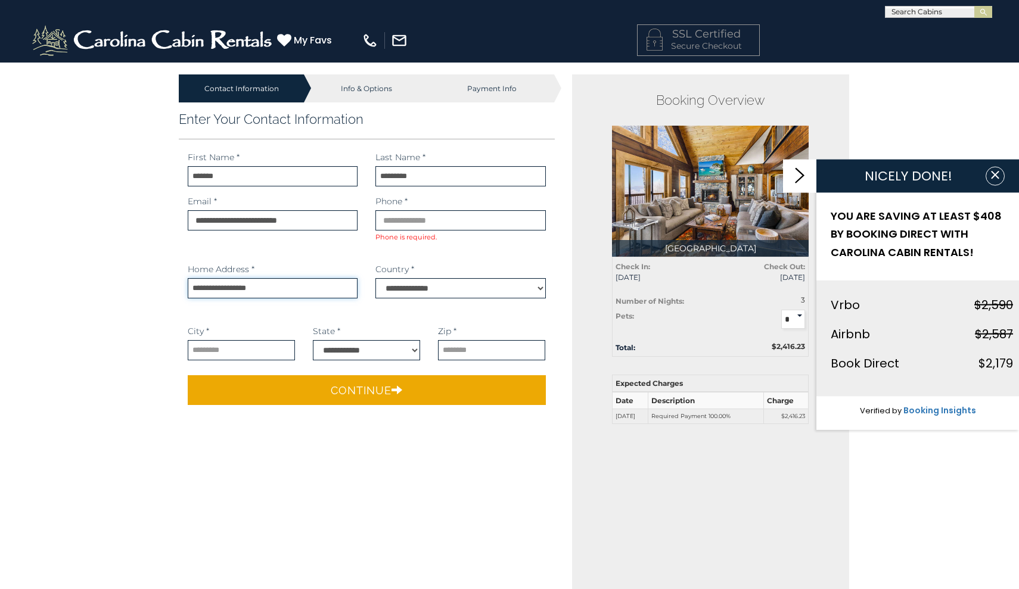
type input "**********"
type input "*********"
select select "**"
type input "*****"
click at [398, 225] on input "phone" at bounding box center [460, 220] width 170 height 20
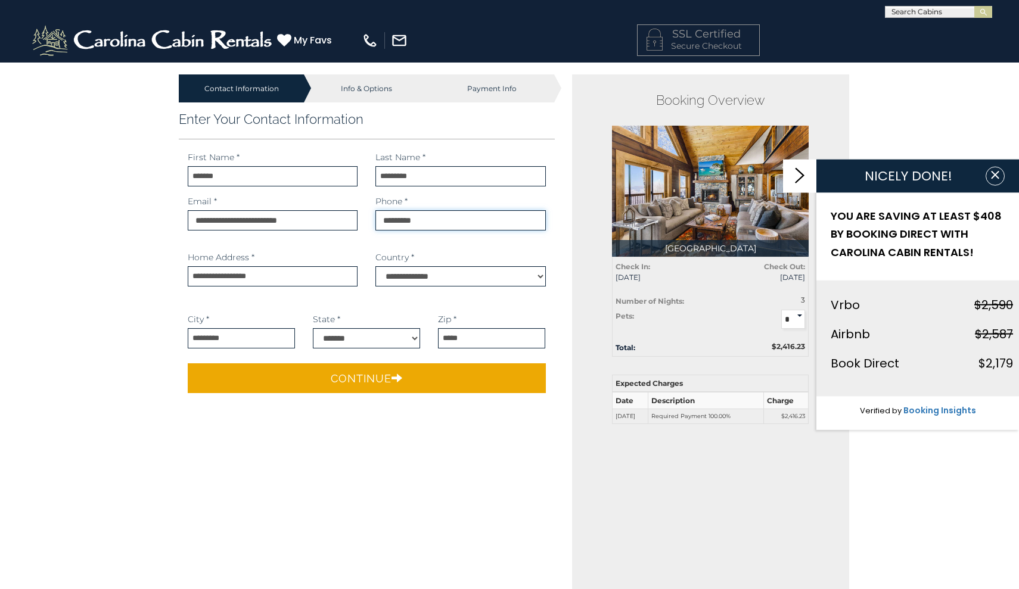
type input "**********"
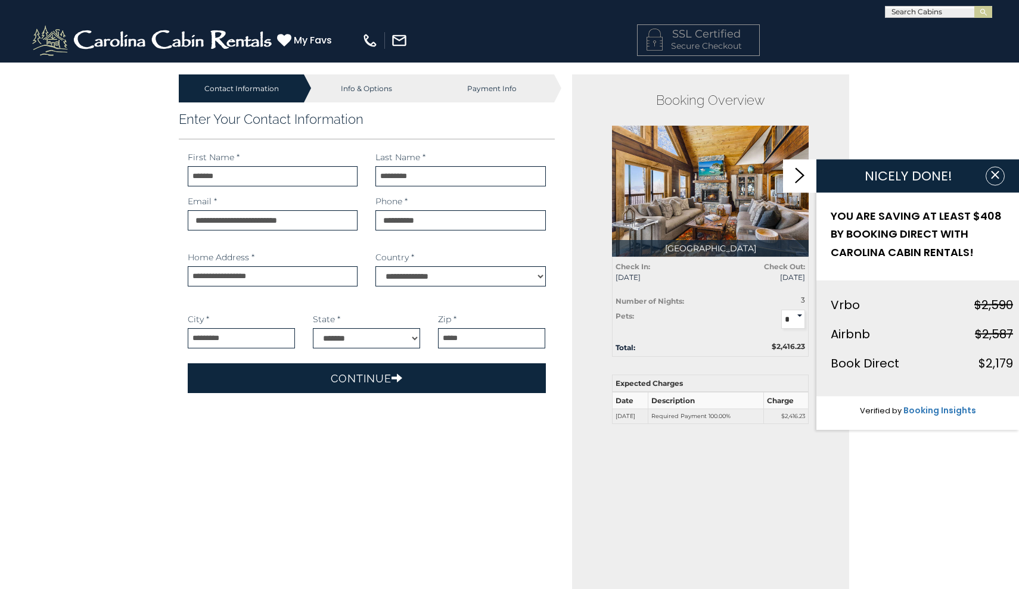
click at [382, 385] on button "Continue" at bounding box center [367, 378] width 358 height 30
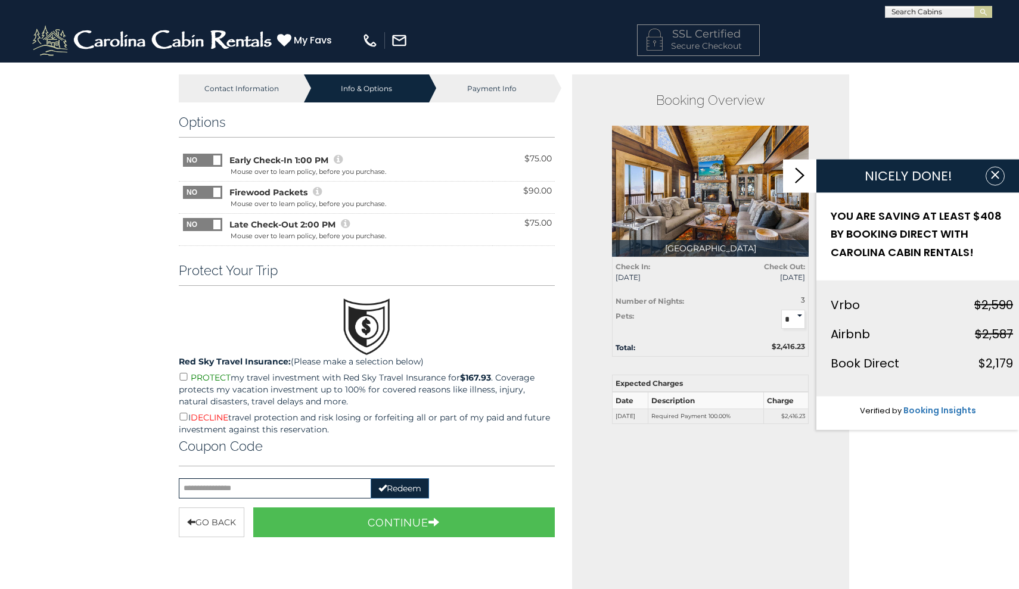
click at [217, 156] on span at bounding box center [216, 160] width 7 height 10
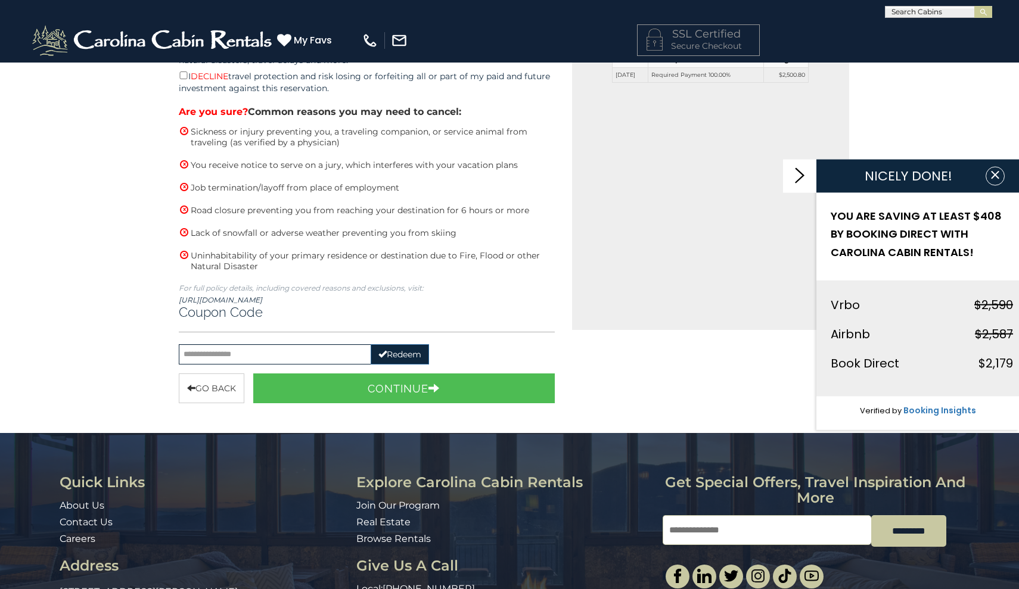
scroll to position [355, 0]
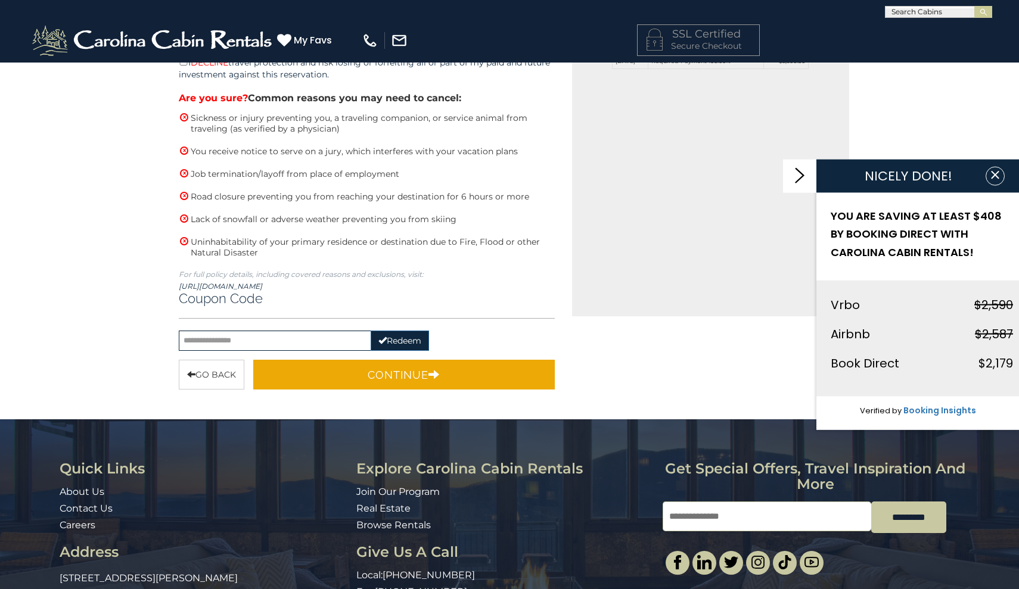
click at [436, 371] on icon "button" at bounding box center [433, 374] width 11 height 11
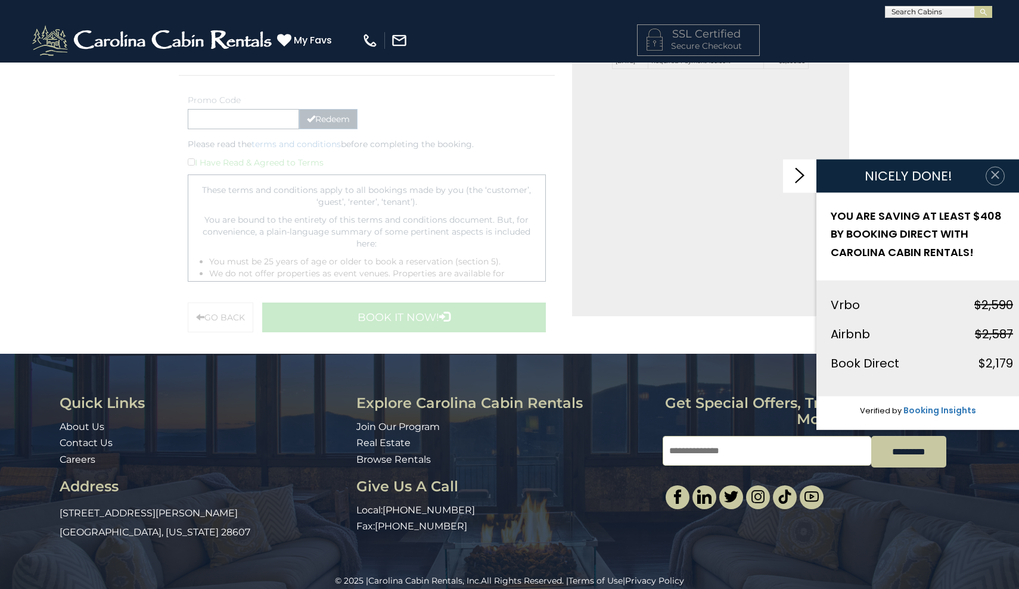
click at [999, 174] on icon "button" at bounding box center [995, 175] width 12 height 12
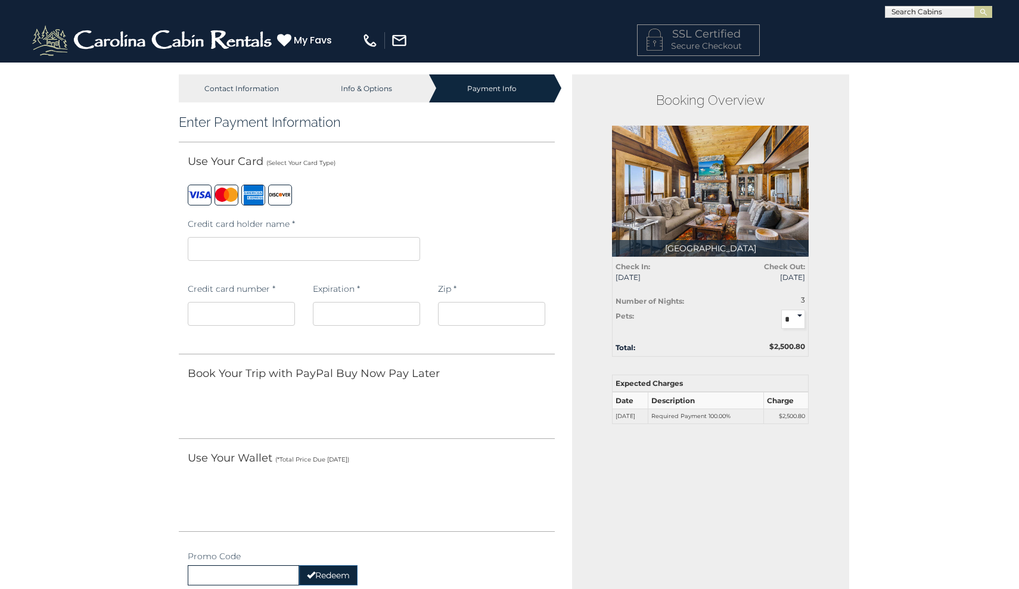
scroll to position [0, 0]
click at [292, 254] on iframe at bounding box center [304, 249] width 232 height 24
click at [295, 254] on iframe at bounding box center [304, 249] width 232 height 24
